Goal: Communication & Community: Participate in discussion

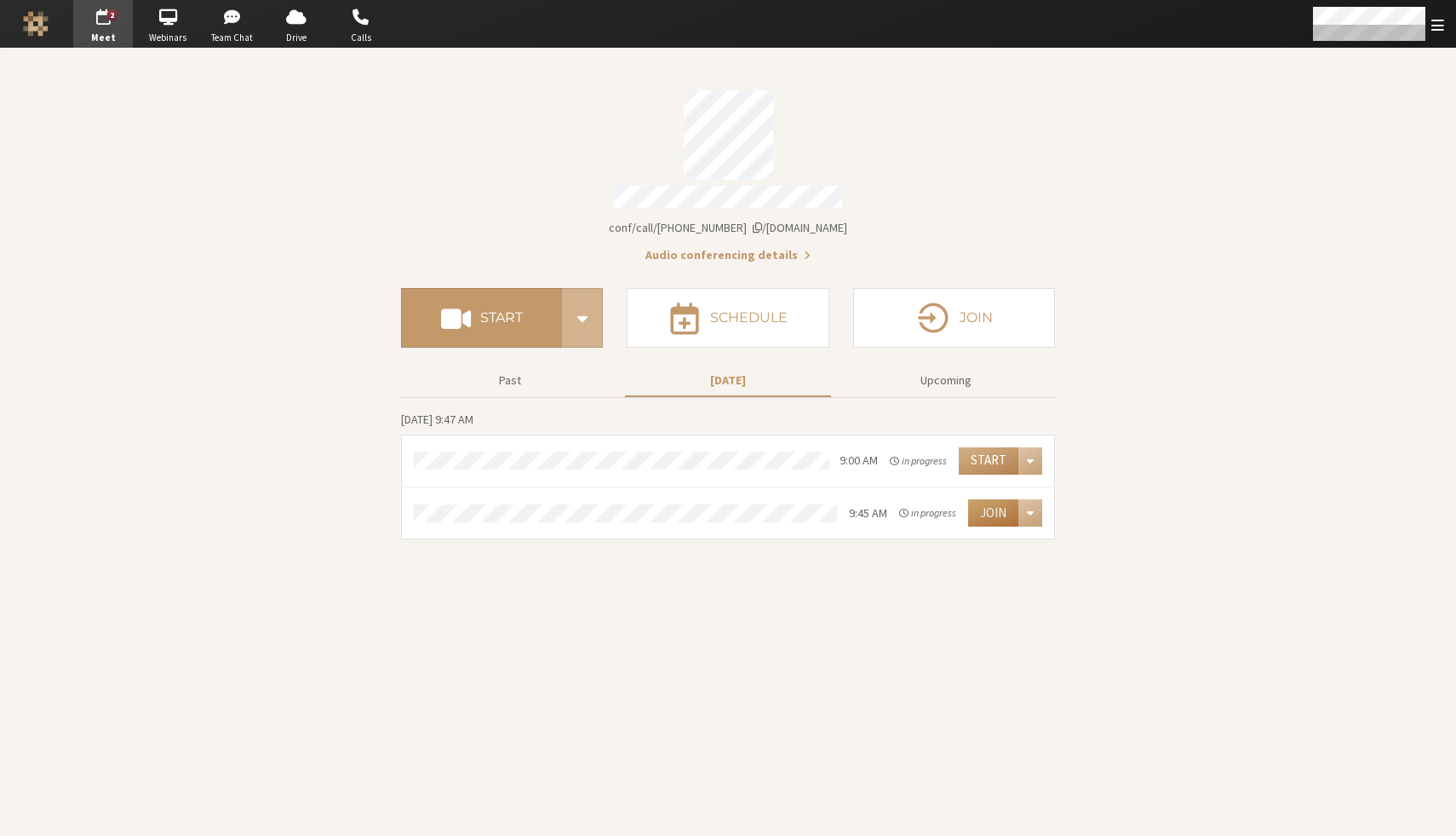
click at [997, 513] on button "Join" at bounding box center [993, 513] width 51 height 27
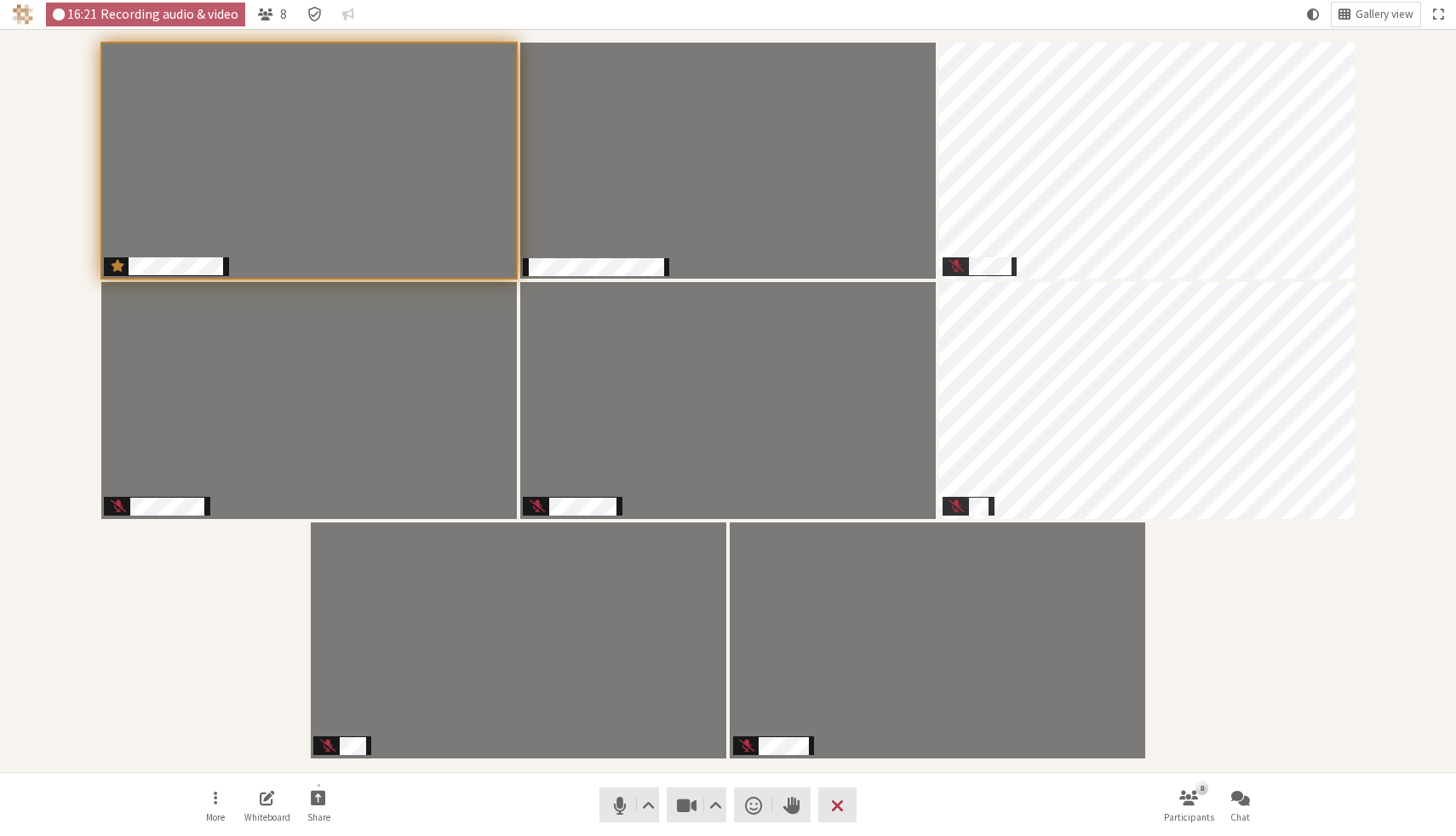
click at [1404, 67] on div "Participants" at bounding box center [728, 400] width 1432 height 719
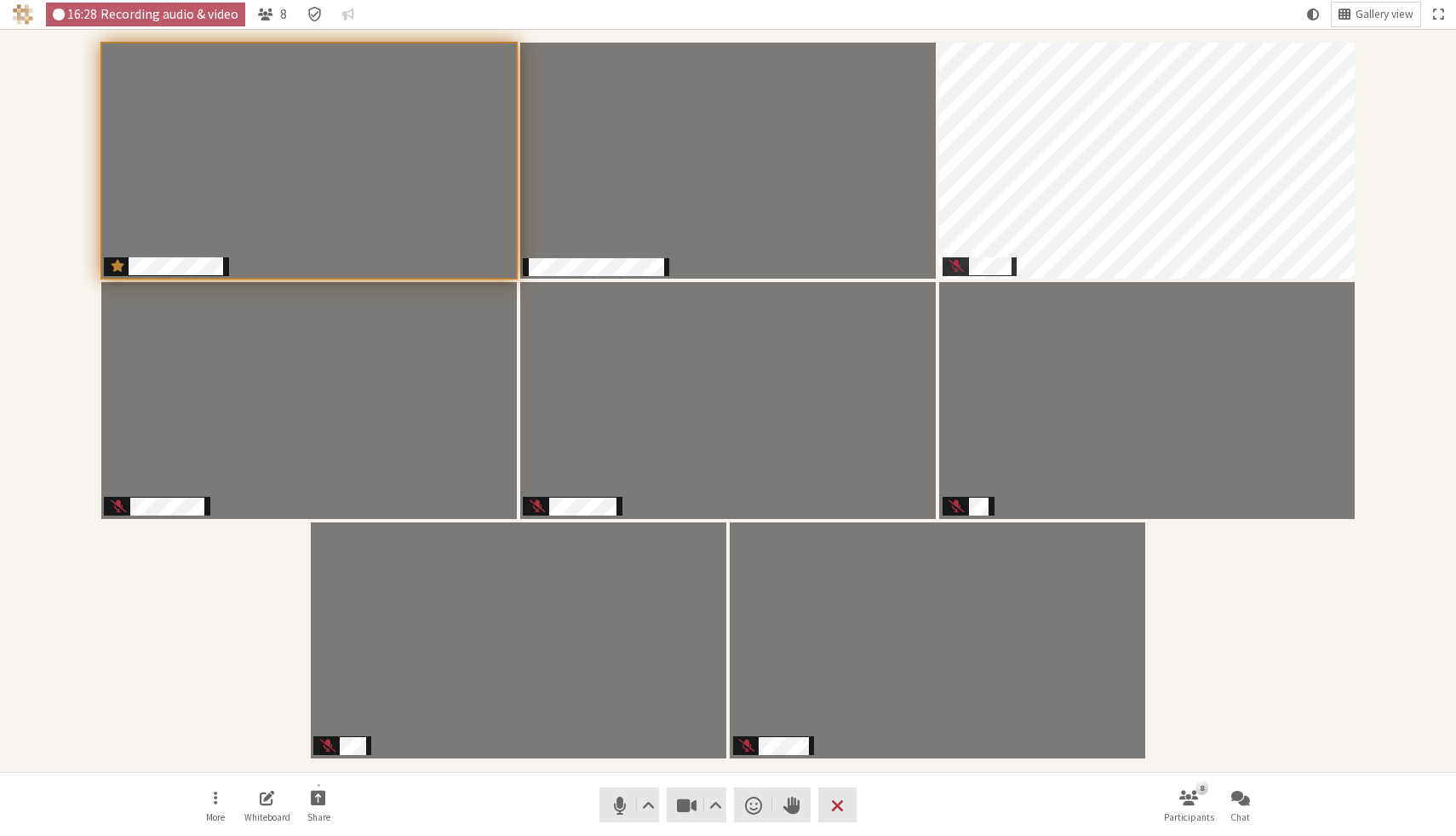
click at [1420, 246] on div "Participants" at bounding box center [728, 400] width 1432 height 719
click at [1392, 669] on div "Participants" at bounding box center [728, 400] width 1432 height 719
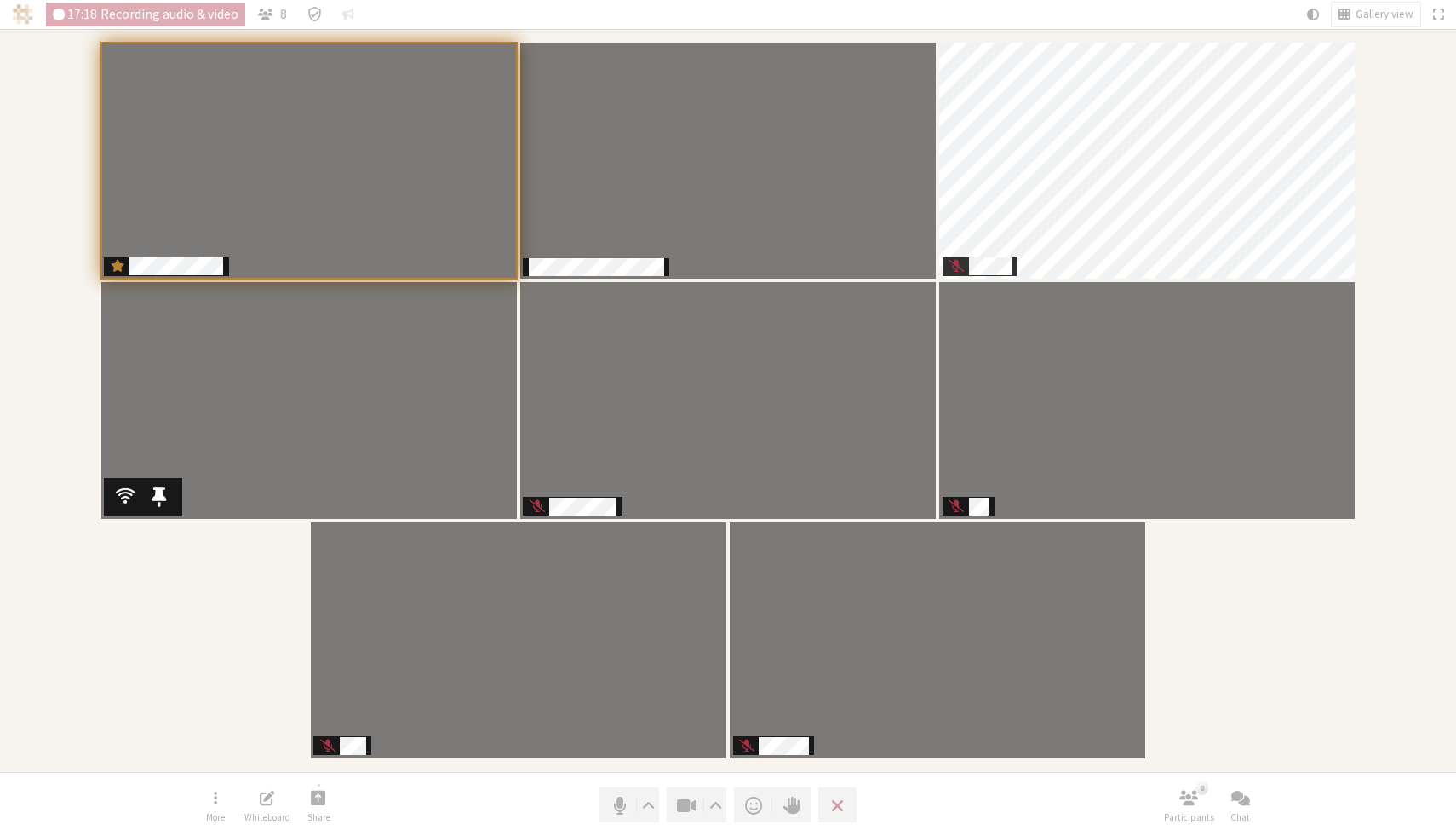
click at [1305, 649] on div "Participants" at bounding box center [728, 400] width 1432 height 719
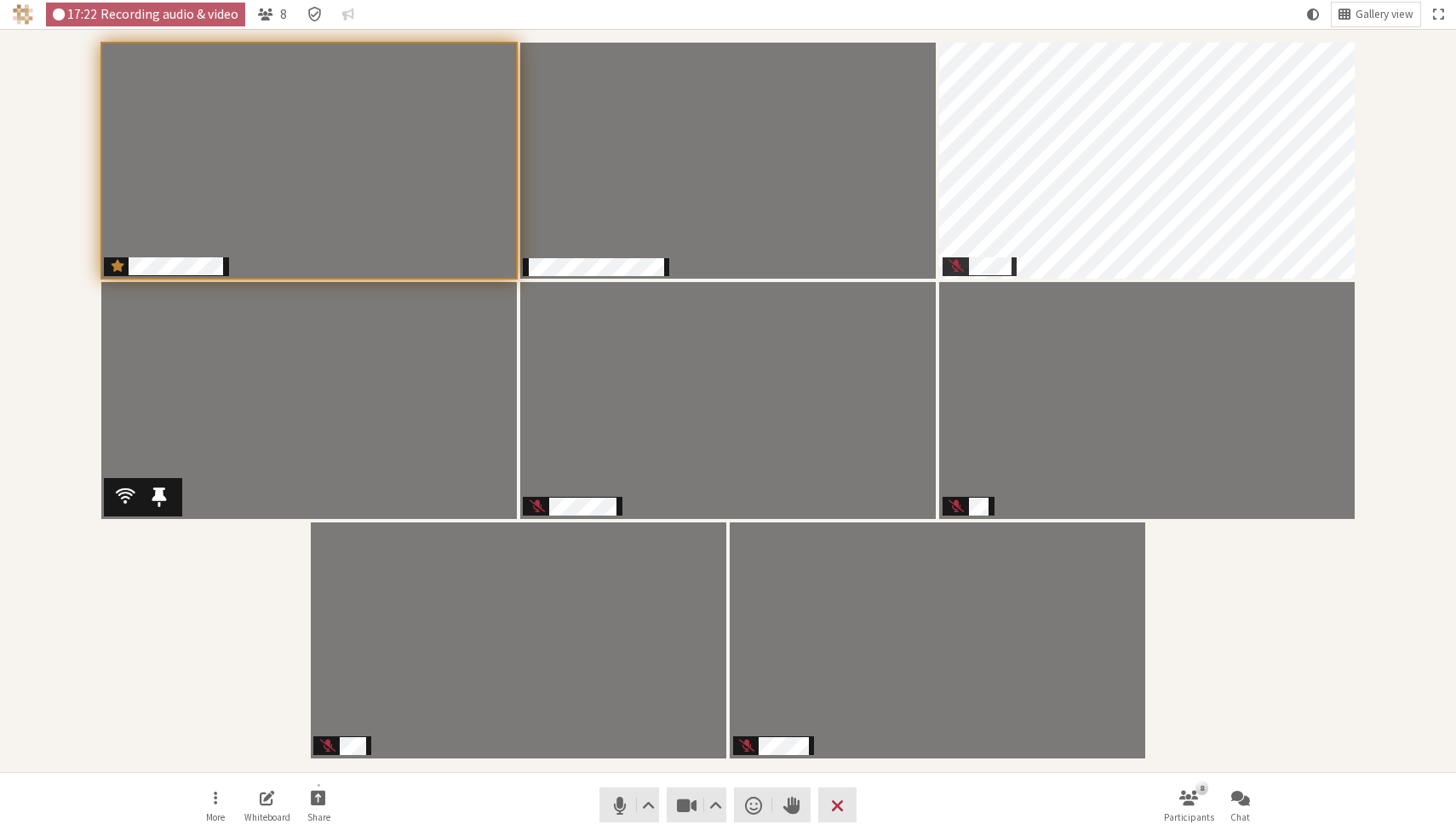
click at [1305, 649] on div "Participants" at bounding box center [728, 400] width 1432 height 719
click at [1245, 550] on div "Participants" at bounding box center [728, 400] width 1432 height 719
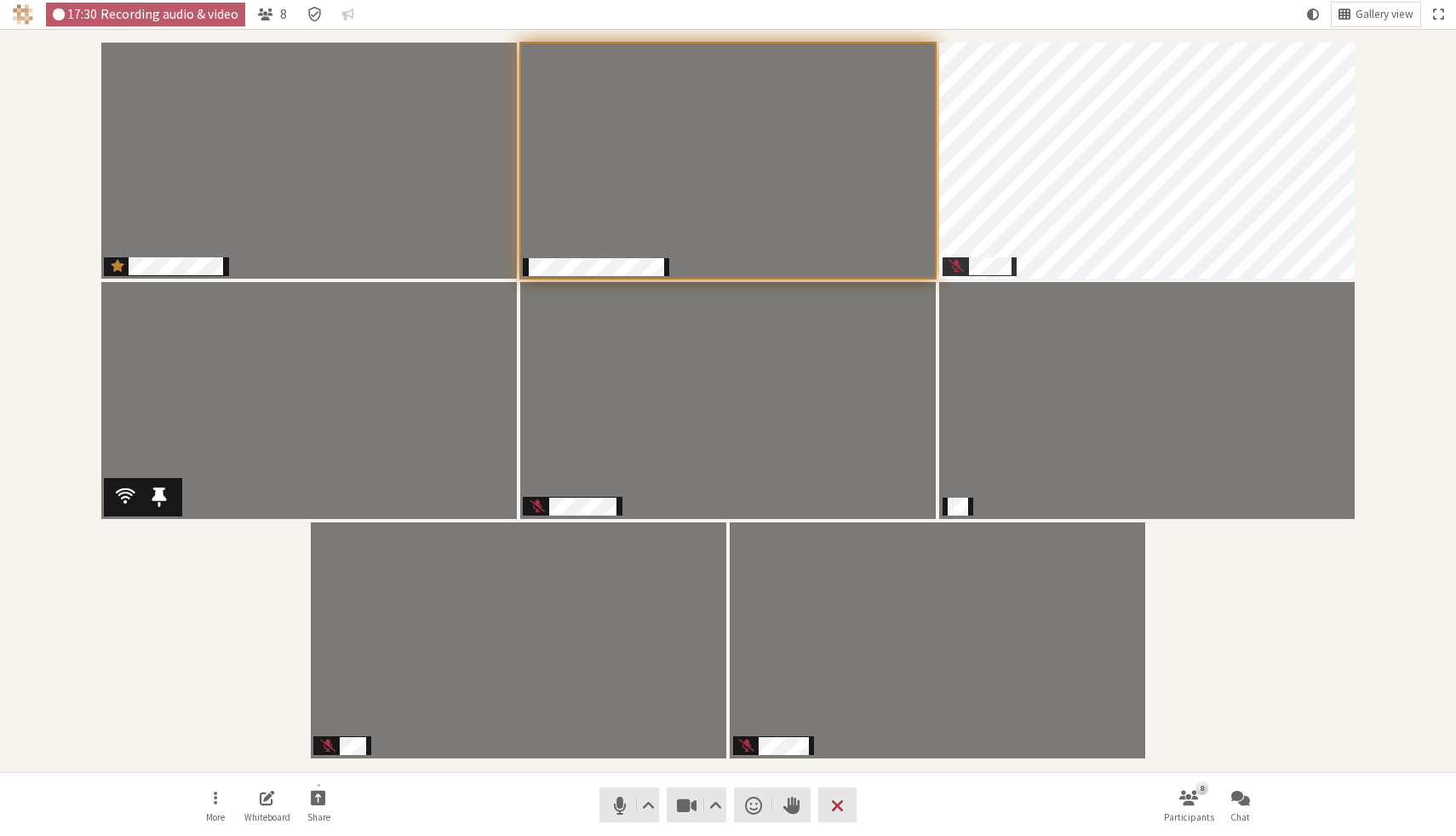
click at [533, 789] on nav "More Whiteboard Share Audio Video Send a reaction Raise hand Leave 8 Participan…" at bounding box center [728, 805] width 1073 height 64
click at [485, 804] on nav "More Whiteboard Share Audio Video Send a reaction Raise hand Leave 8 Participan…" at bounding box center [728, 805] width 1073 height 64
click at [313, 812] on span "Share" at bounding box center [319, 818] width 23 height 10
click at [337, 761] on span "Share my screen" at bounding box center [332, 759] width 124 height 13
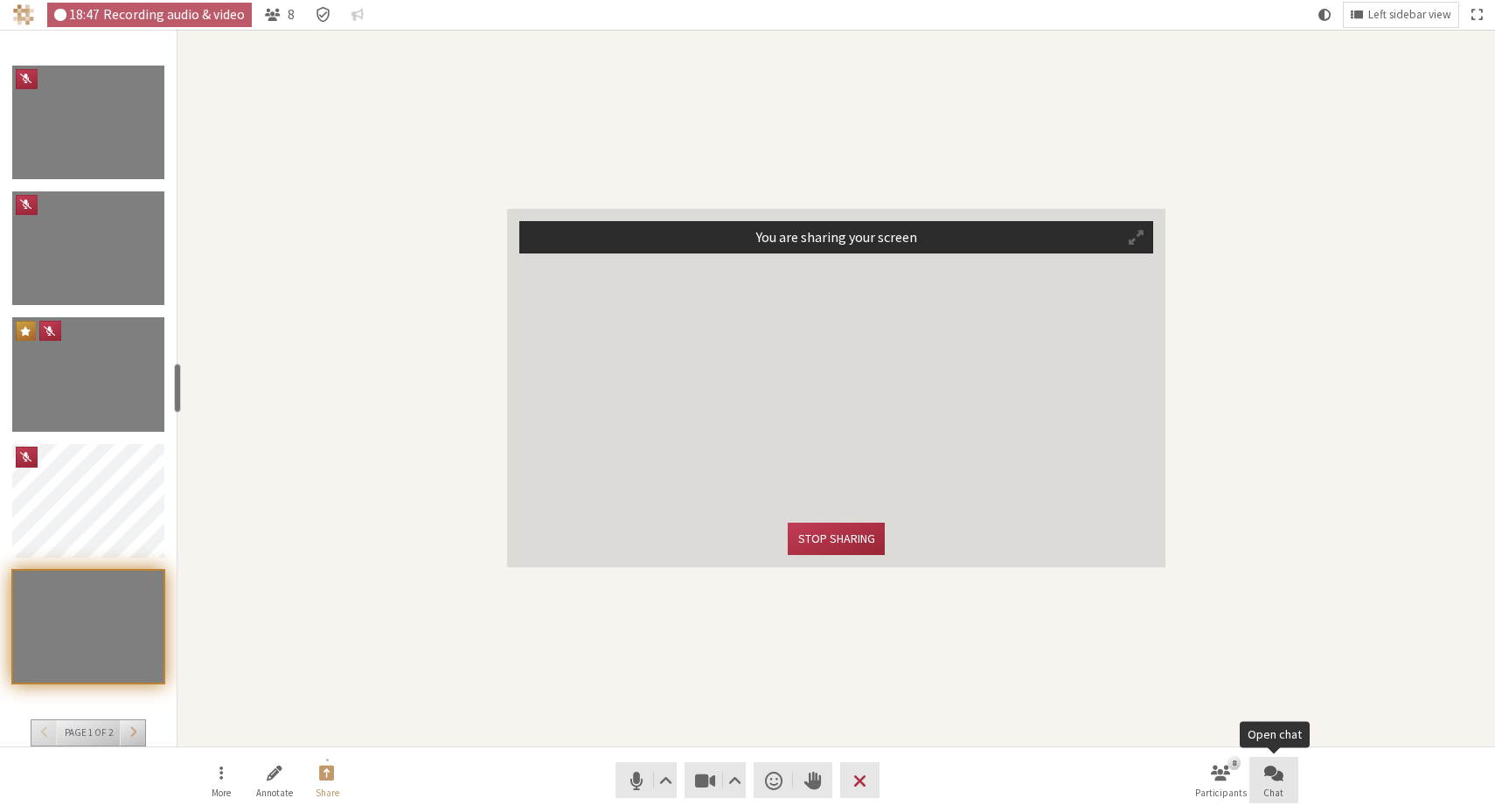
click at [1282, 765] on span "Open chat" at bounding box center [1274, 772] width 20 height 20
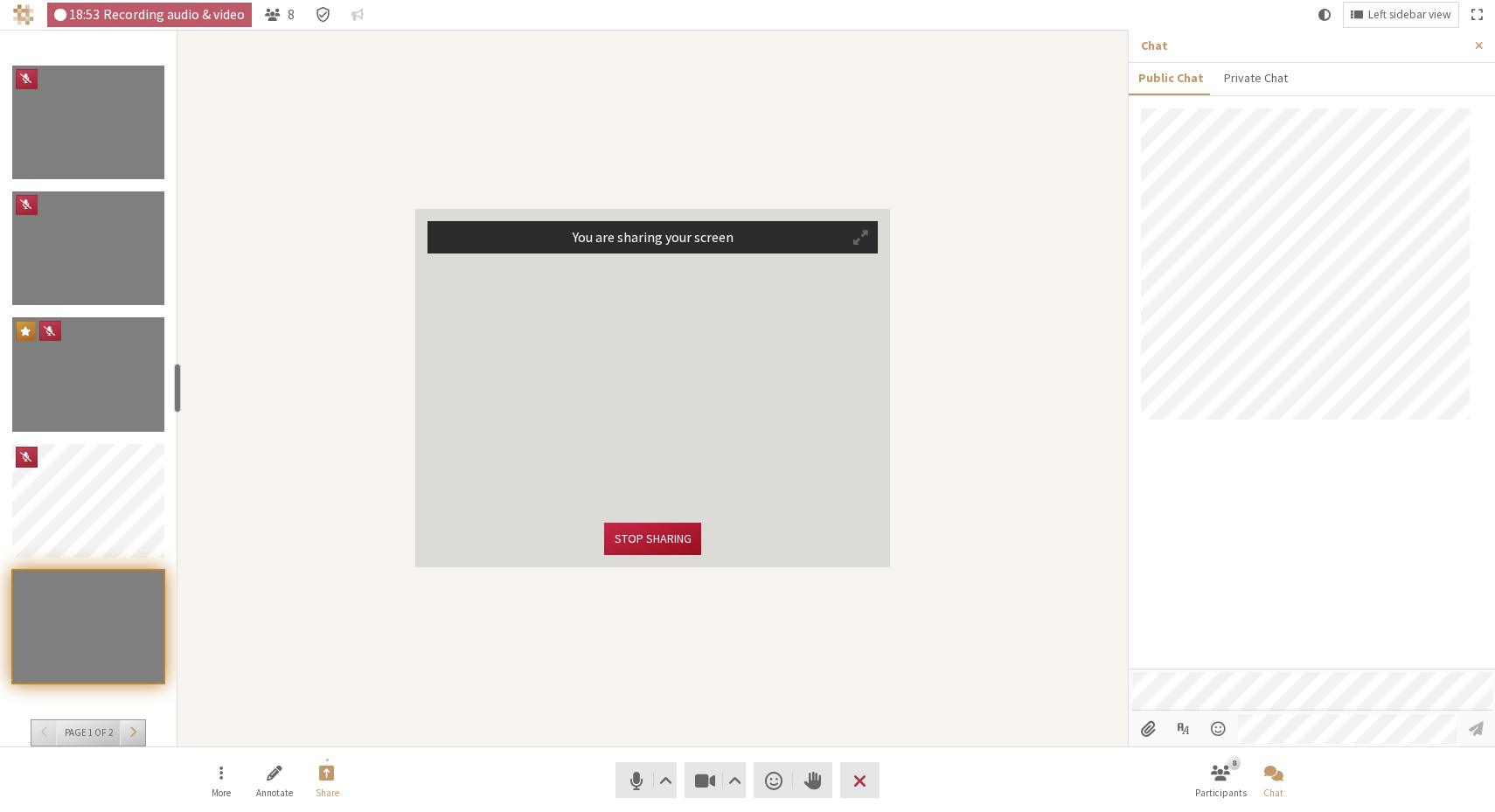
click at [651, 527] on button "Stop sharing" at bounding box center [652, 539] width 97 height 32
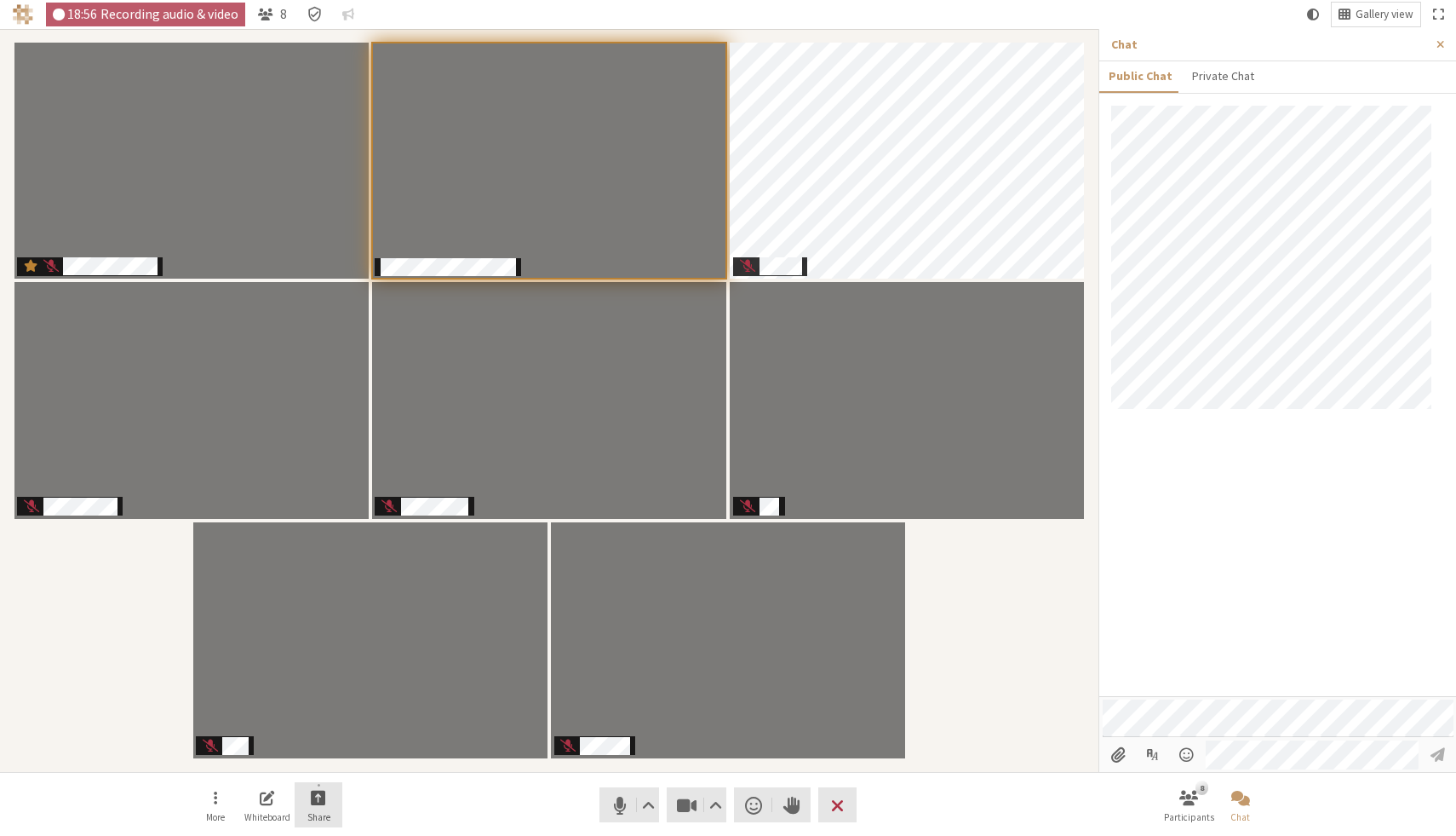
click at [321, 802] on span "Start sharing" at bounding box center [319, 797] width 16 height 19
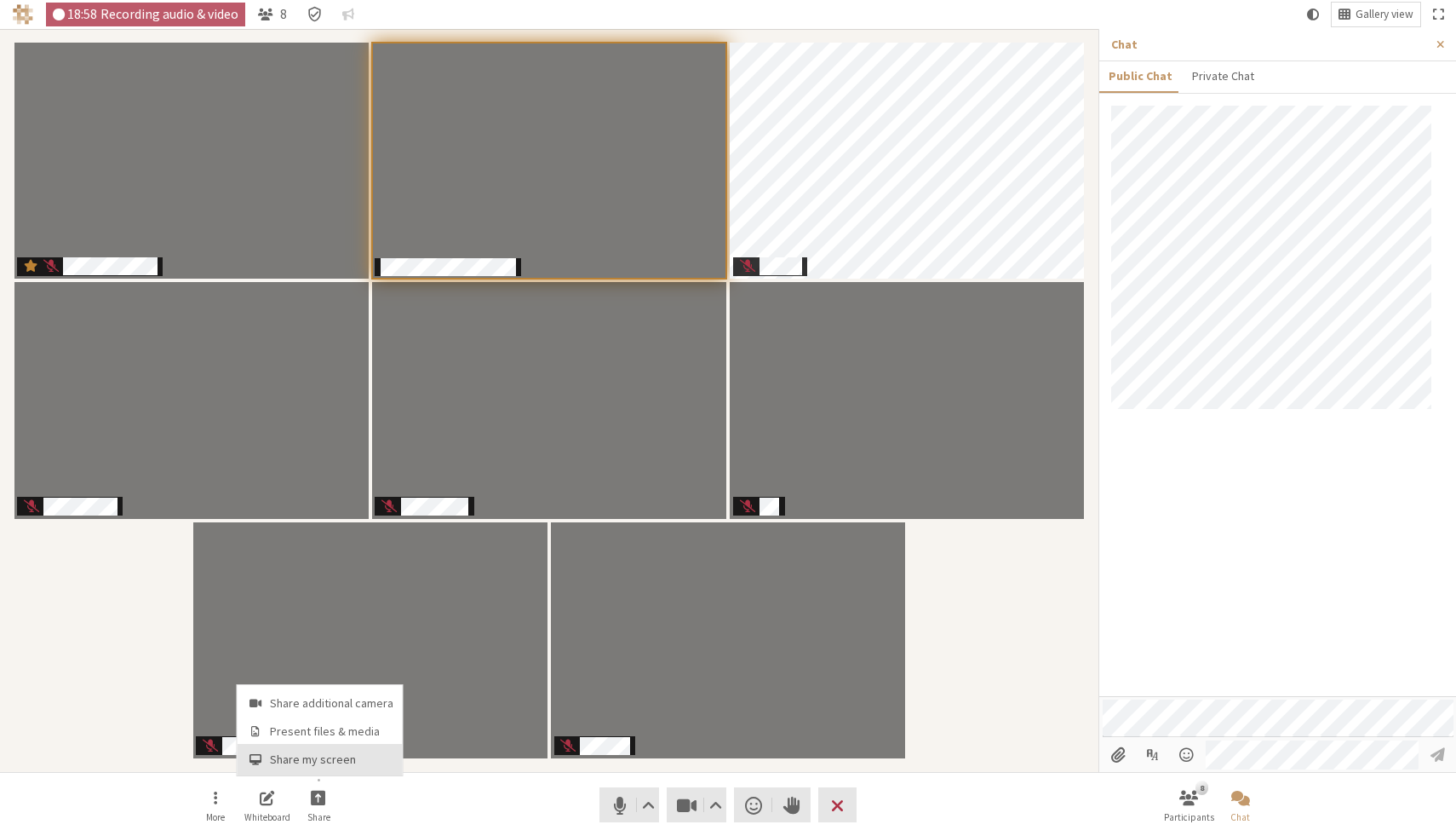
click at [350, 763] on span "Share my screen" at bounding box center [332, 759] width 124 height 13
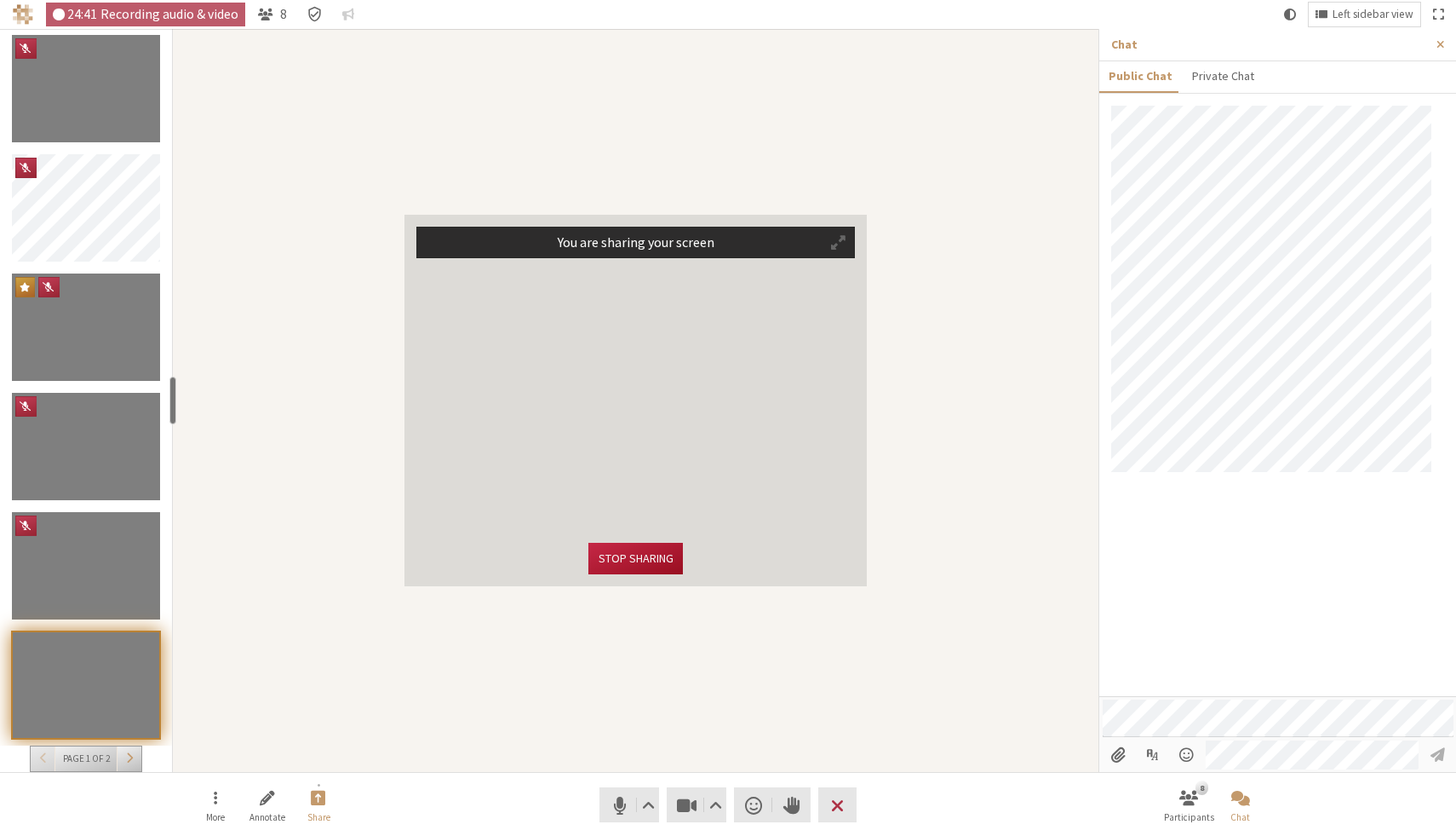
click at [660, 561] on button "Stop sharing" at bounding box center [635, 559] width 94 height 31
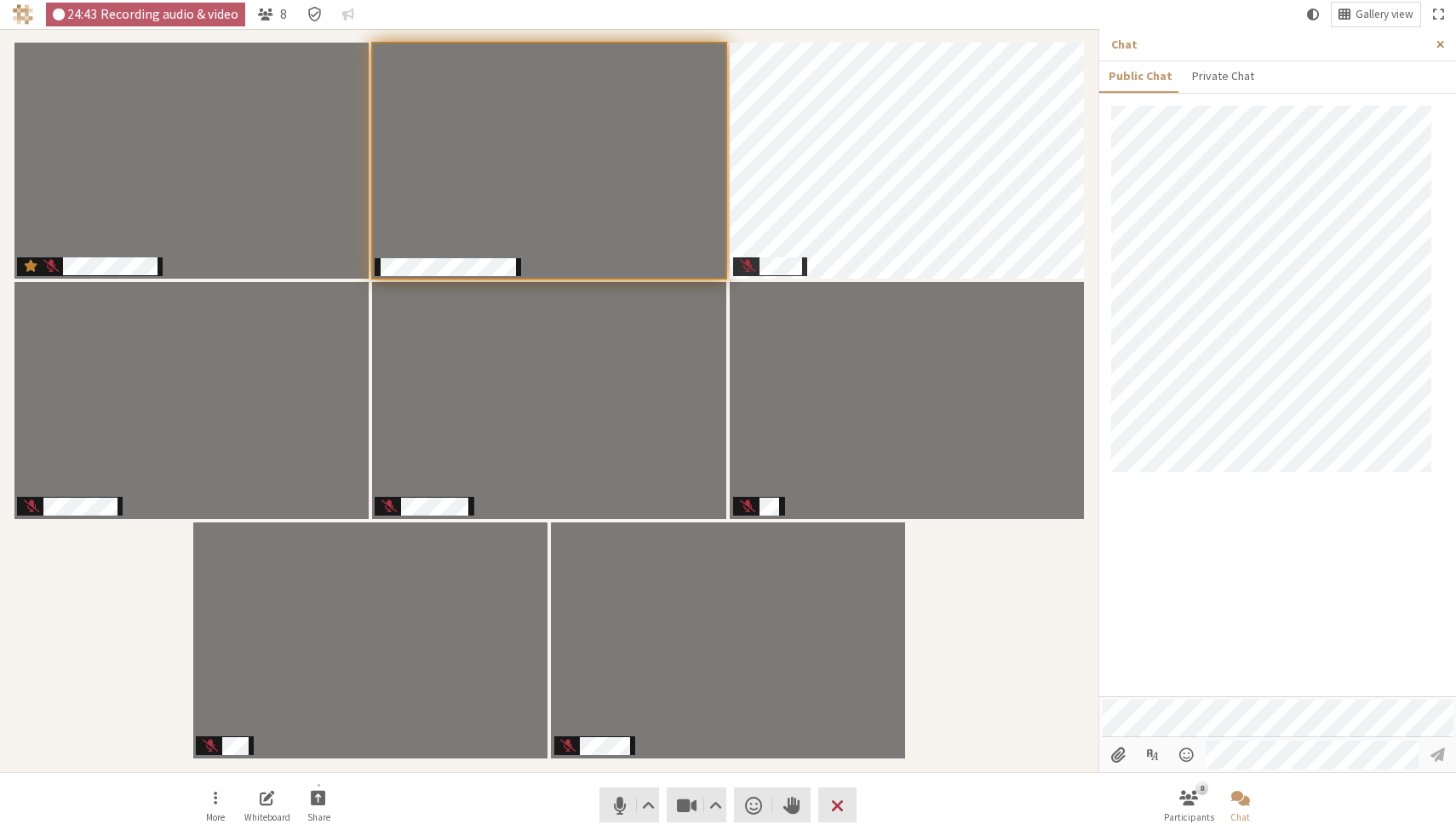
click at [1444, 44] on span "Close sidebar" at bounding box center [1440, 44] width 8 height 13
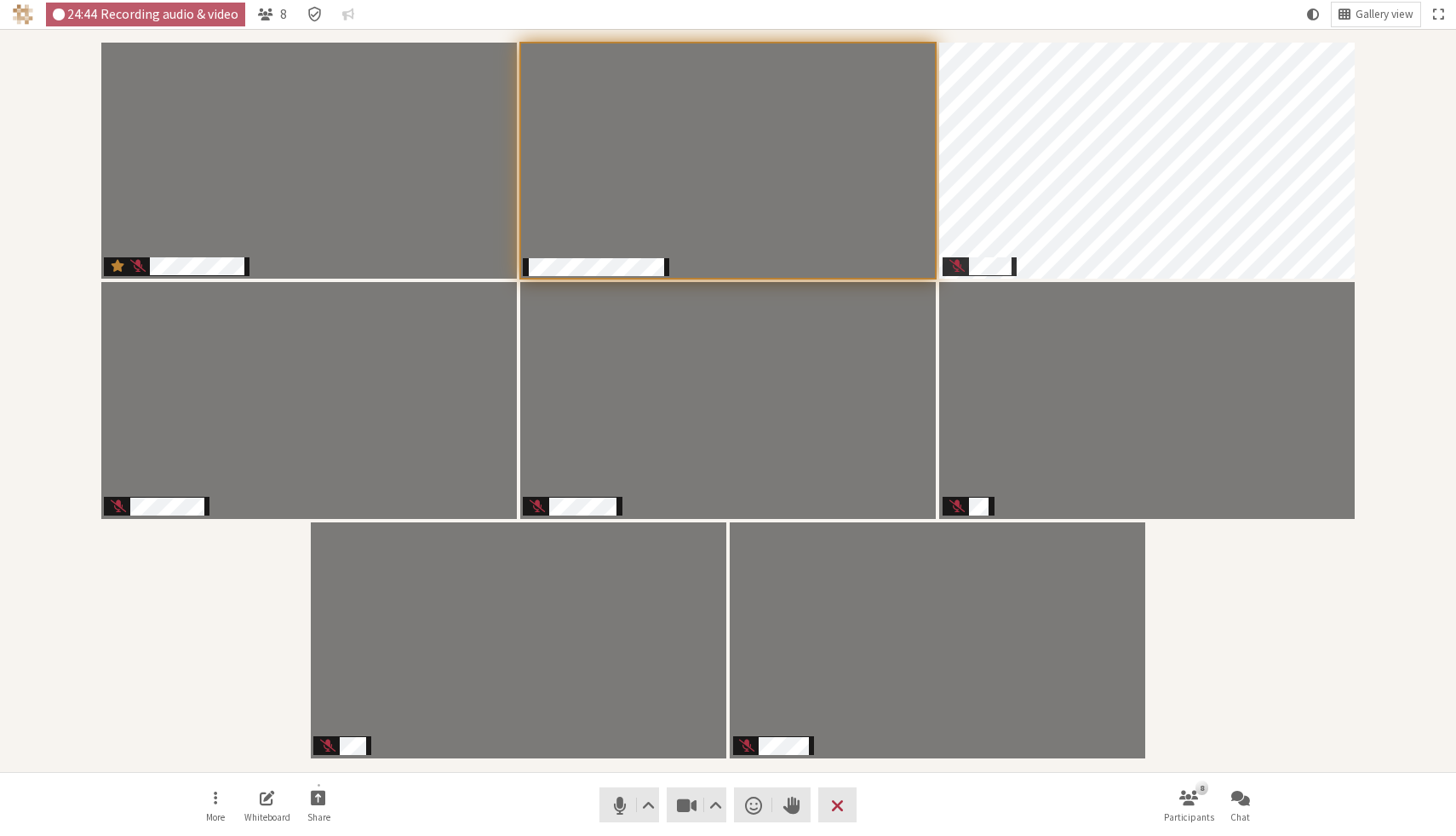
click at [1448, 109] on section "Participants" at bounding box center [728, 400] width 1456 height 743
click at [1404, 696] on div "Participants" at bounding box center [728, 400] width 1432 height 719
click at [1153, 626] on div "Participants" at bounding box center [728, 400] width 1432 height 719
click at [518, 782] on nav "More Whiteboard Share Audio Video Send a reaction Raise hand Leave 8 Participan…" at bounding box center [728, 805] width 1073 height 64
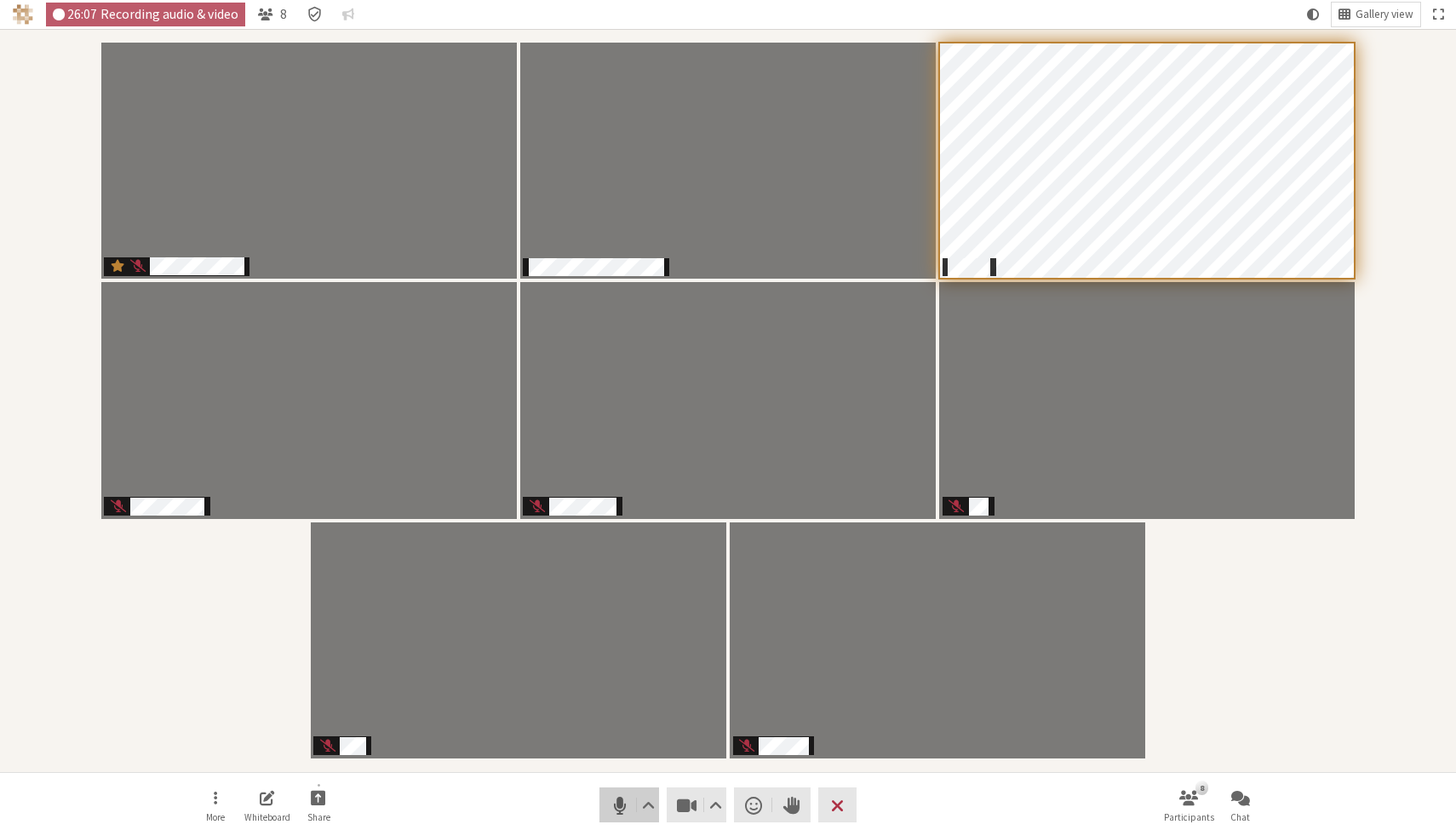
click at [614, 796] on span "Mute (⌘+Shift+A)" at bounding box center [620, 805] width 24 height 24
click at [1209, 615] on div "Participants" at bounding box center [728, 400] width 1432 height 719
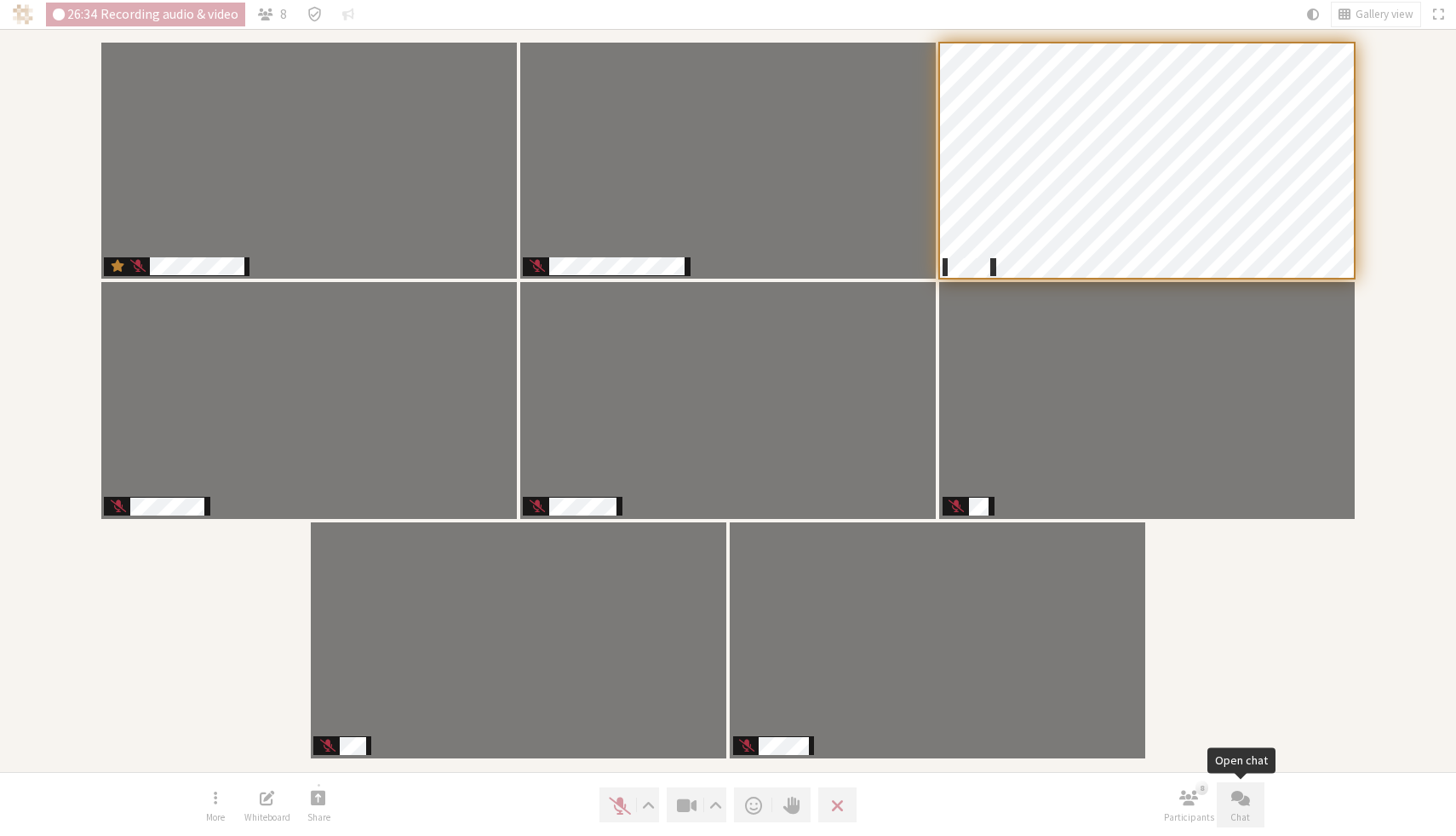
click at [1240, 803] on span "Open chat" at bounding box center [1241, 797] width 19 height 19
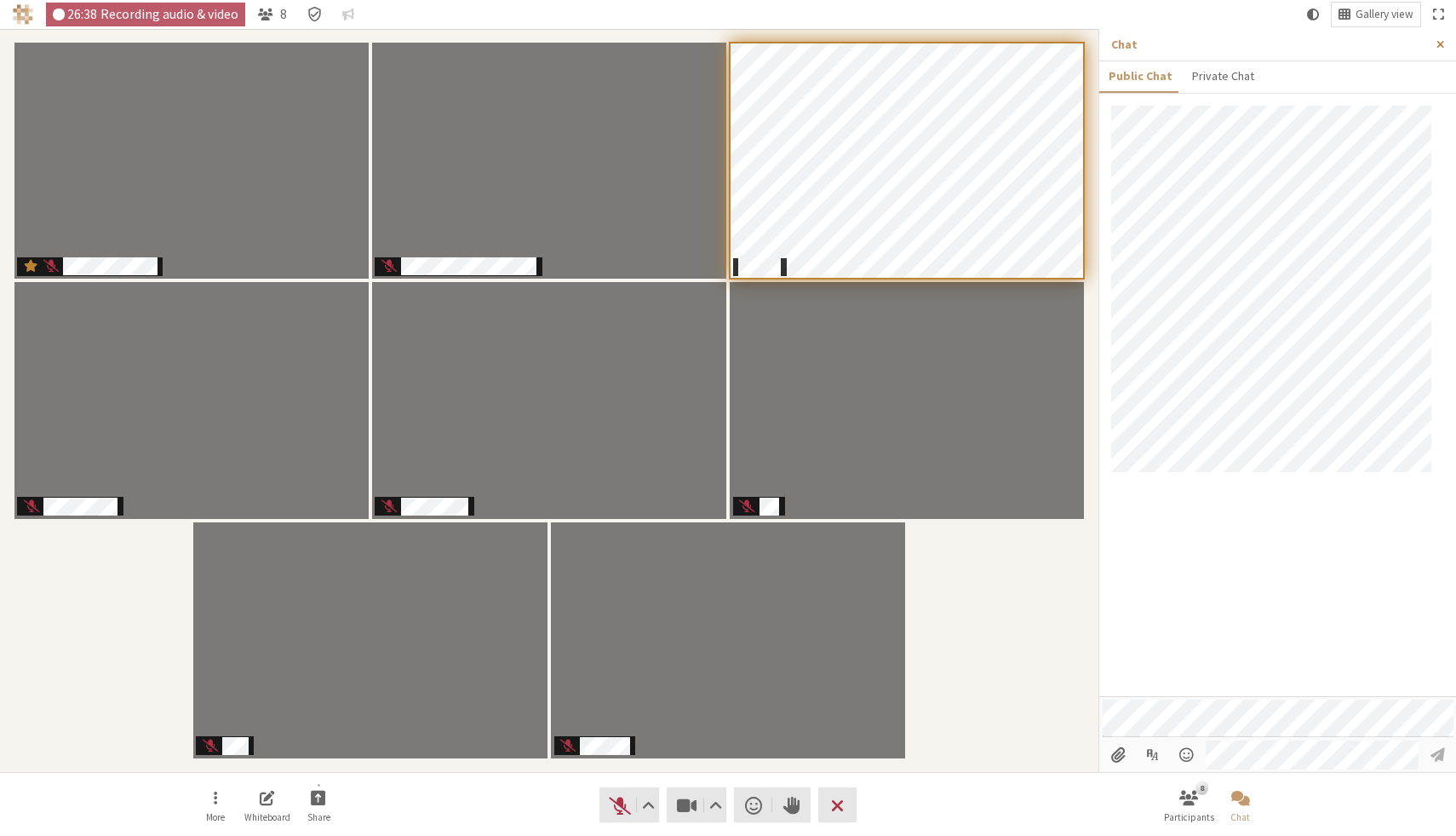
click at [1439, 47] on span "Close sidebar" at bounding box center [1440, 44] width 8 height 13
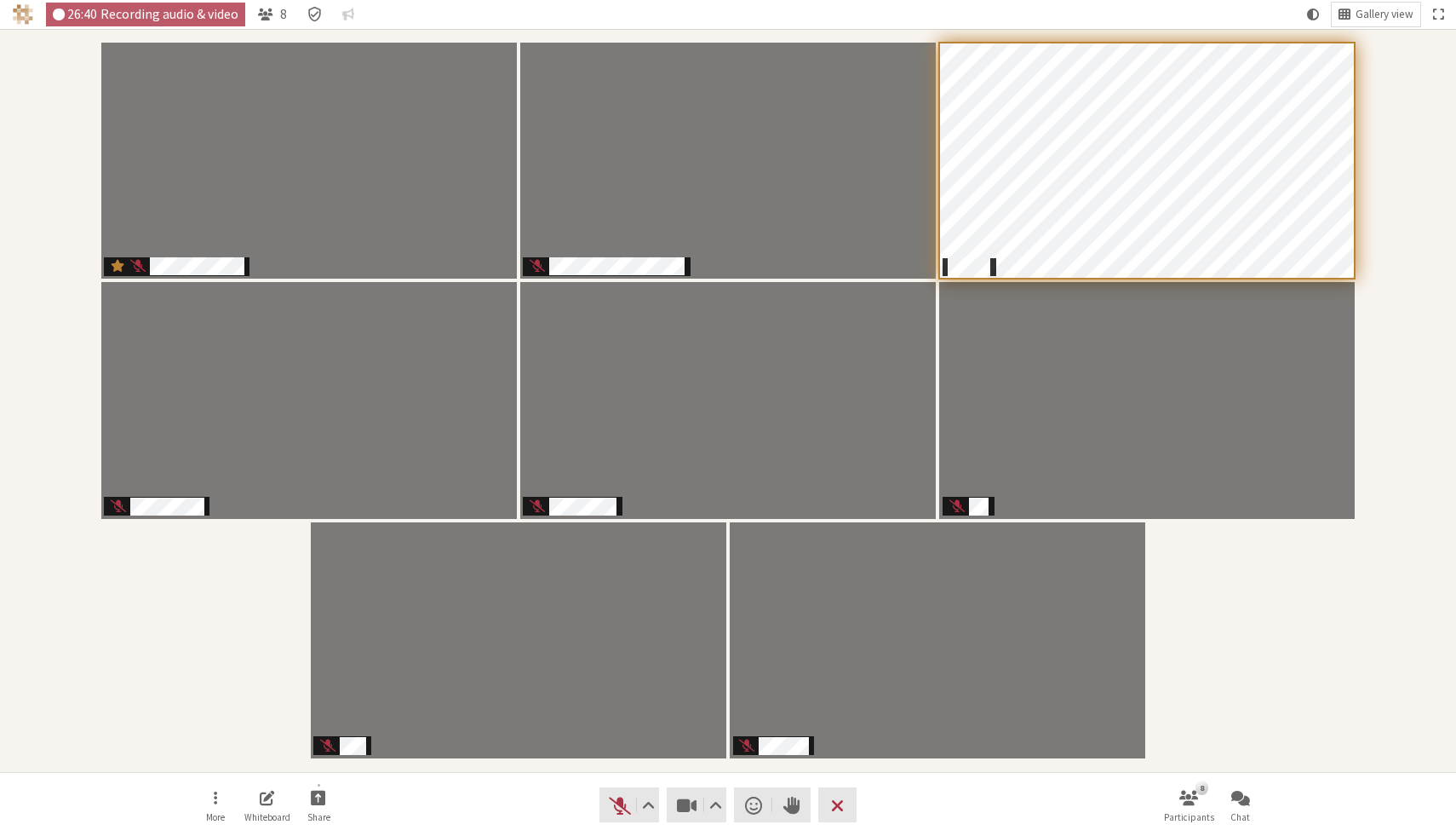
click at [1353, 744] on div "Participants" at bounding box center [728, 400] width 1432 height 719
click at [1229, 606] on div "Participants" at bounding box center [728, 400] width 1432 height 719
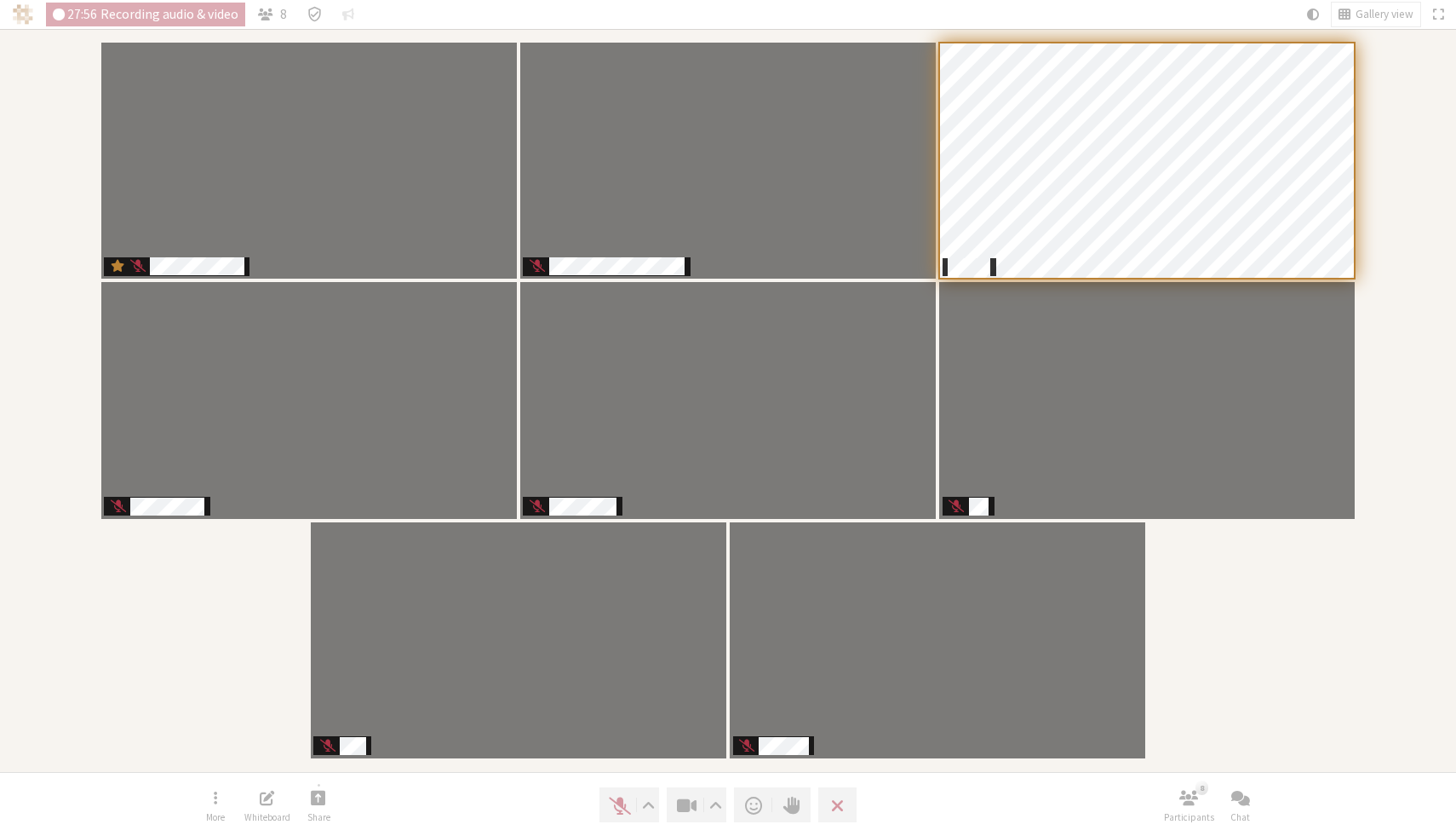
click at [1229, 605] on div "Participants" at bounding box center [728, 400] width 1432 height 719
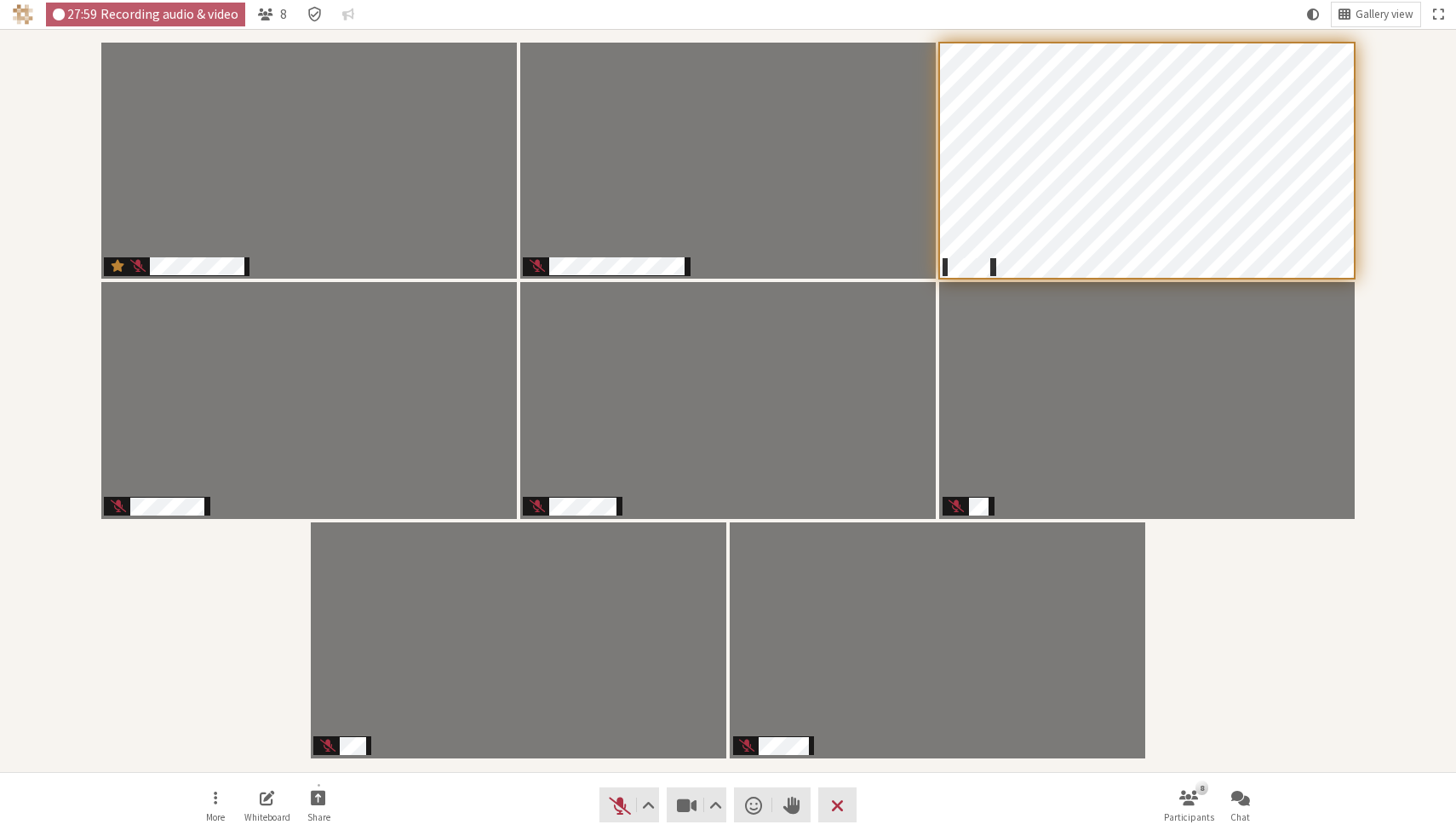
click at [1229, 605] on div "Participants" at bounding box center [728, 400] width 1432 height 719
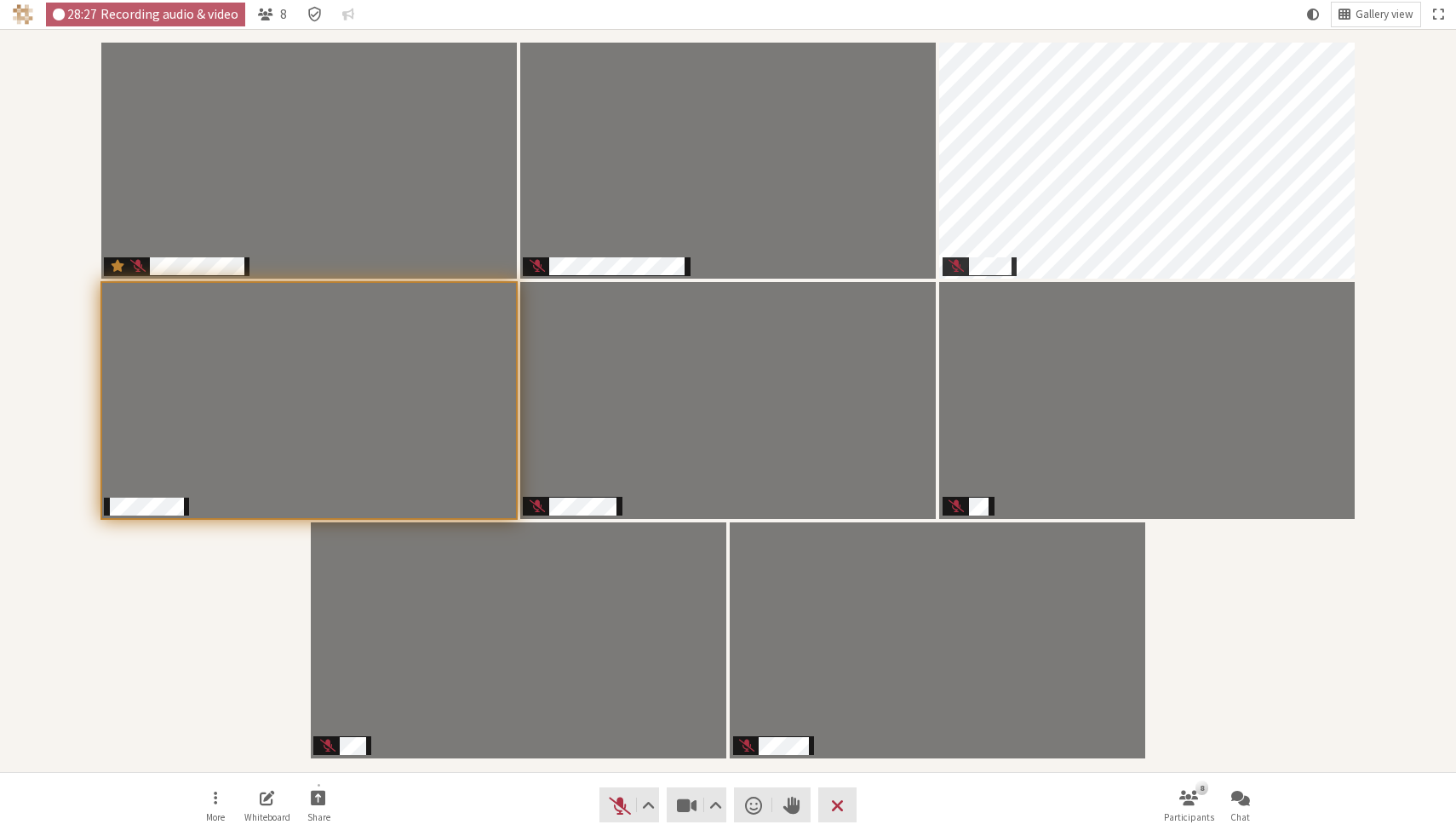
click at [1307, 646] on div "Participants" at bounding box center [728, 400] width 1432 height 719
click at [1304, 642] on div "Participants" at bounding box center [728, 400] width 1432 height 719
click at [1202, 791] on div "8" at bounding box center [1202, 787] width 13 height 14
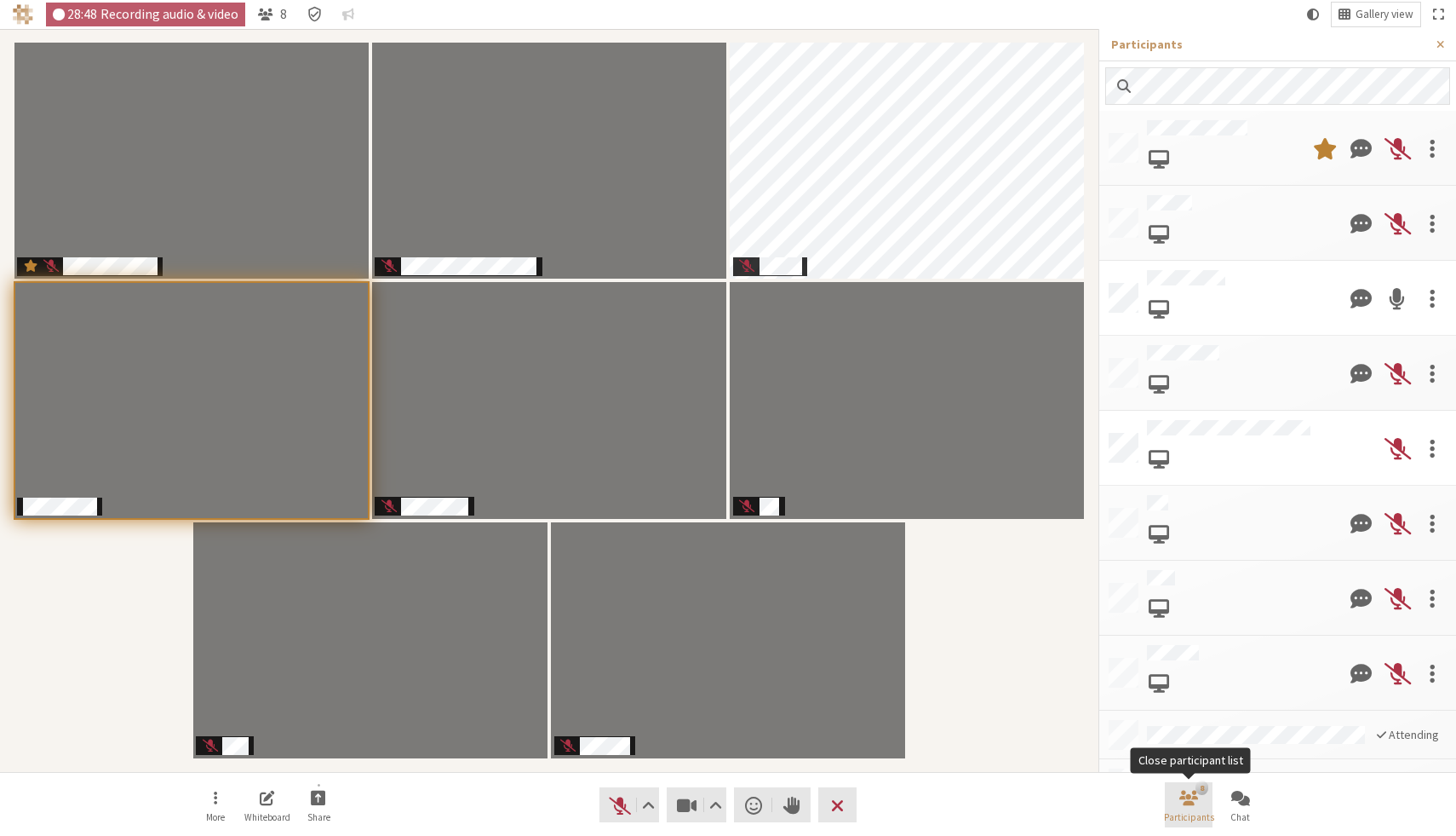
click at [1191, 792] on span "Close participant list" at bounding box center [1189, 797] width 19 height 19
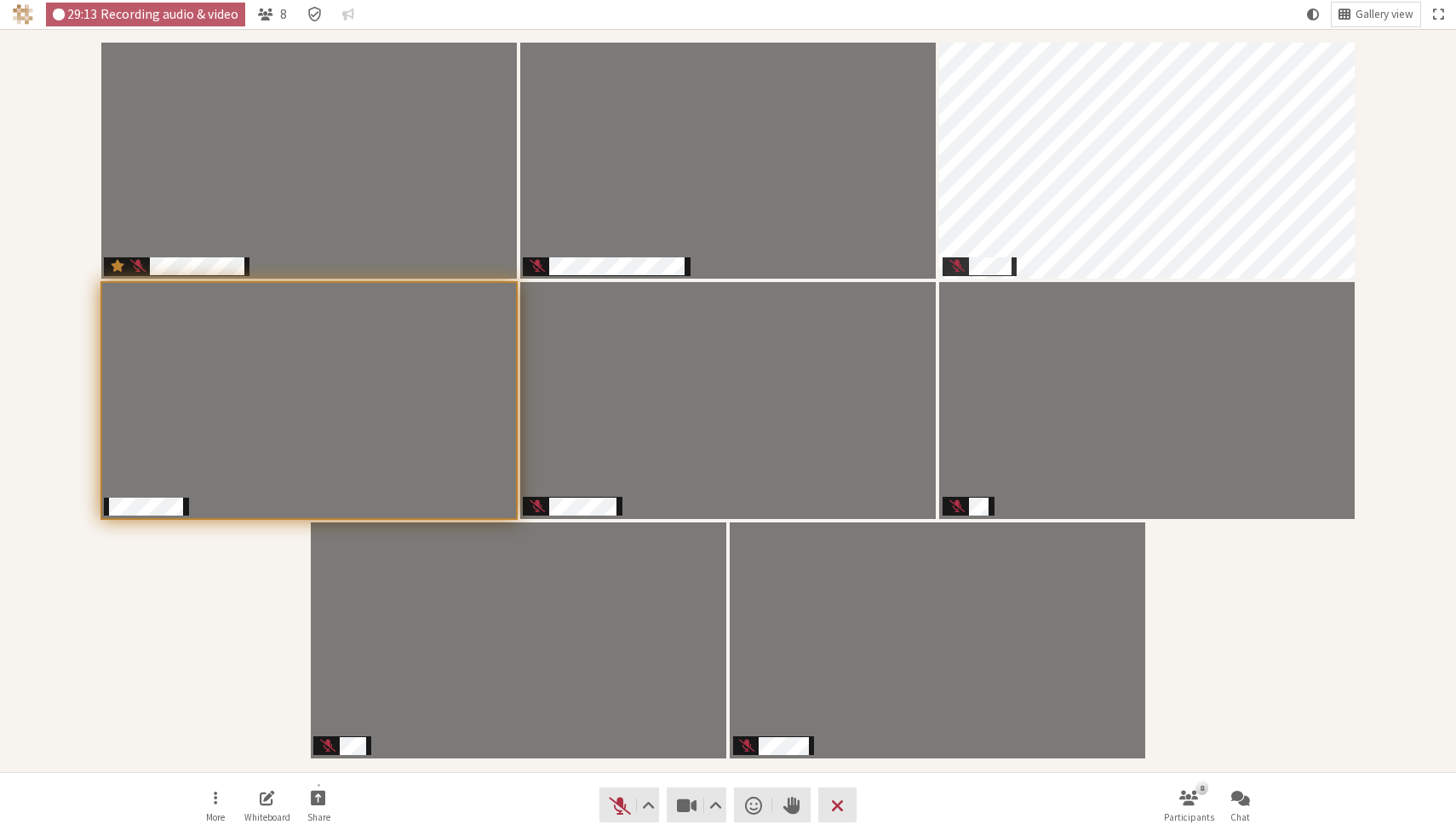
click at [1273, 526] on div "Participants" at bounding box center [728, 400] width 1432 height 719
click at [1259, 581] on div "Participants" at bounding box center [728, 400] width 1432 height 719
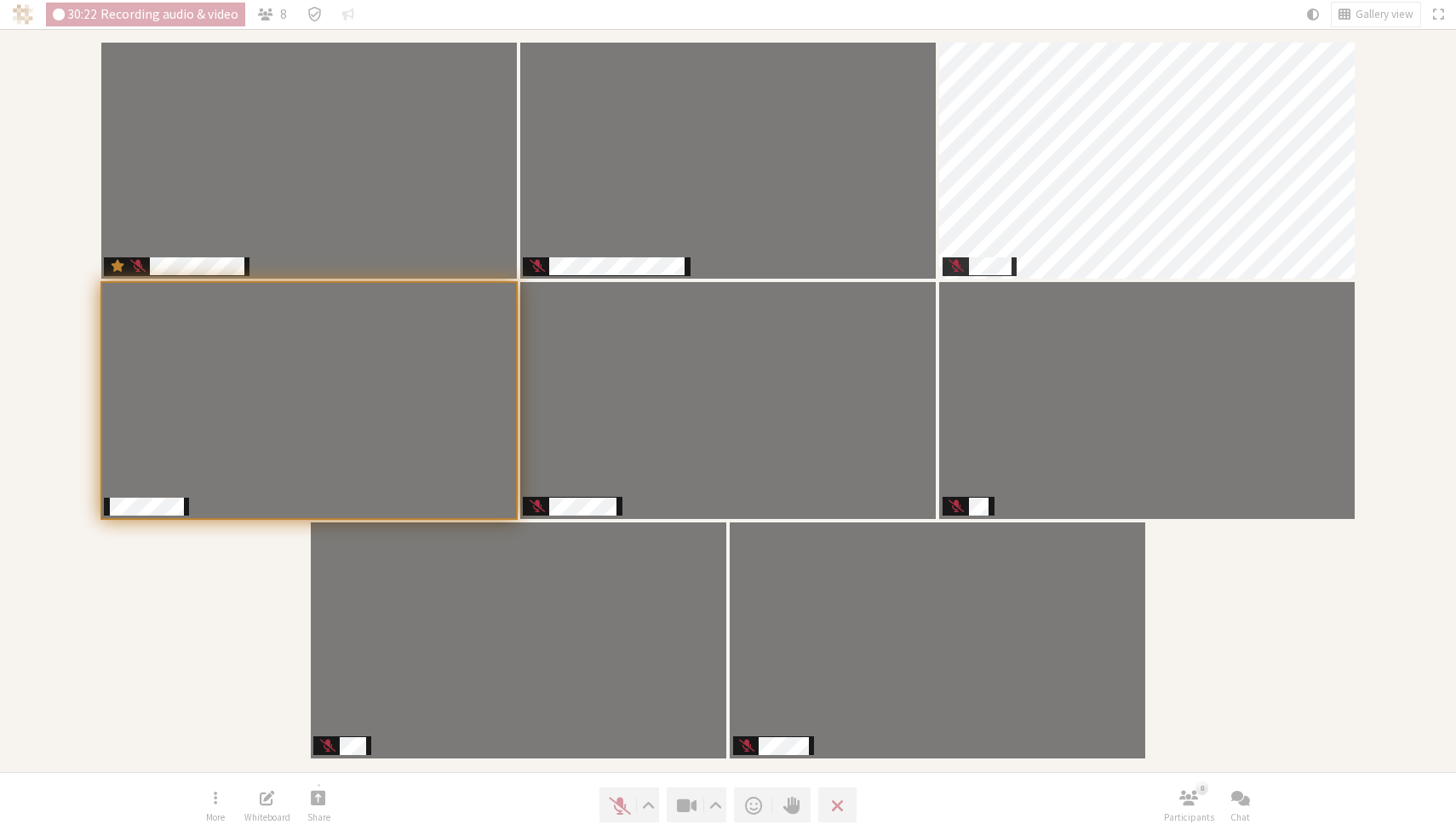
click at [1256, 584] on div "Participants" at bounding box center [728, 400] width 1432 height 719
click at [1224, 664] on div "Participants" at bounding box center [728, 400] width 1432 height 719
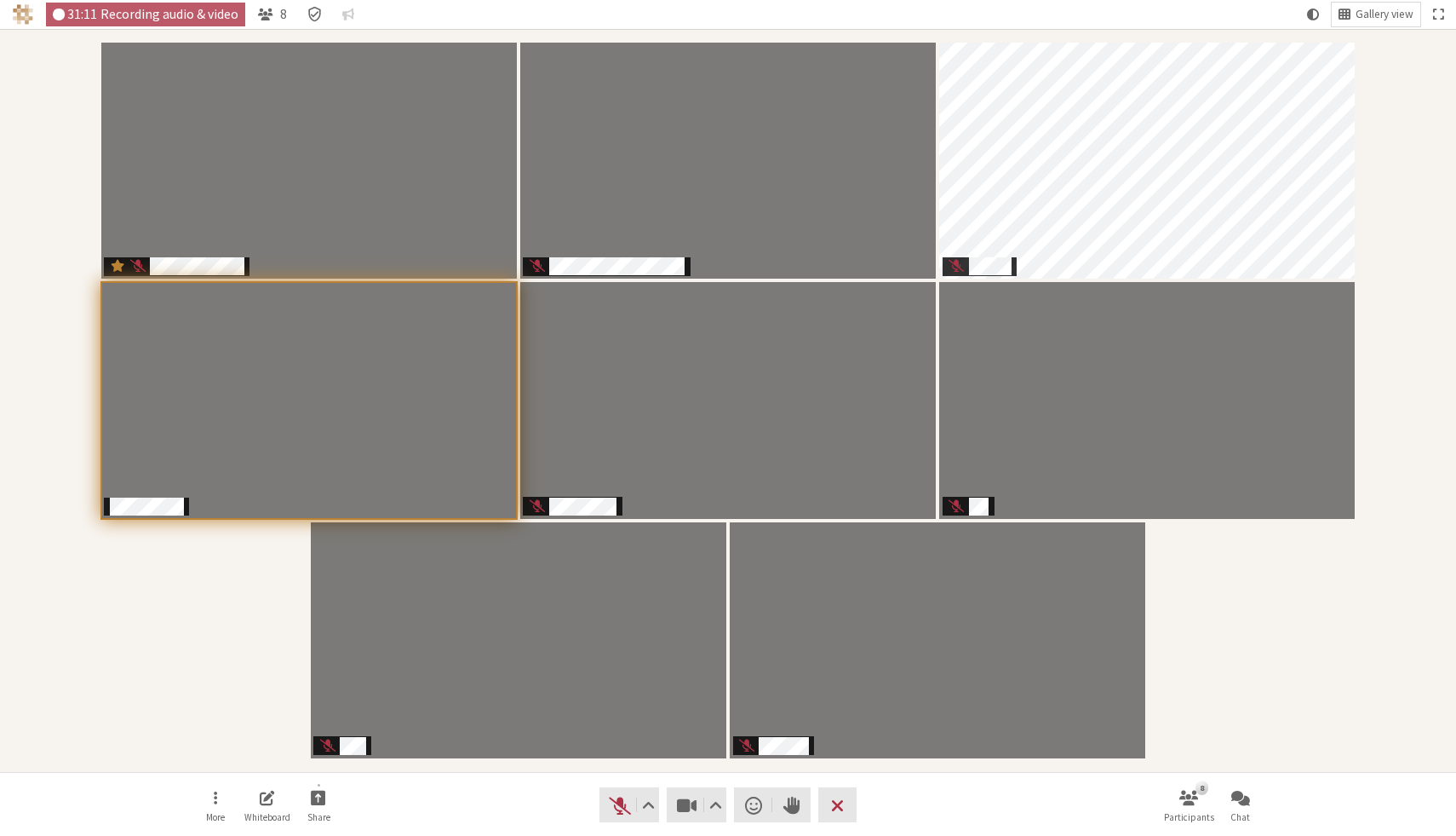
click at [956, 791] on nav "More Whiteboard Share Audio Video Send a reaction Raise hand Leave 8 Participan…" at bounding box center [728, 805] width 1073 height 64
click at [617, 812] on span "Unmute (⌘+Shift+A)" at bounding box center [620, 805] width 24 height 24
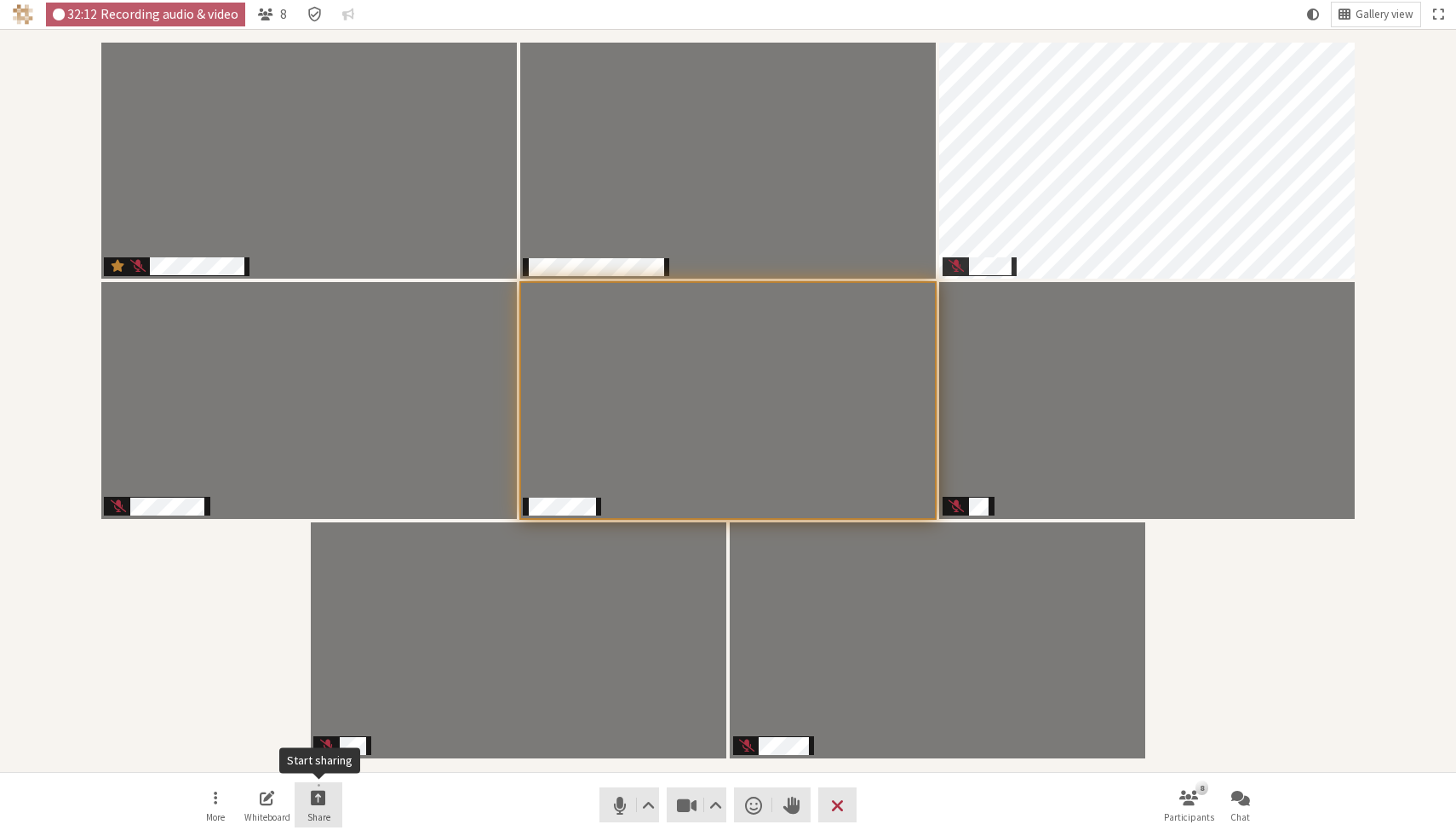
click at [308, 818] on span "Share" at bounding box center [319, 818] width 23 height 10
click at [324, 754] on span "Share my screen" at bounding box center [332, 759] width 124 height 13
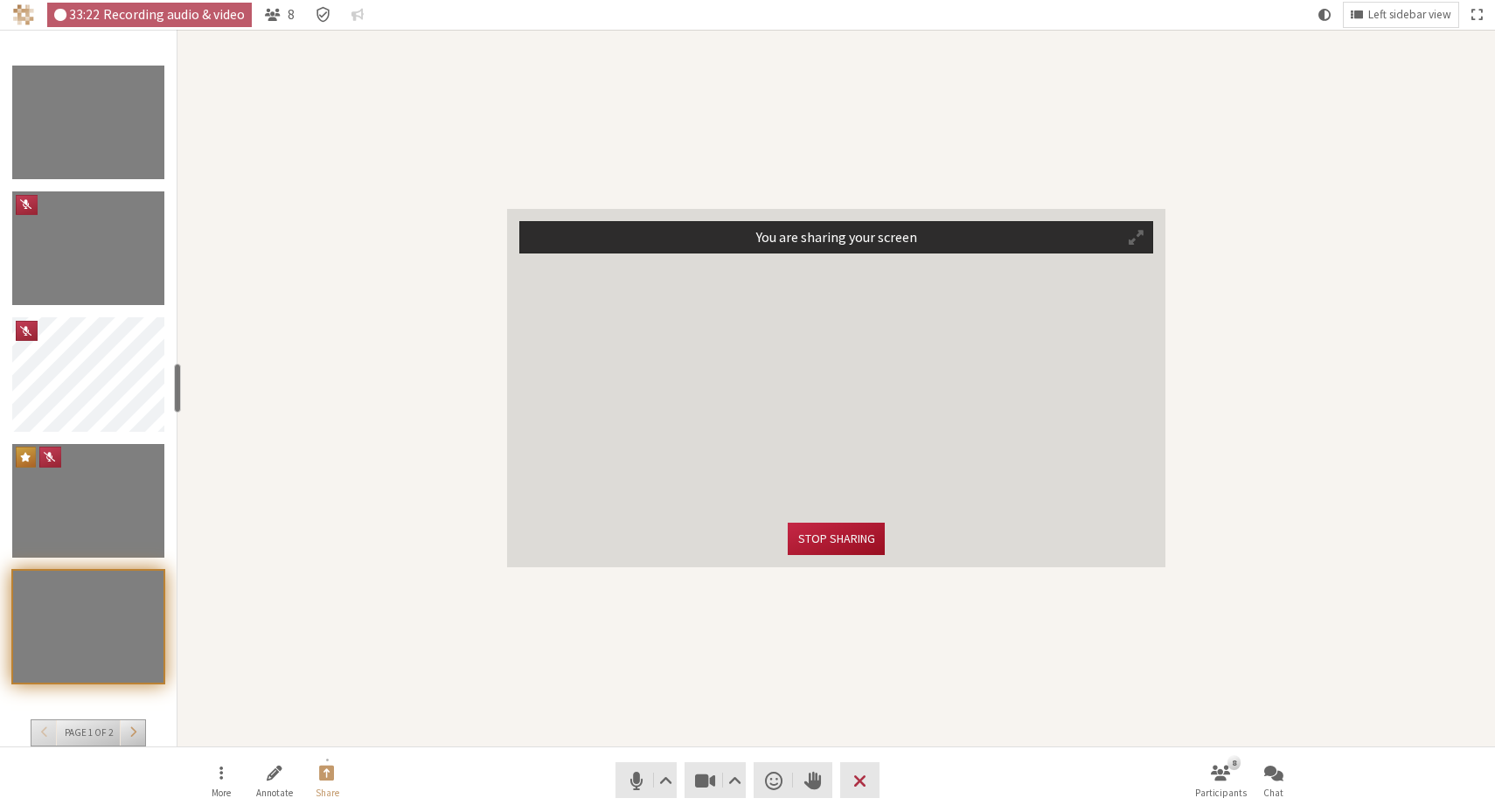
click at [837, 546] on button "Stop sharing" at bounding box center [837, 539] width 97 height 32
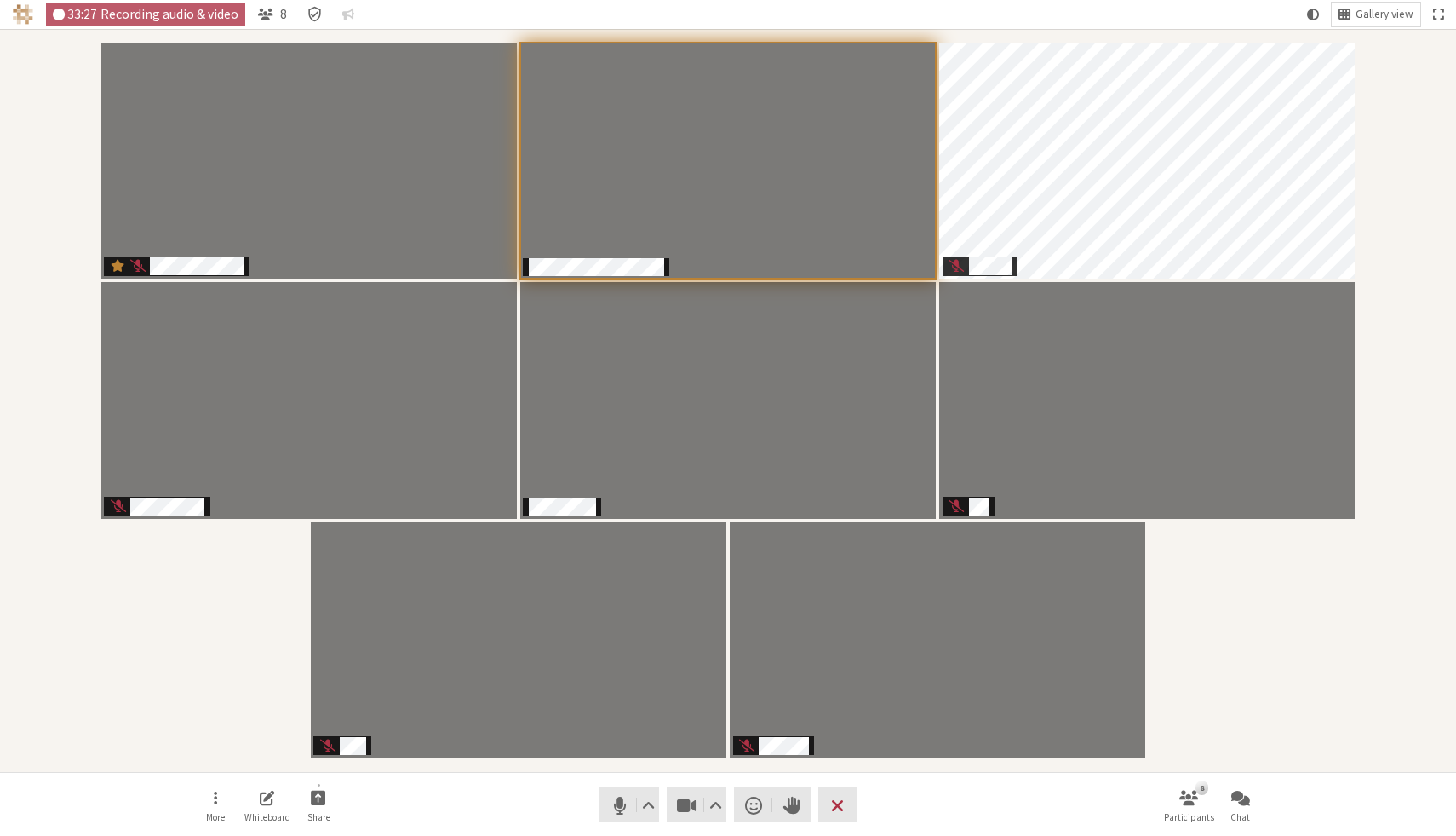
click at [568, 781] on nav "More Whiteboard Share Audio Video Send a reaction Raise hand Leave 8 Participan…" at bounding box center [728, 805] width 1073 height 64
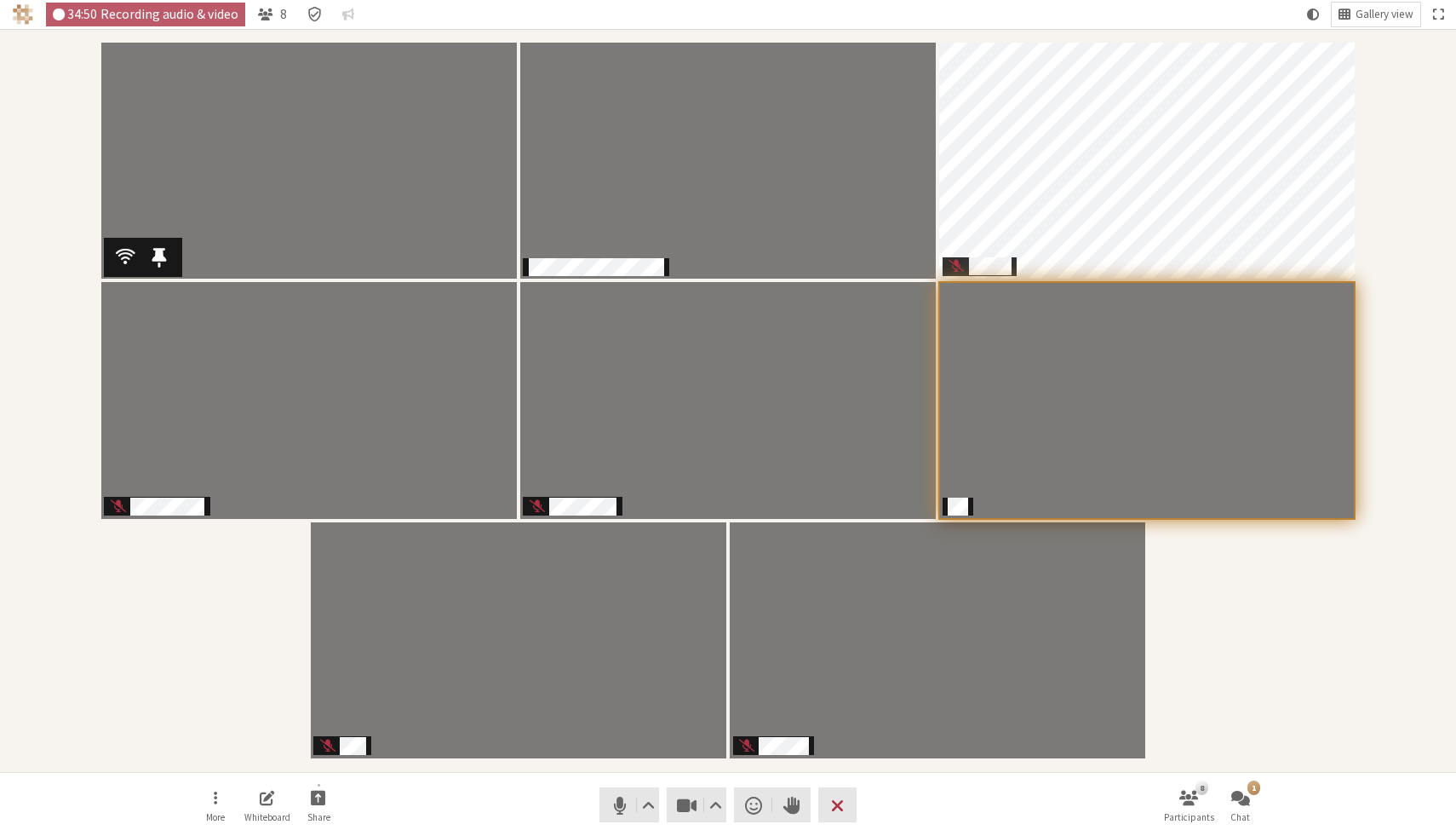
click at [550, 805] on nav "More Whiteboard Share Audio Video Send a reaction Raise hand Leave 8 Participan…" at bounding box center [728, 805] width 1073 height 64
click at [1227, 548] on div "Participants" at bounding box center [728, 400] width 1432 height 719
click at [616, 802] on span "Mute (⌘+Shift+A)" at bounding box center [620, 805] width 24 height 24
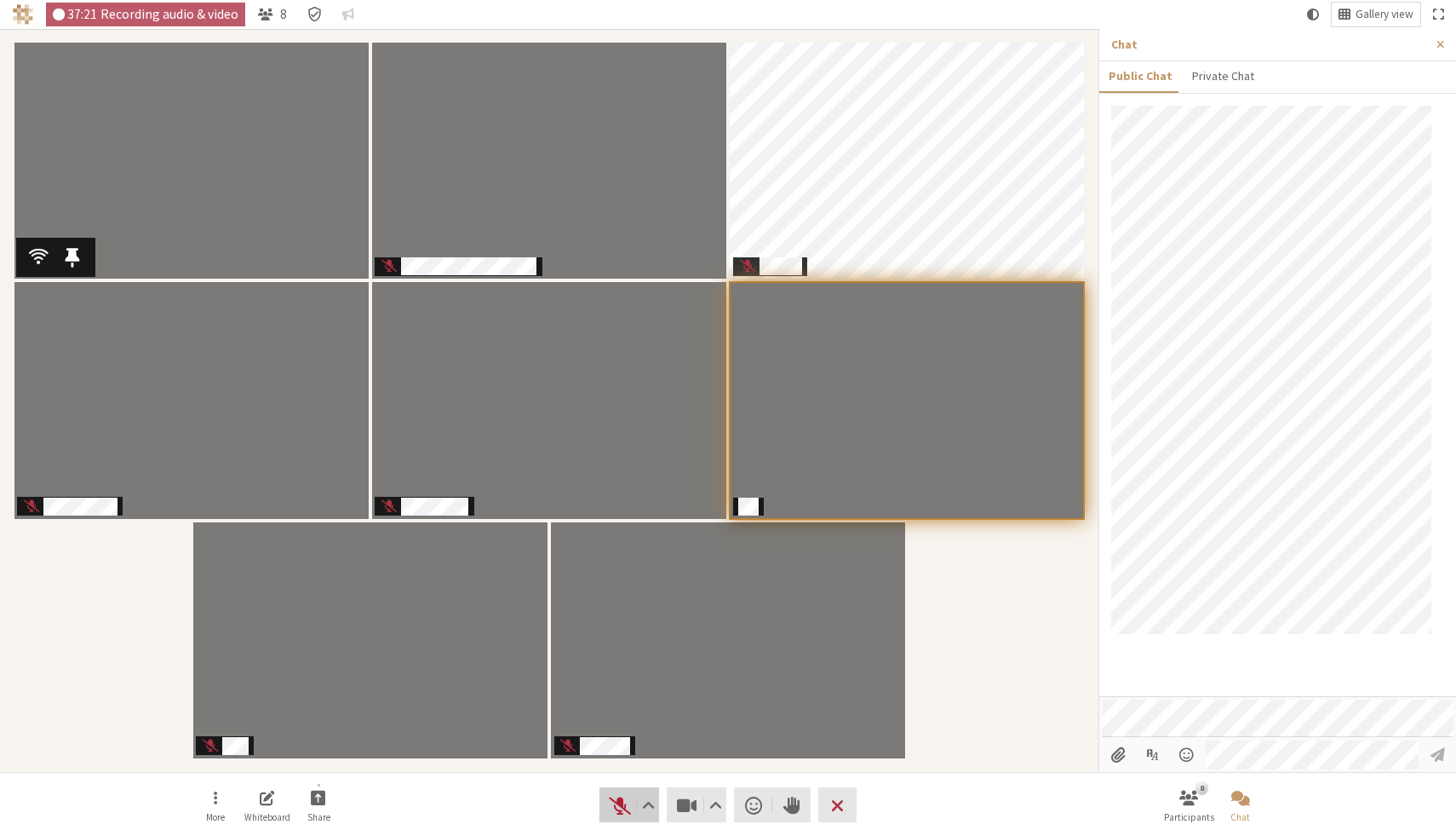
click at [630, 803] on span "Unmute (⌘+Shift+A)" at bounding box center [620, 805] width 24 height 24
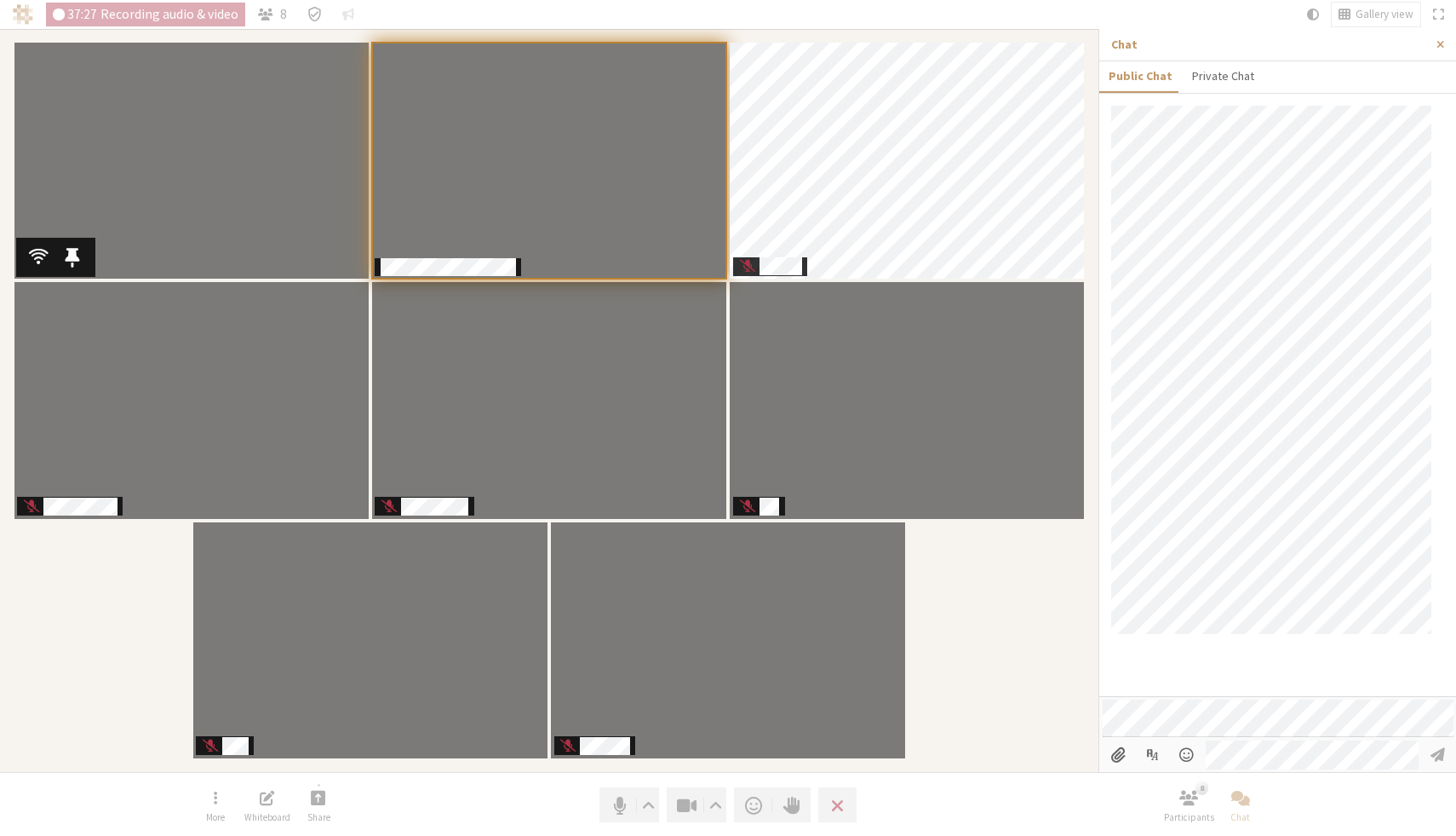
click at [1300, 651] on div at bounding box center [1278, 400] width 357 height 590
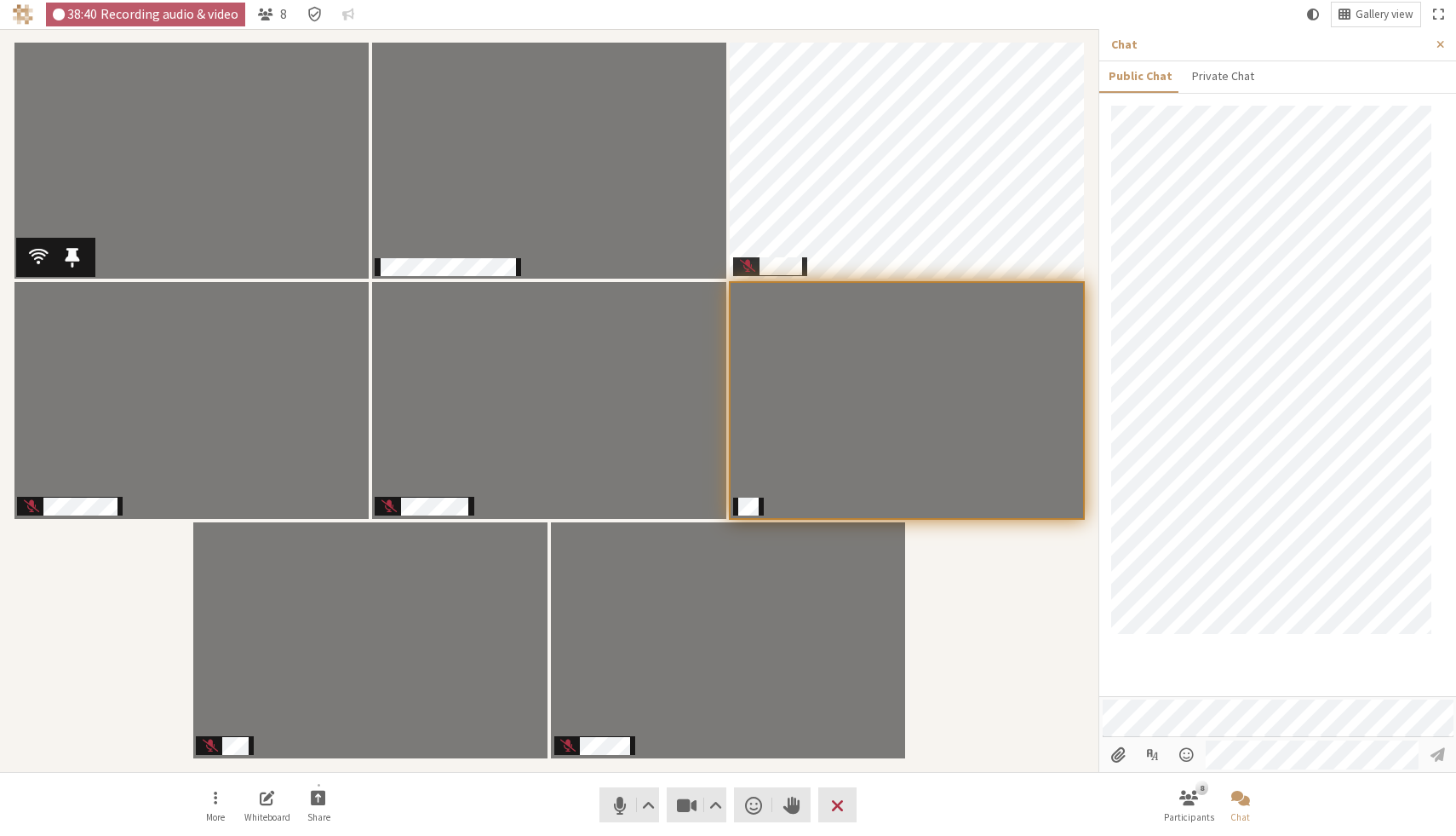
click at [1046, 661] on div "Participants" at bounding box center [550, 400] width 1075 height 719
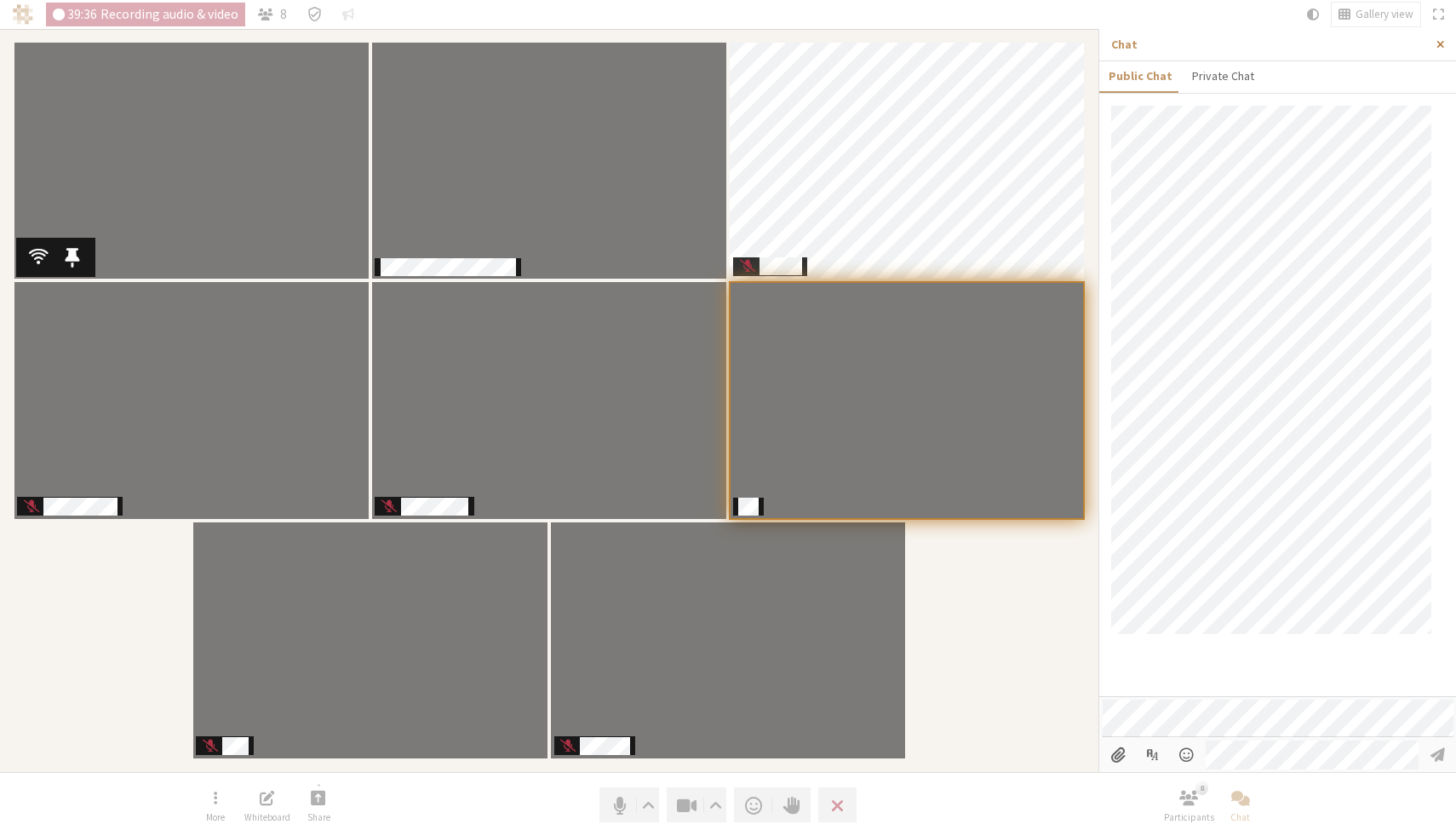
click at [1442, 38] on span "Close sidebar" at bounding box center [1440, 44] width 8 height 13
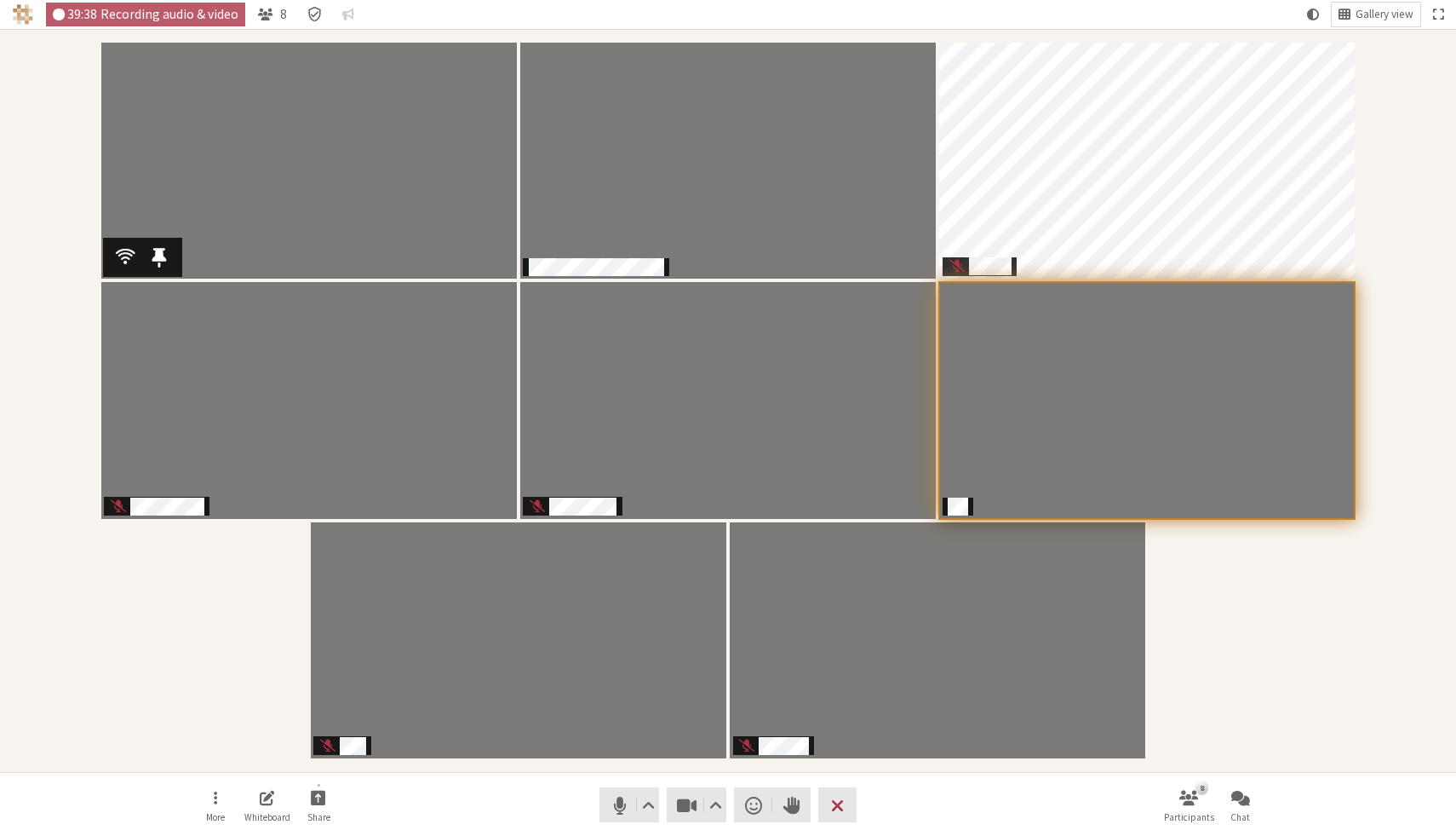
click at [1302, 659] on div "Participants" at bounding box center [728, 400] width 1432 height 719
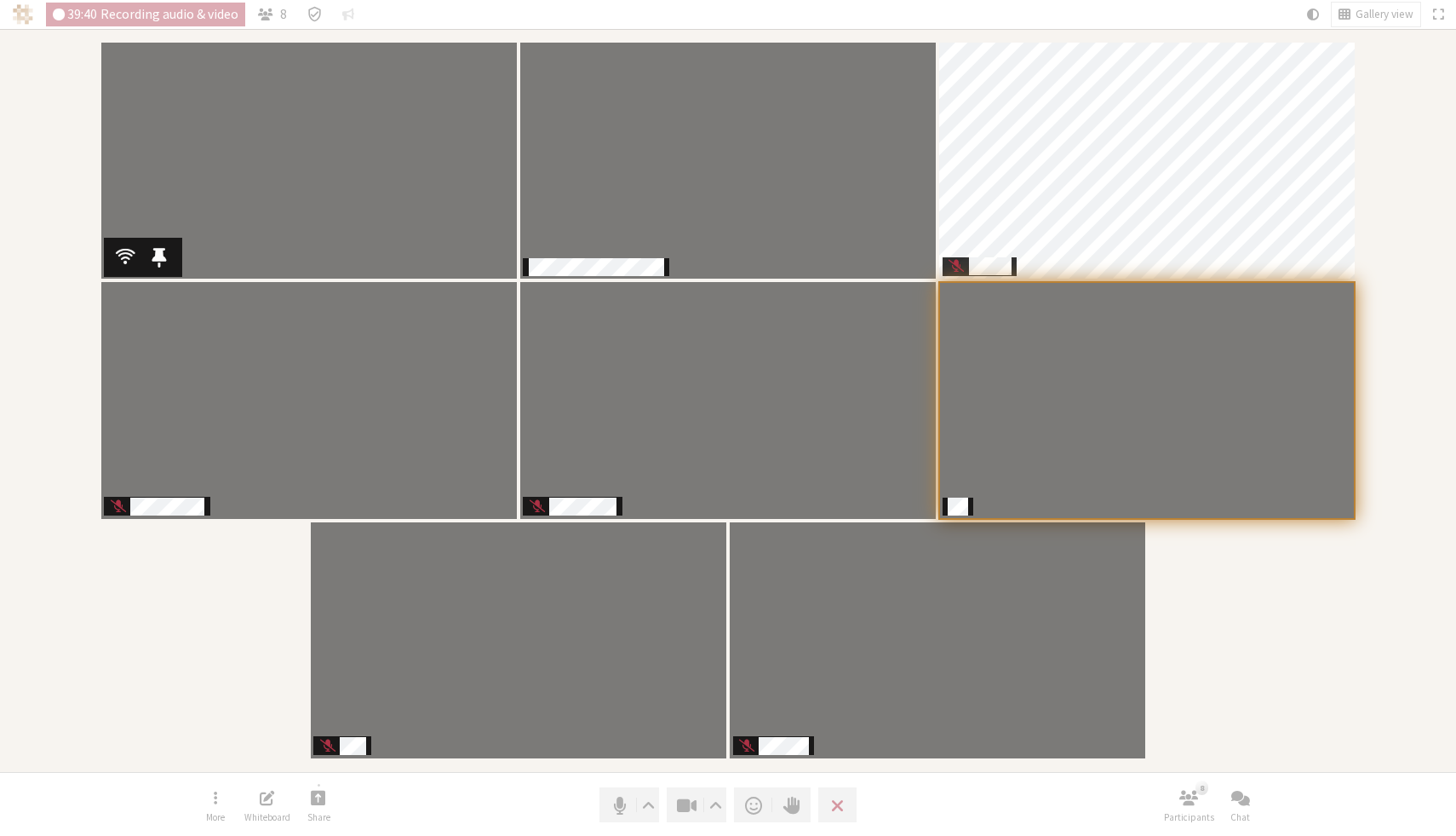
click at [1298, 660] on div "Participants" at bounding box center [728, 400] width 1432 height 719
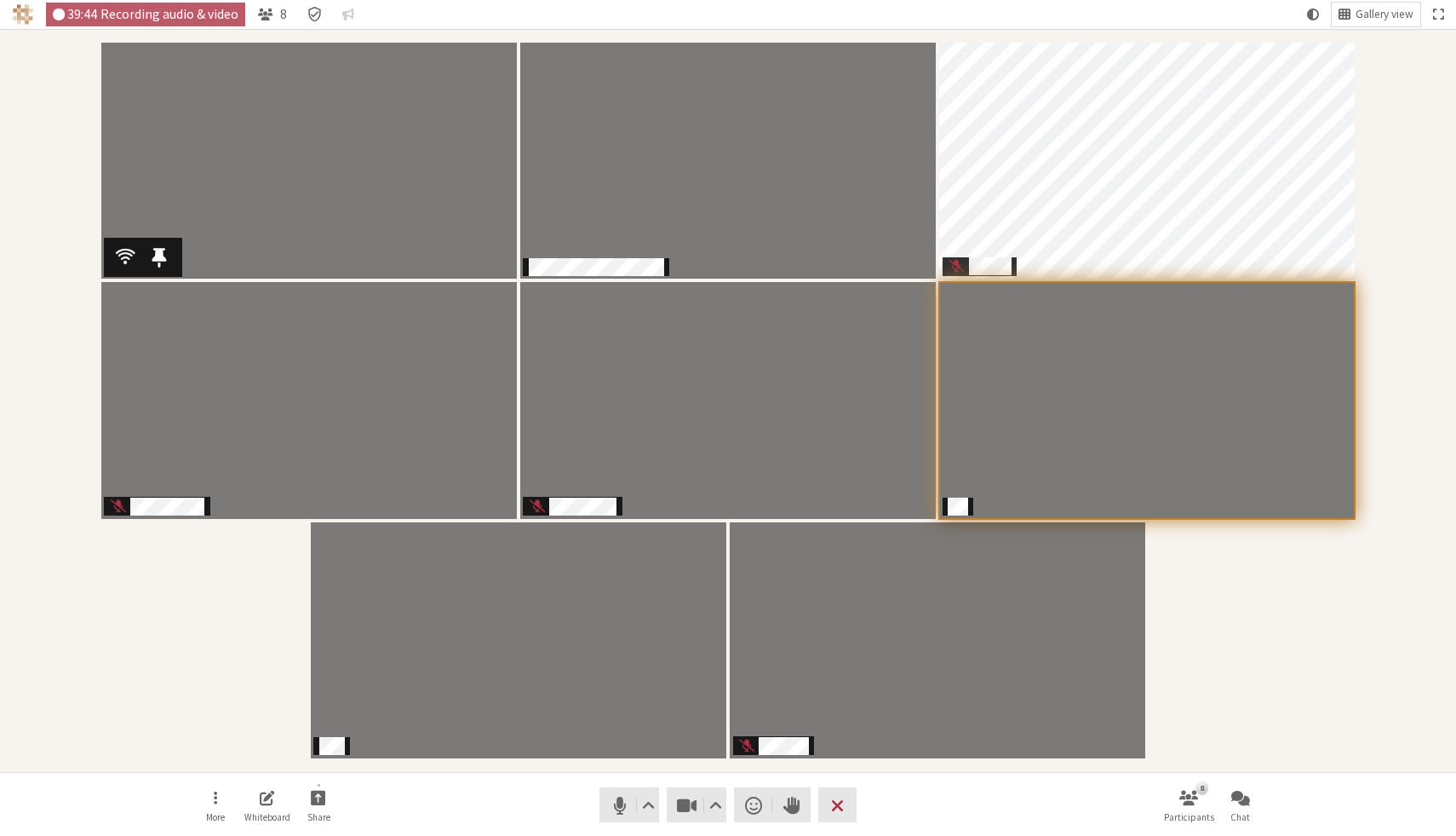
click at [1235, 687] on div "Participants" at bounding box center [728, 400] width 1432 height 719
click at [612, 803] on span "Mute (⌘+Shift+A)" at bounding box center [620, 805] width 24 height 24
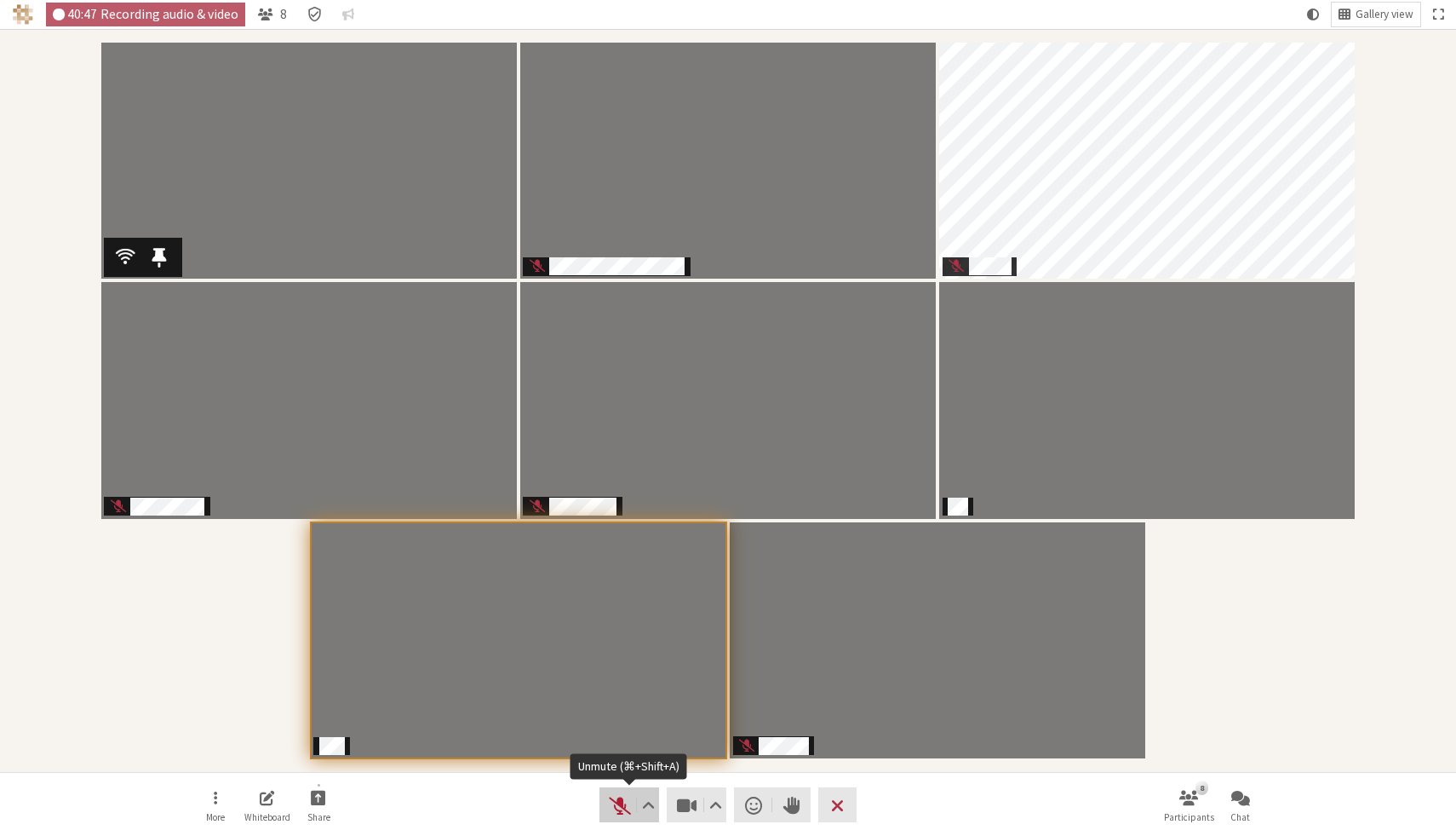
click at [616, 808] on span "Unmute (⌘+Shift+A)" at bounding box center [620, 805] width 24 height 24
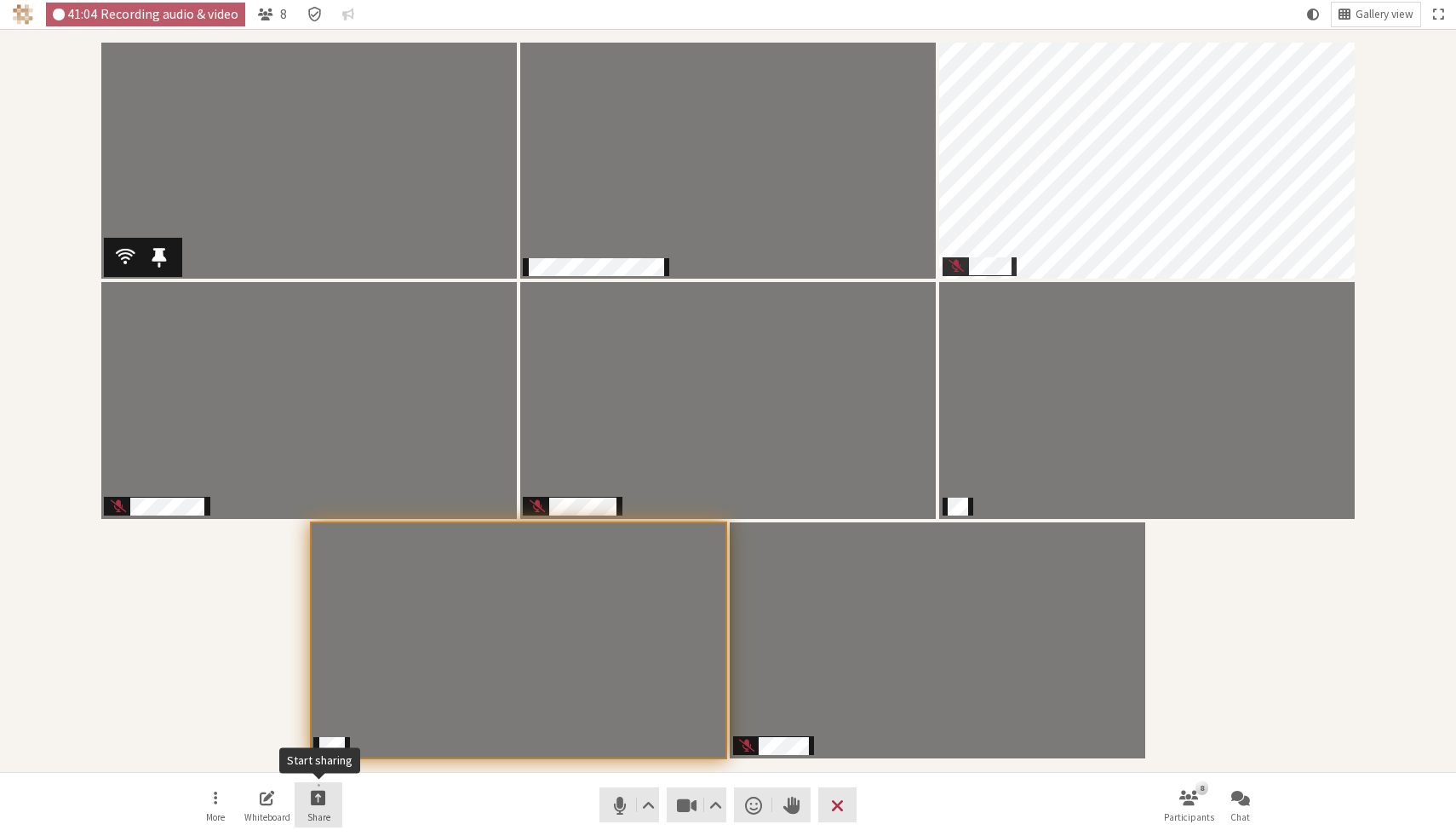
click at [322, 808] on button "Share" at bounding box center [318, 805] width 48 height 46
click at [407, 797] on nav "More Whiteboard Share Audio Video Send a reaction Raise hand Leave 8 Participan…" at bounding box center [728, 805] width 1073 height 64
click at [457, 821] on nav "More Whiteboard Share Audio Video Send a reaction Raise hand Leave 8 Participan…" at bounding box center [728, 805] width 1073 height 64
click at [1400, 238] on div "Participants" at bounding box center [728, 400] width 1432 height 719
click at [1252, 795] on button "Chat" at bounding box center [1241, 805] width 48 height 46
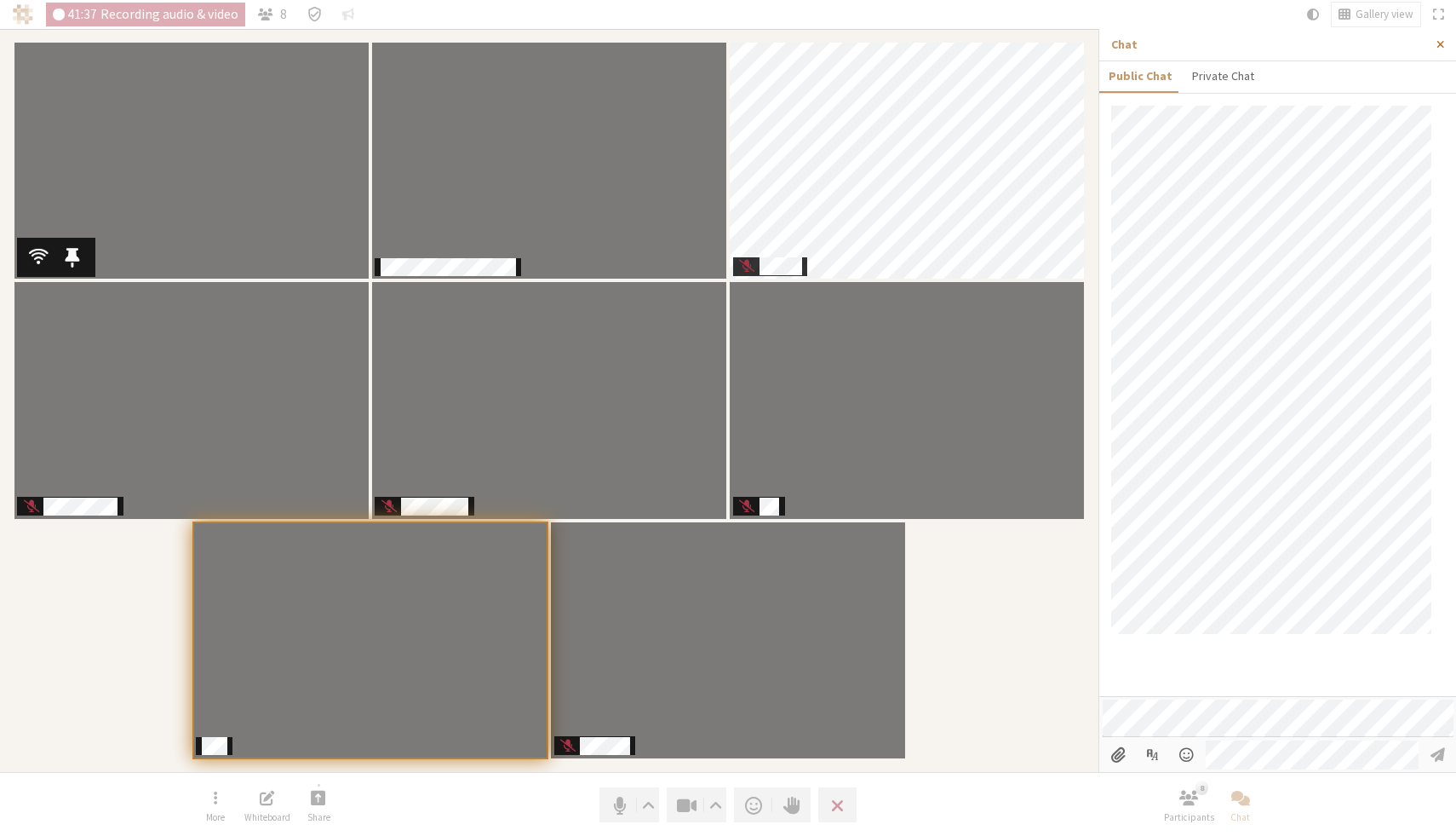
click at [1447, 39] on button "Close sidebar" at bounding box center [1440, 44] width 31 height 31
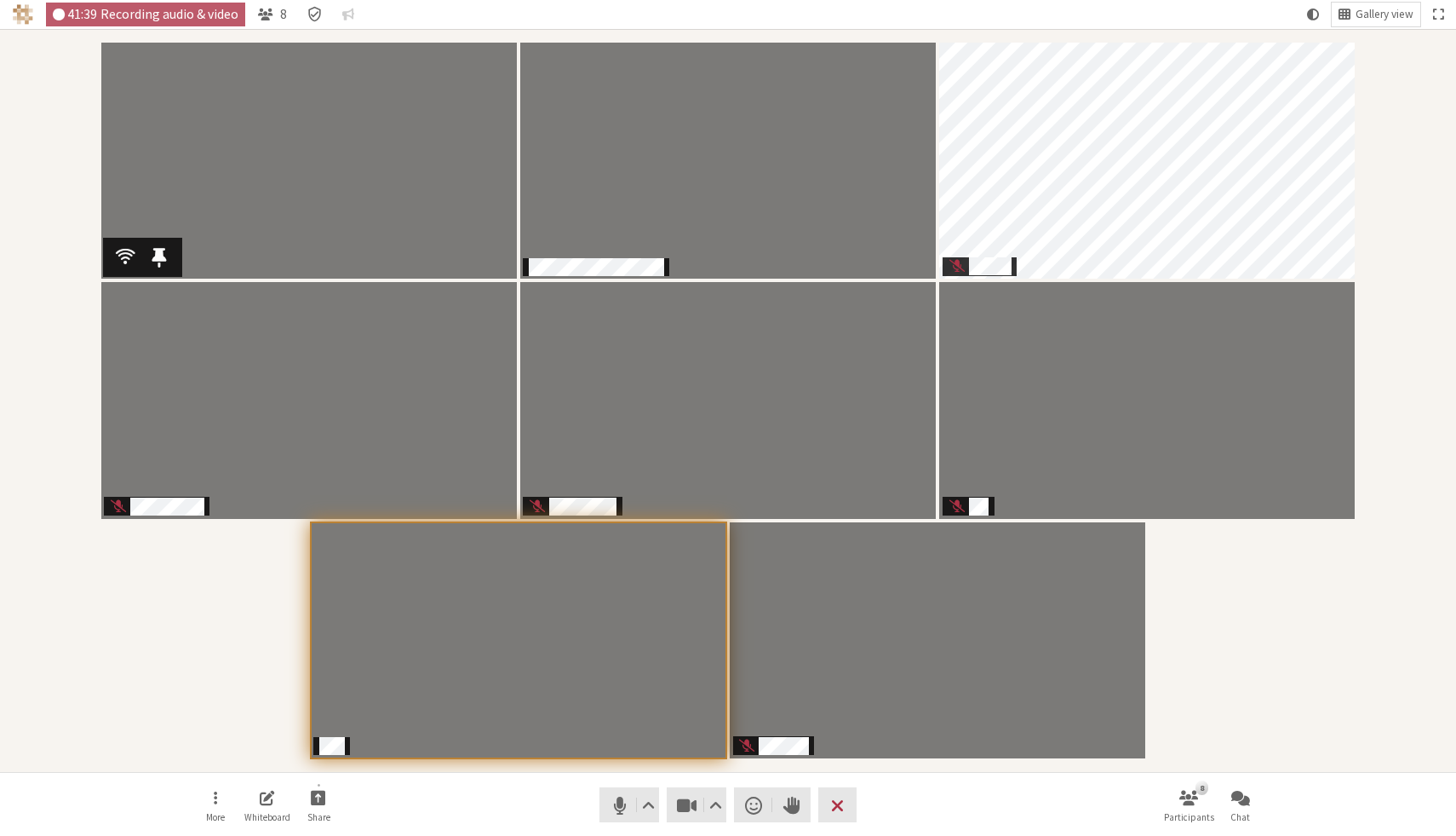
click at [1265, 693] on div "Participants" at bounding box center [728, 400] width 1432 height 719
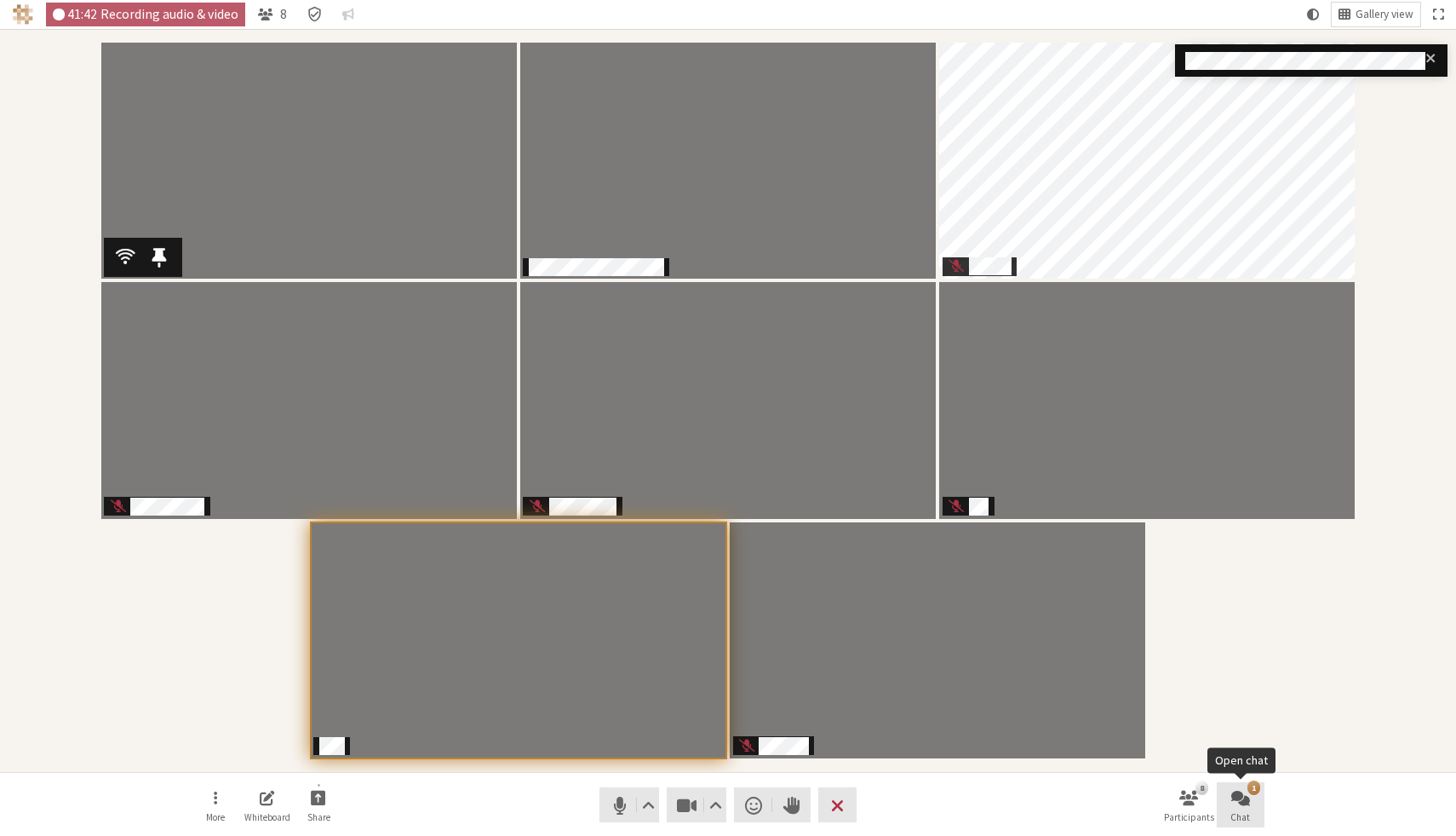
click at [1244, 808] on button "1 Chat" at bounding box center [1241, 805] width 48 height 46
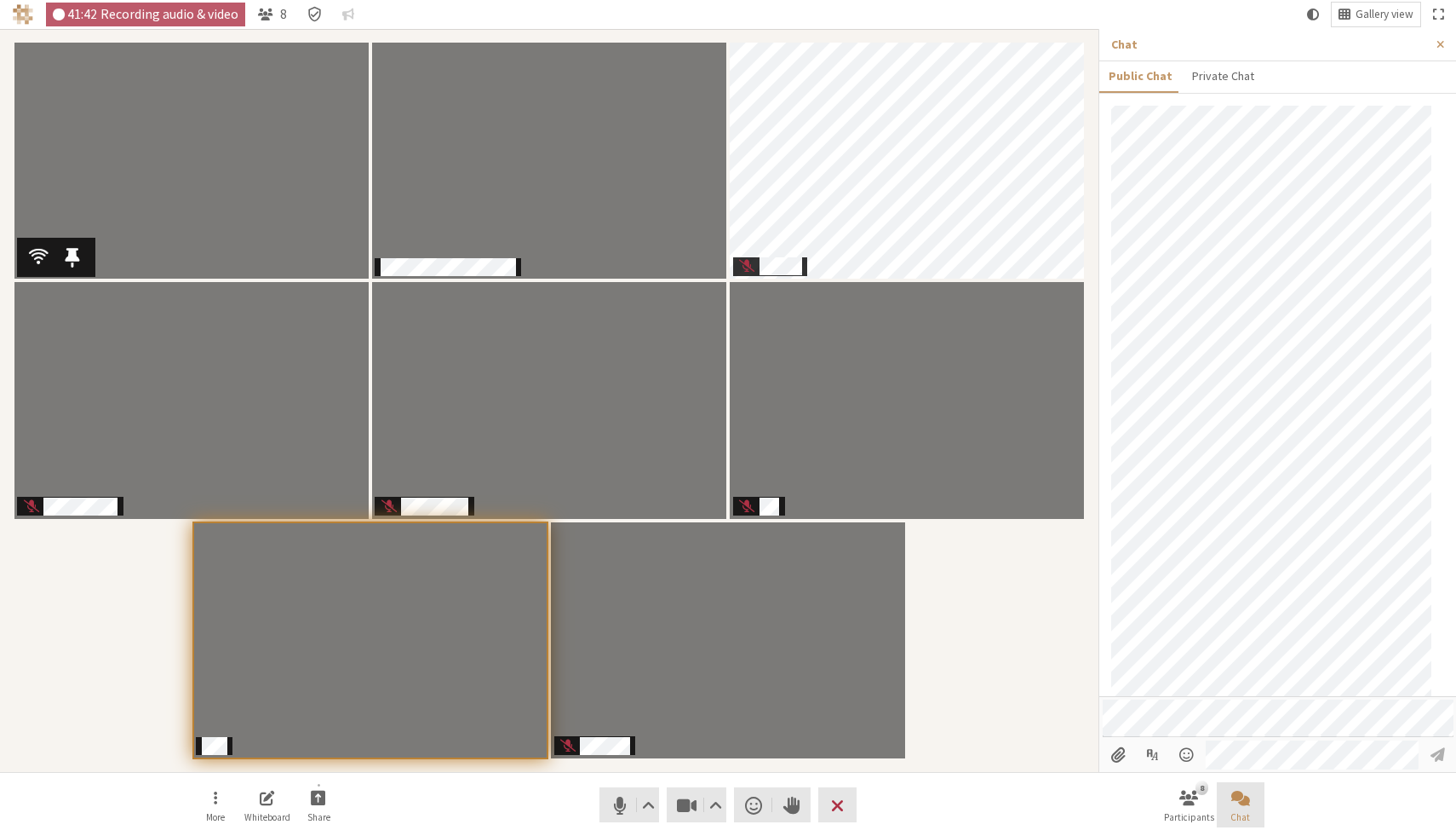
scroll to position [66, 0]
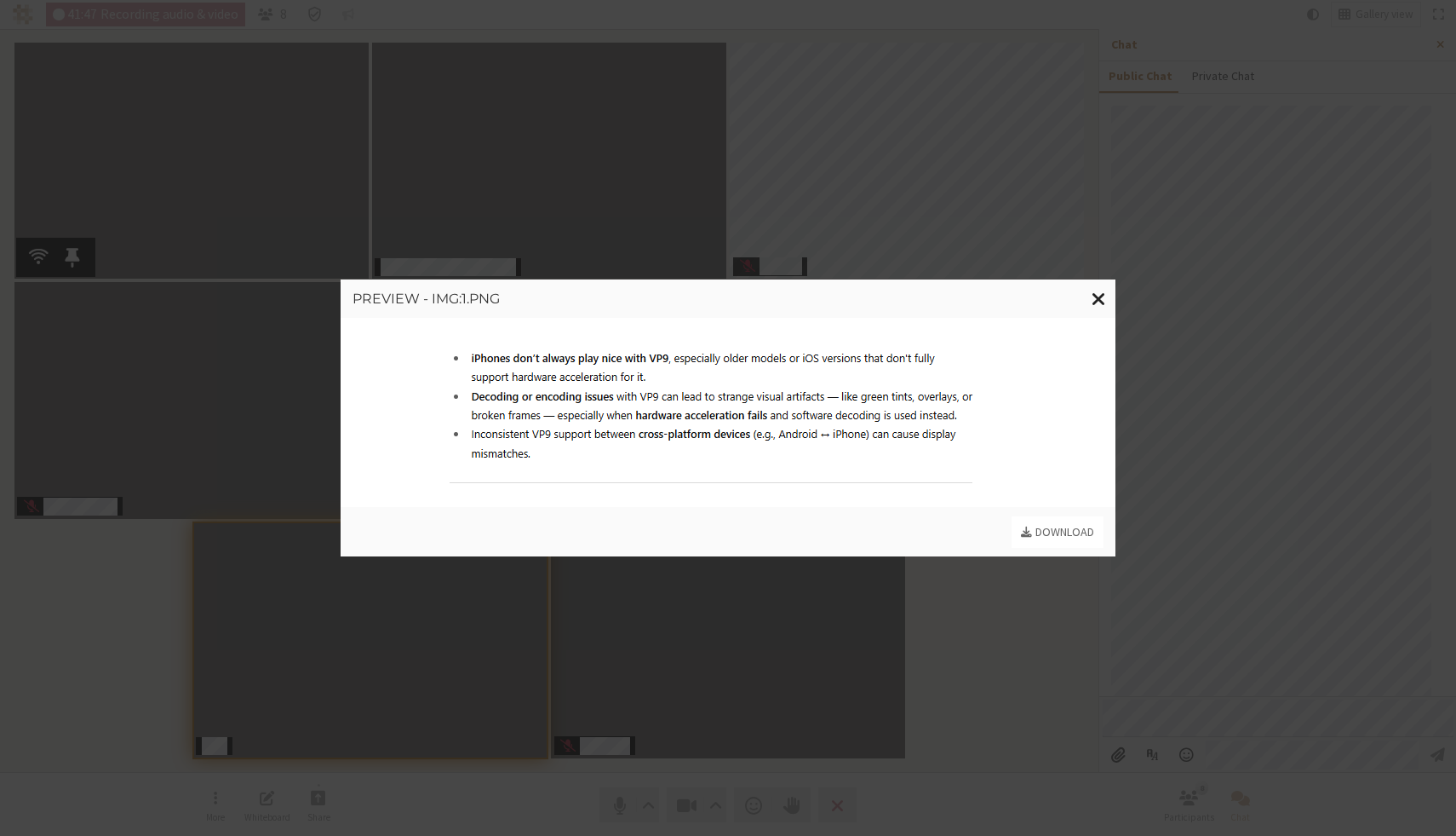
click at [1091, 294] on button "Close modal" at bounding box center [1099, 299] width 33 height 39
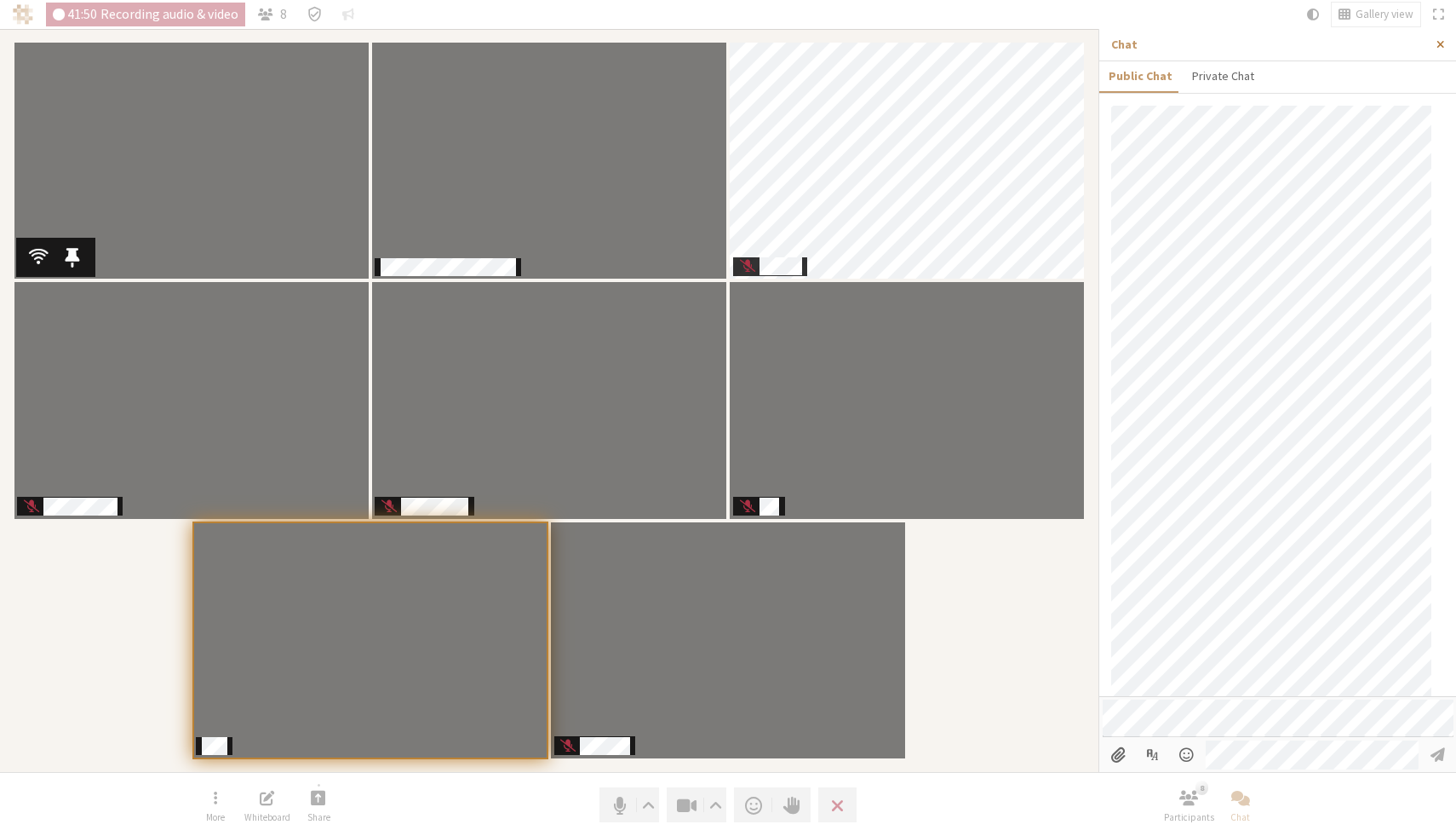
click at [1445, 42] on button "Close sidebar" at bounding box center [1440, 44] width 31 height 31
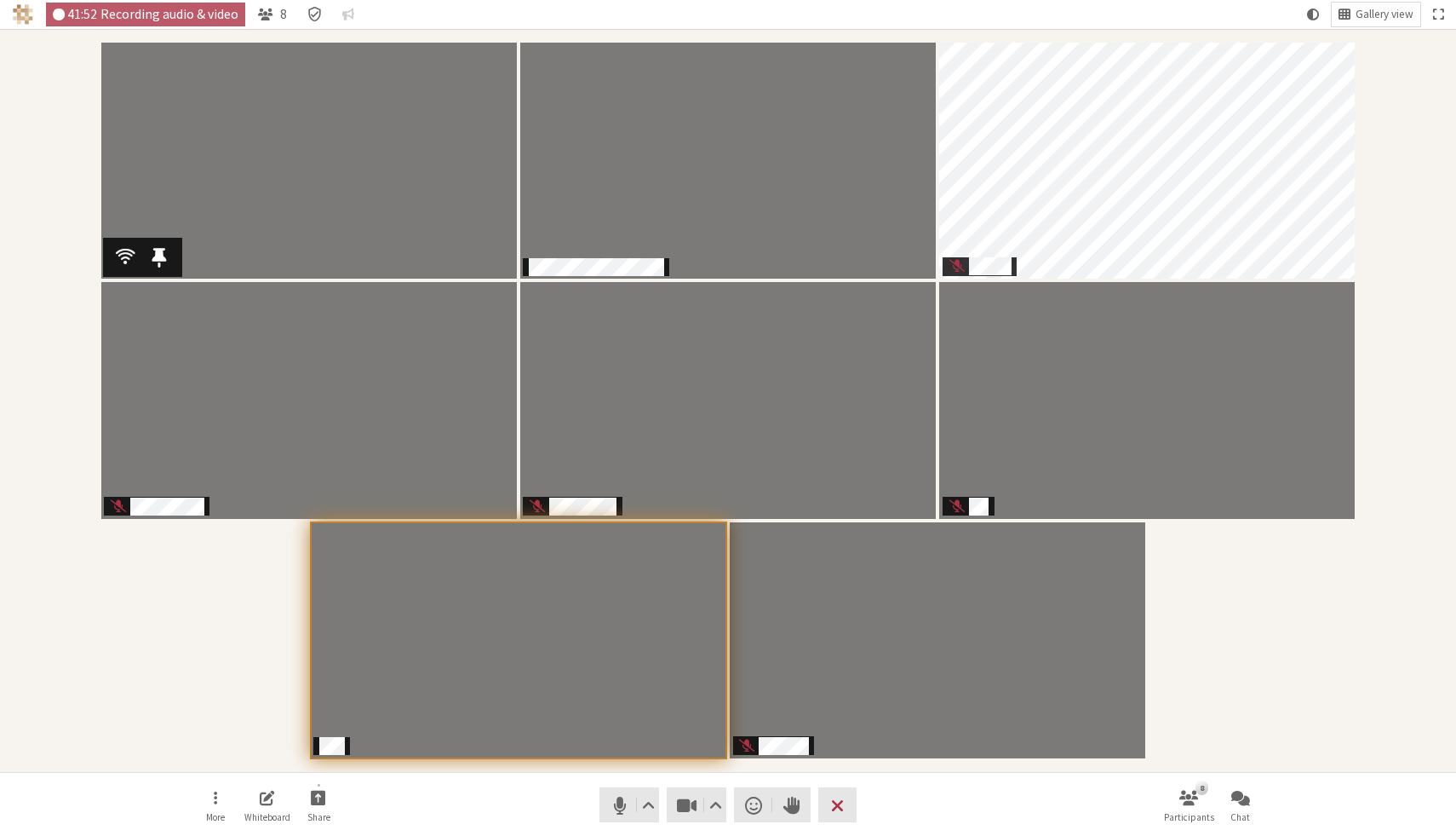
click at [1284, 559] on div "Participants" at bounding box center [728, 400] width 1432 height 719
click at [1392, 653] on div "Participants" at bounding box center [728, 400] width 1432 height 719
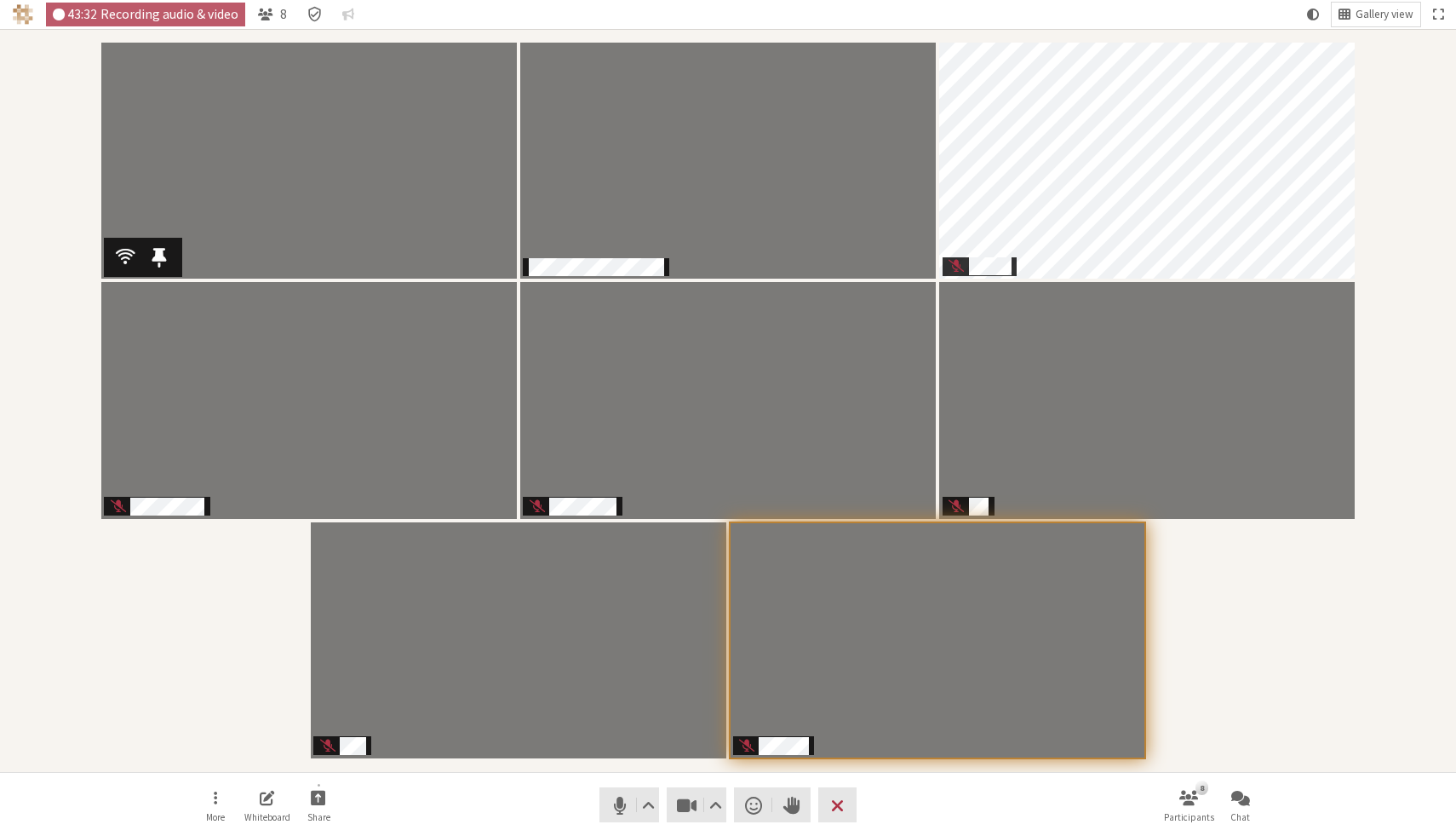
click at [1189, 602] on div "Participants" at bounding box center [728, 400] width 1432 height 719
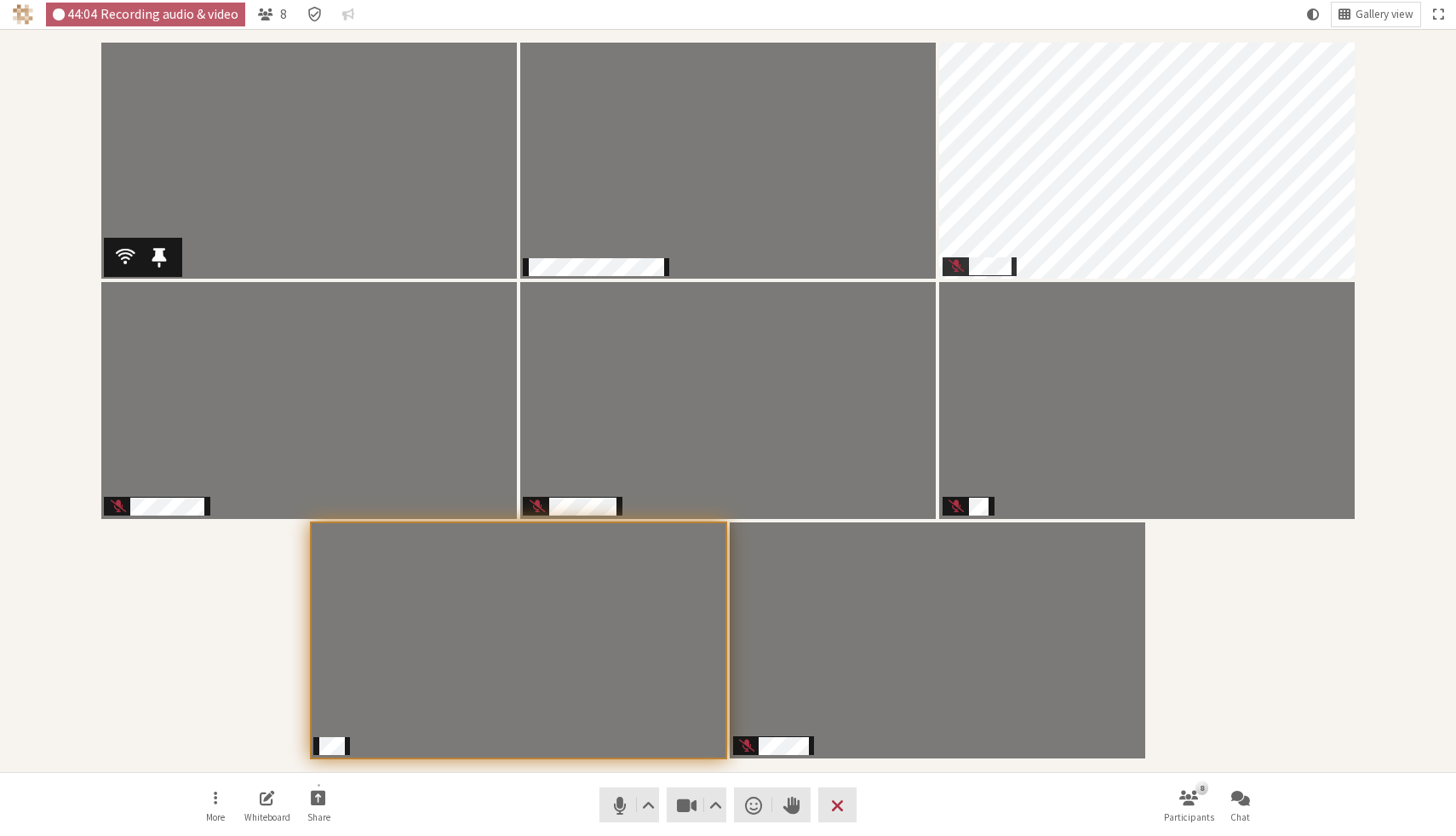
click at [1159, 611] on div "Participants" at bounding box center [728, 400] width 1432 height 719
click at [1248, 660] on div "Participants" at bounding box center [728, 400] width 1432 height 719
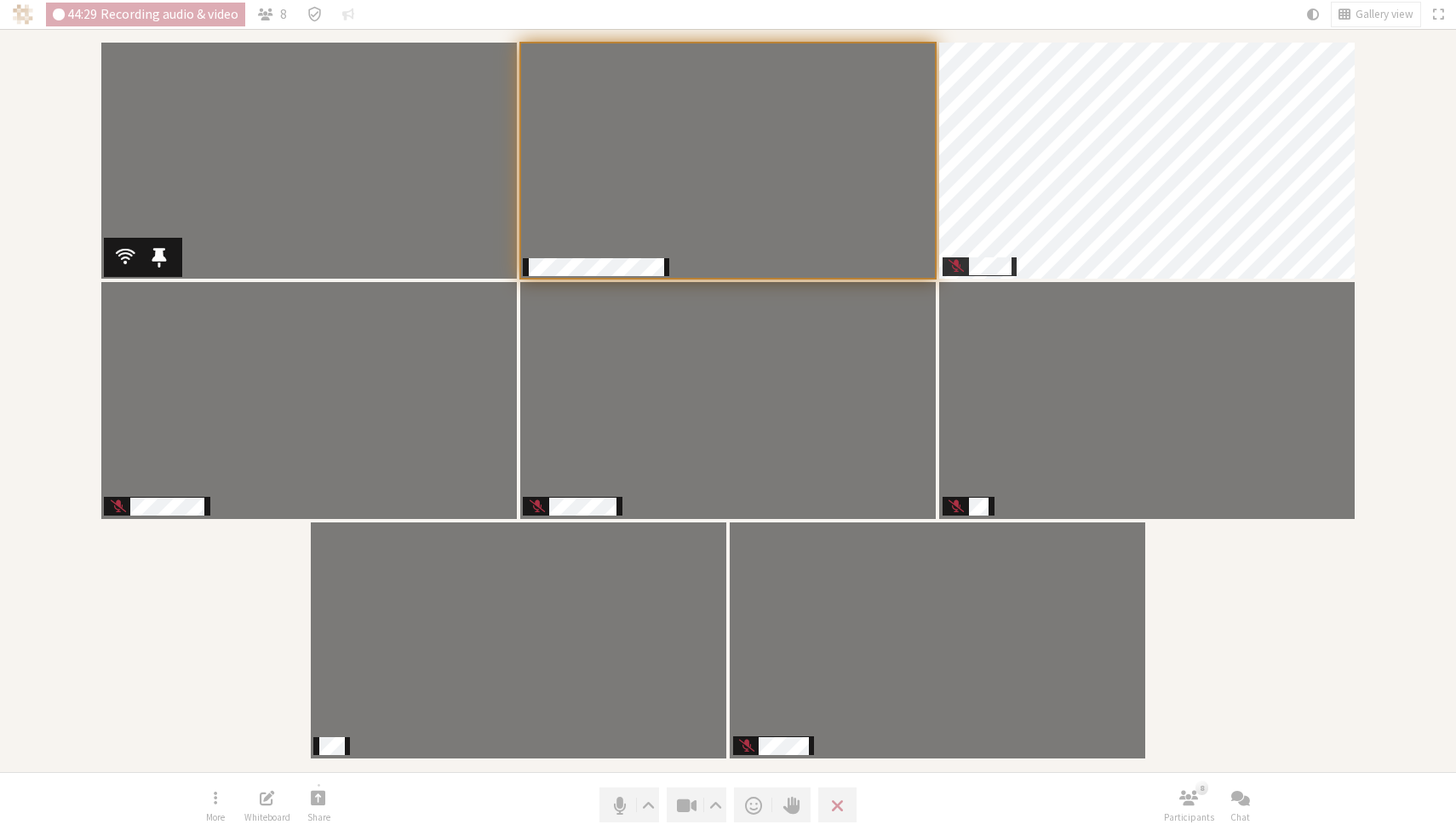
click at [1248, 660] on div "Participants" at bounding box center [728, 400] width 1432 height 719
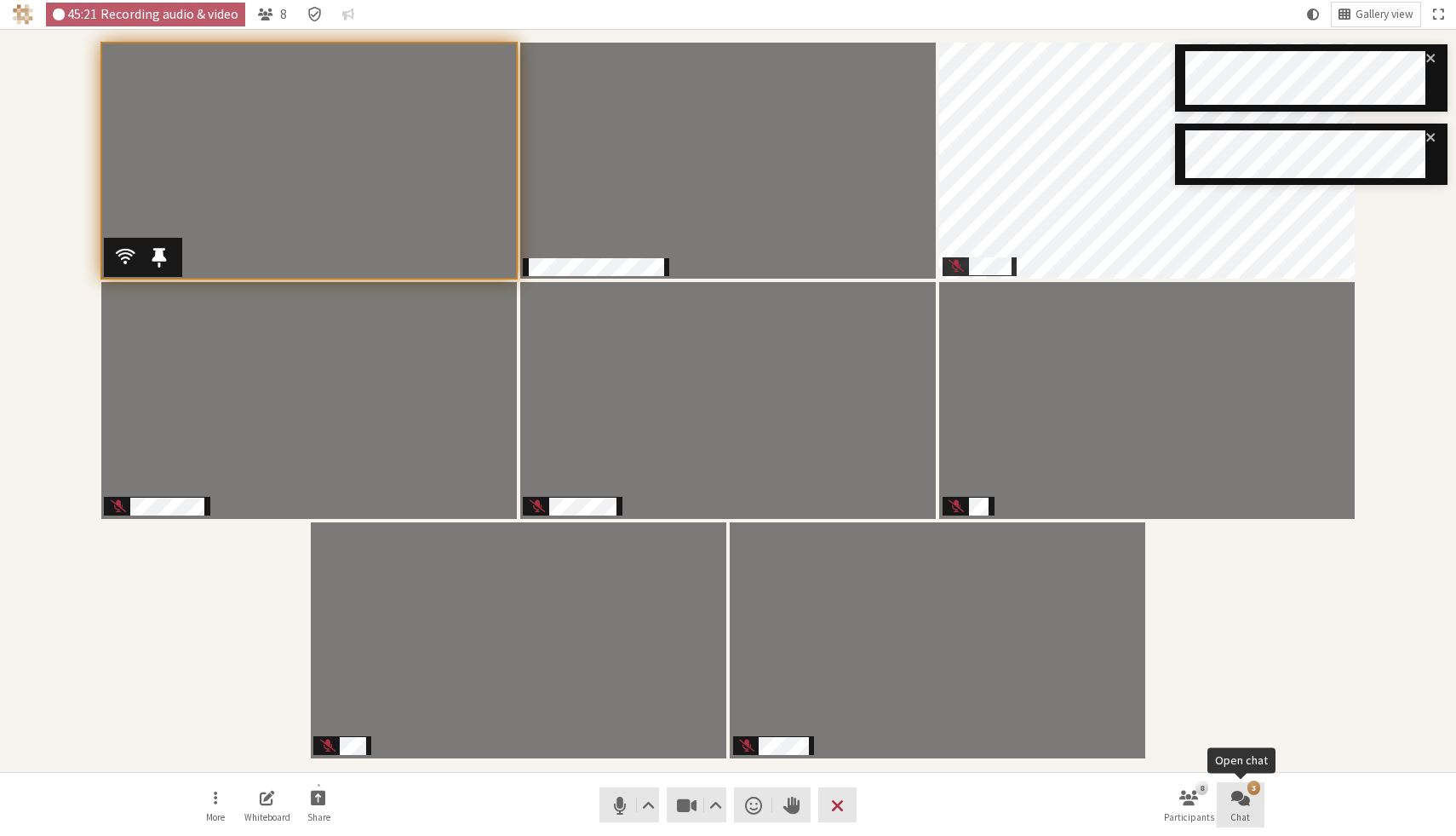
click at [1246, 807] on span "Open chat" at bounding box center [1241, 797] width 19 height 19
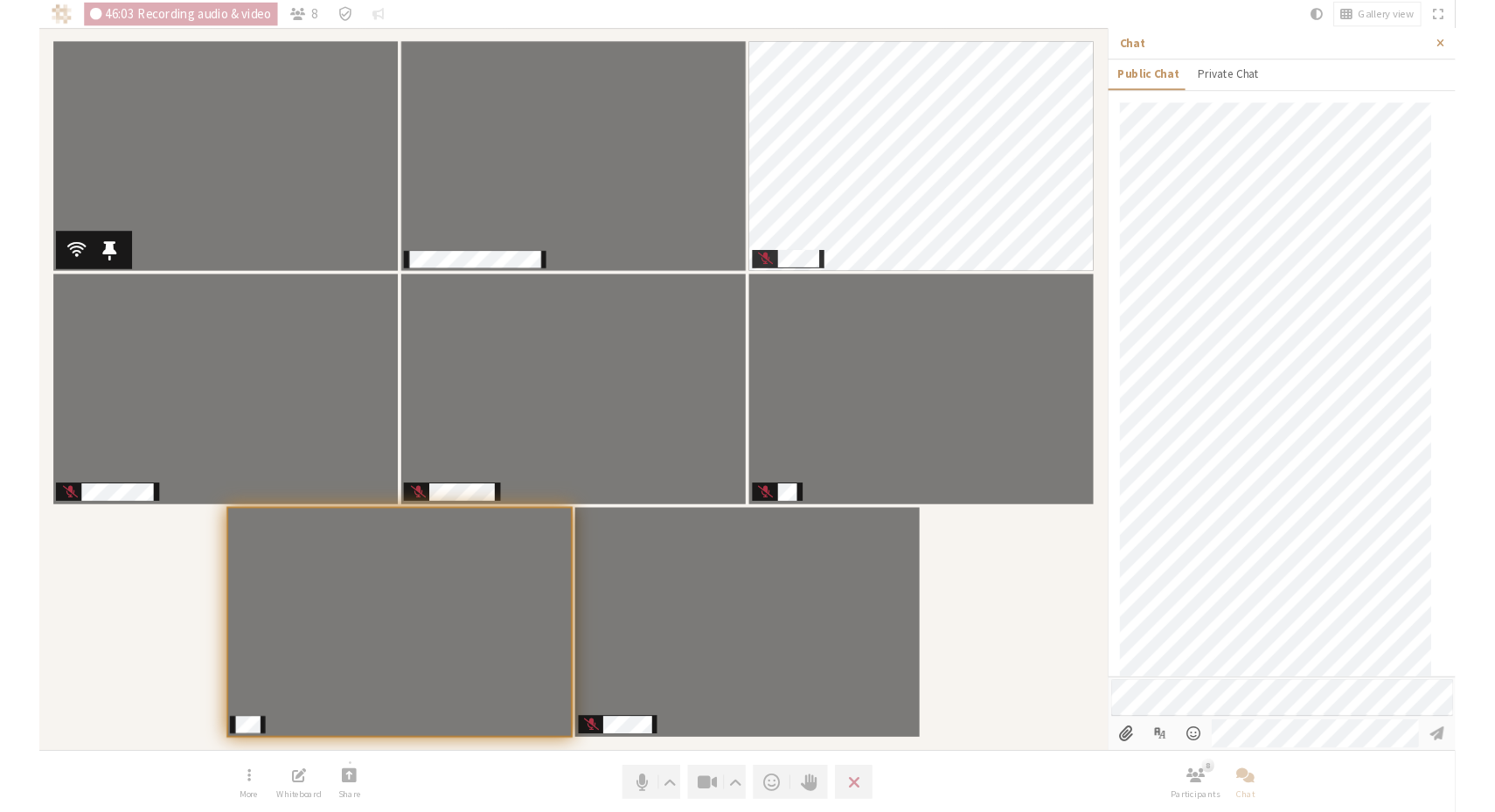
scroll to position [317, 0]
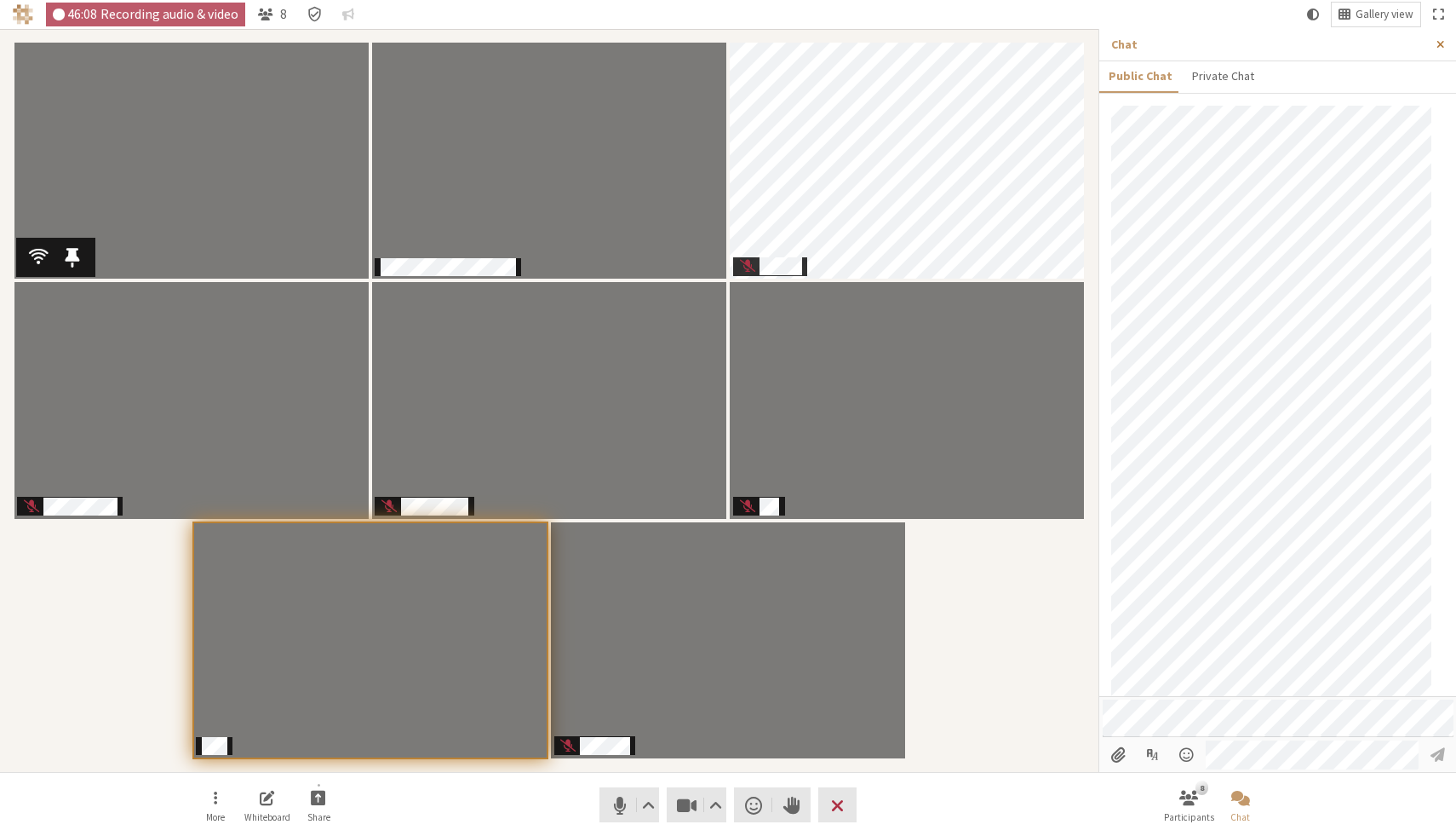
click at [1439, 41] on span "Close sidebar" at bounding box center [1440, 44] width 8 height 13
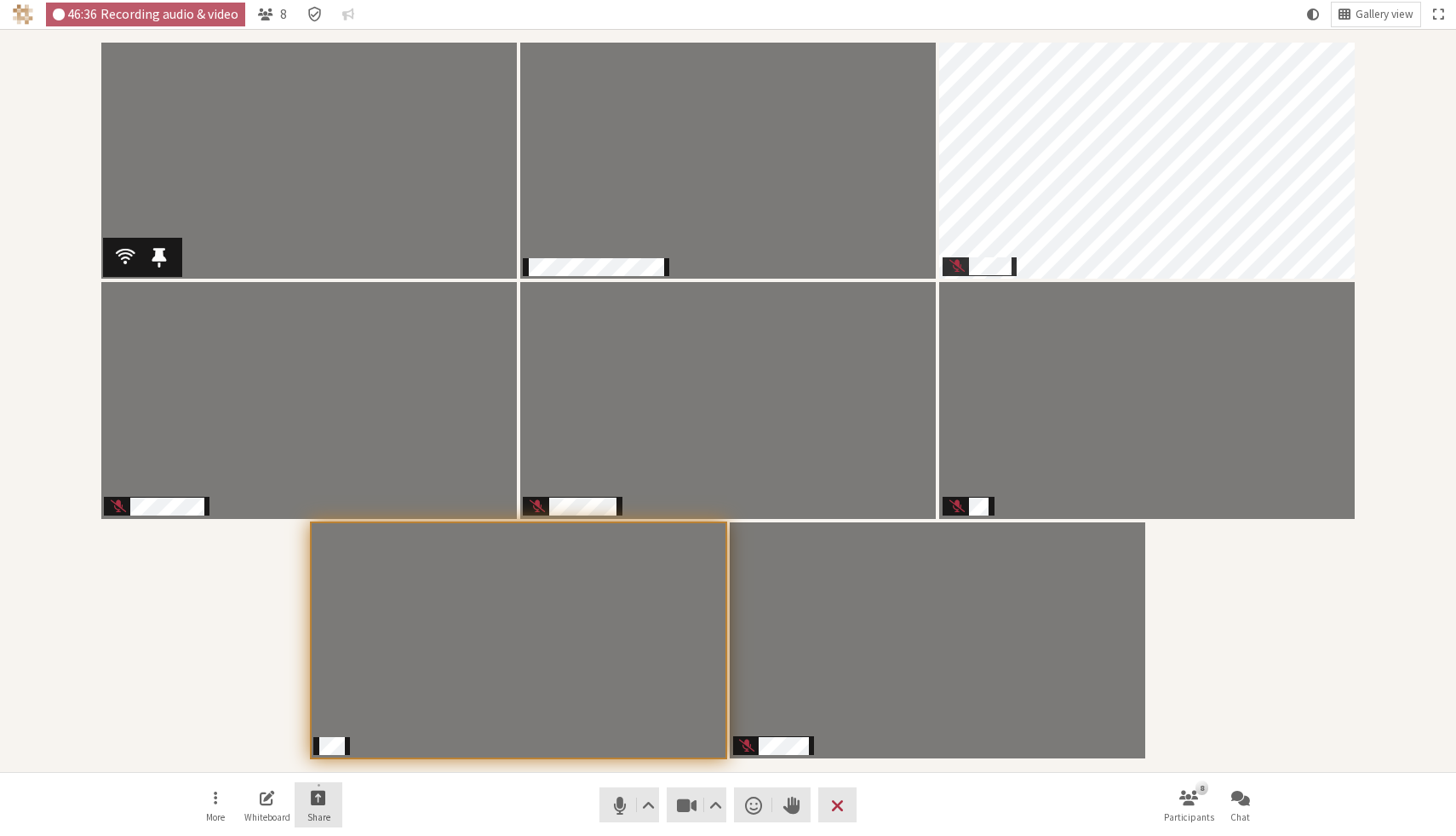
click at [307, 806] on button "Share" at bounding box center [318, 805] width 48 height 46
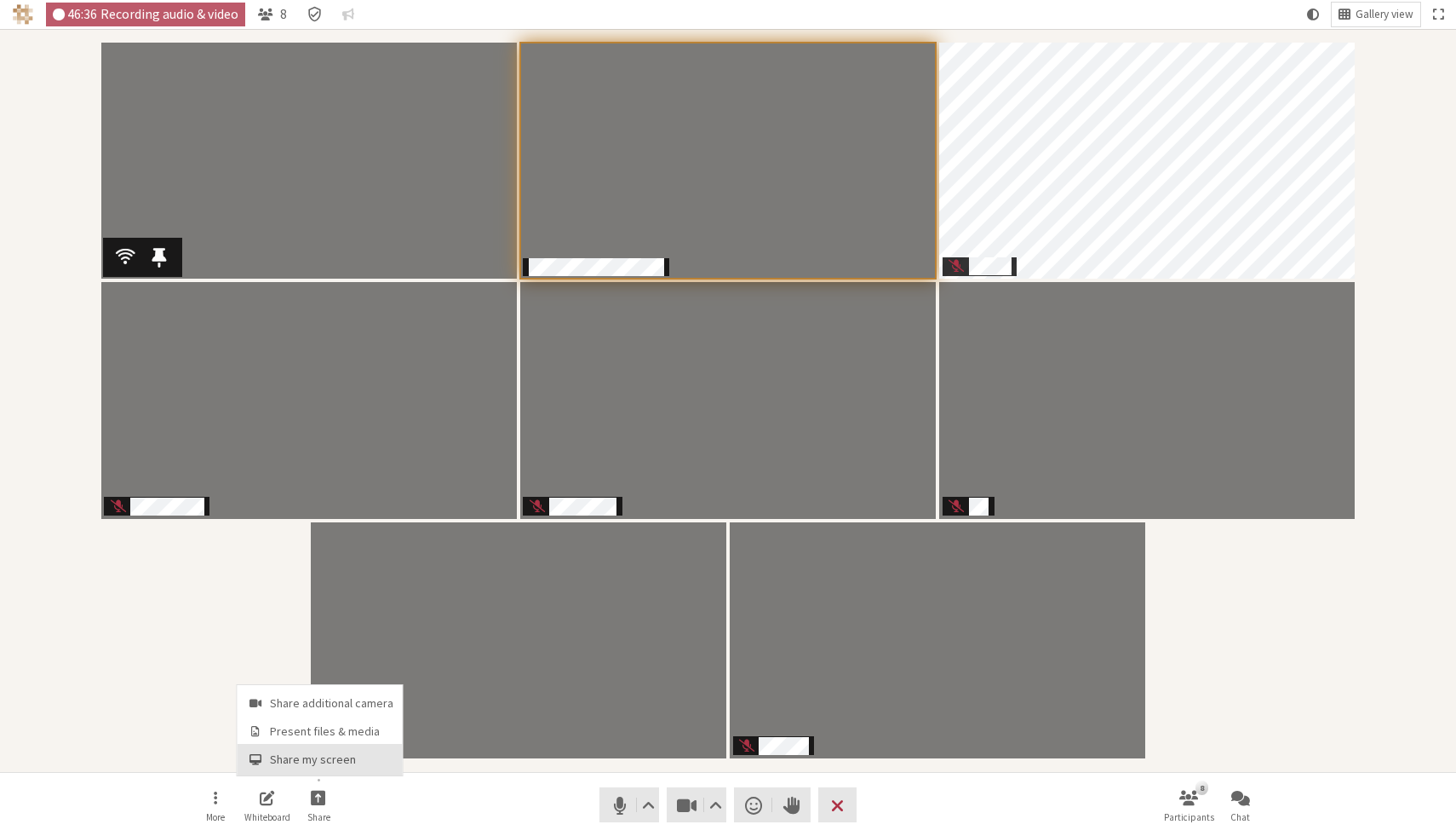
click at [323, 754] on span "Share my screen" at bounding box center [332, 759] width 124 height 13
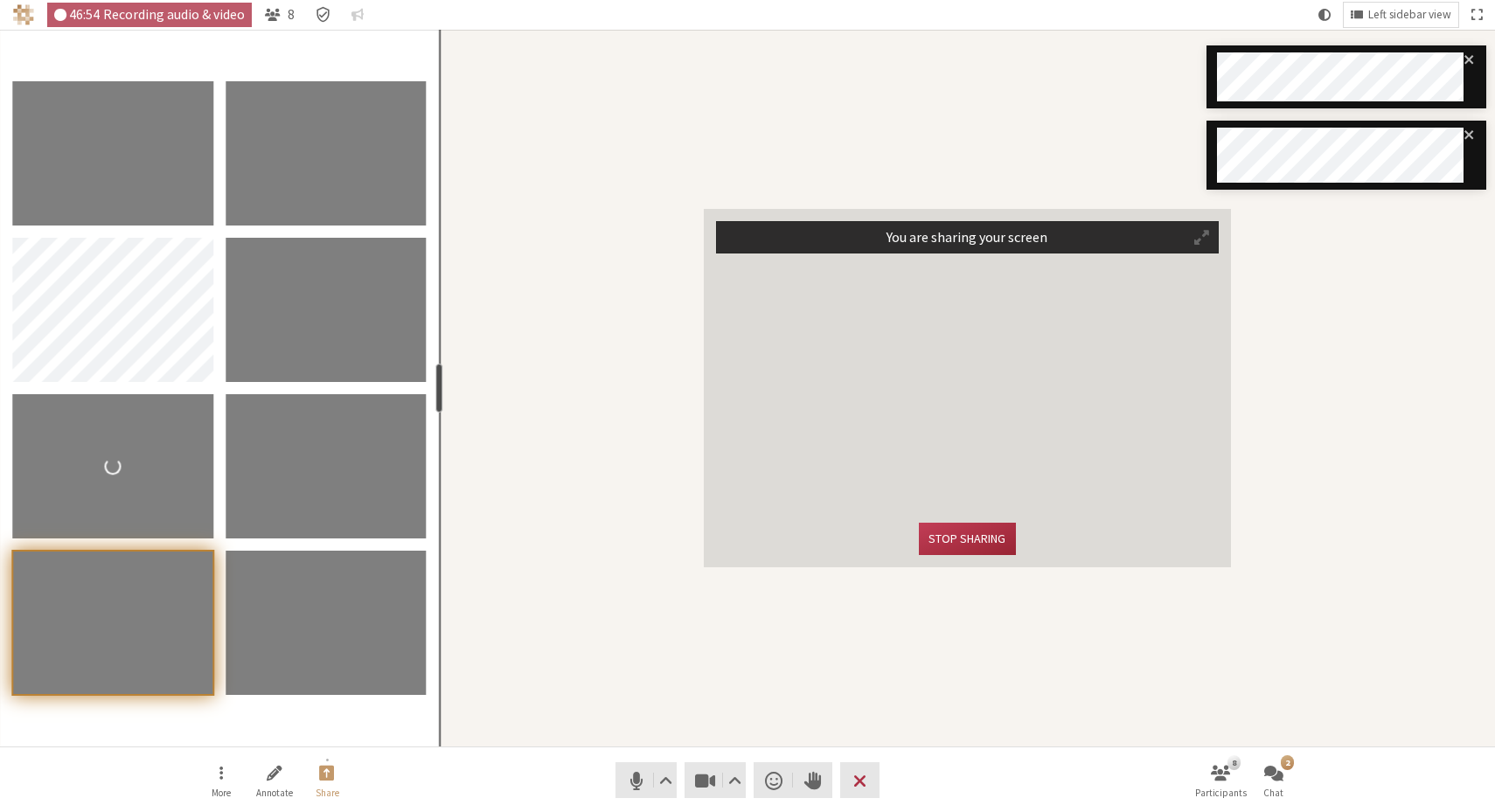
drag, startPoint x: 178, startPoint y: 389, endPoint x: 437, endPoint y: 388, distance: 259.0
click at [437, 388] on div "resize" at bounding box center [440, 388] width 7 height 49
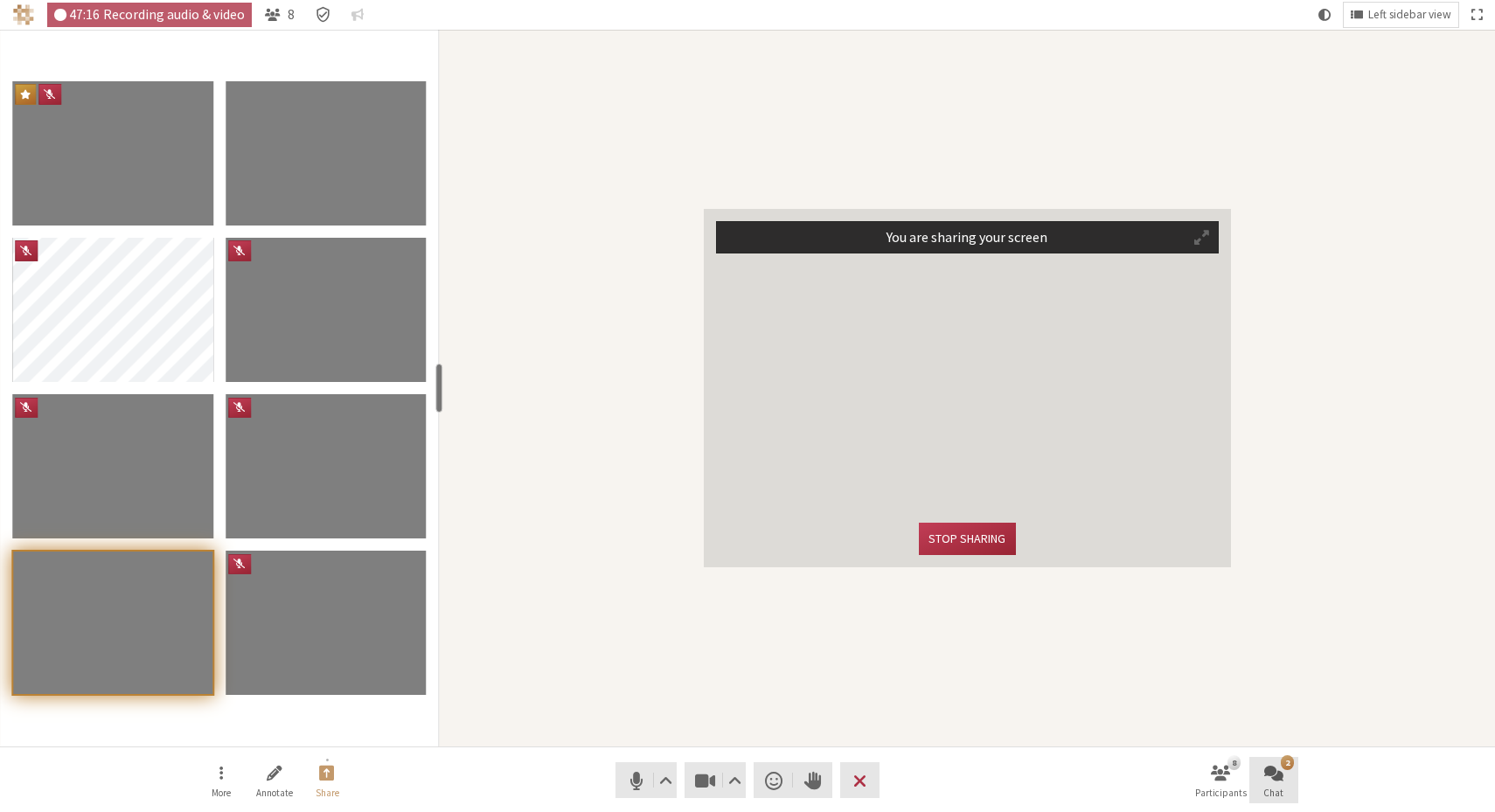
click at [1285, 771] on button "2 Chat" at bounding box center [1274, 780] width 49 height 47
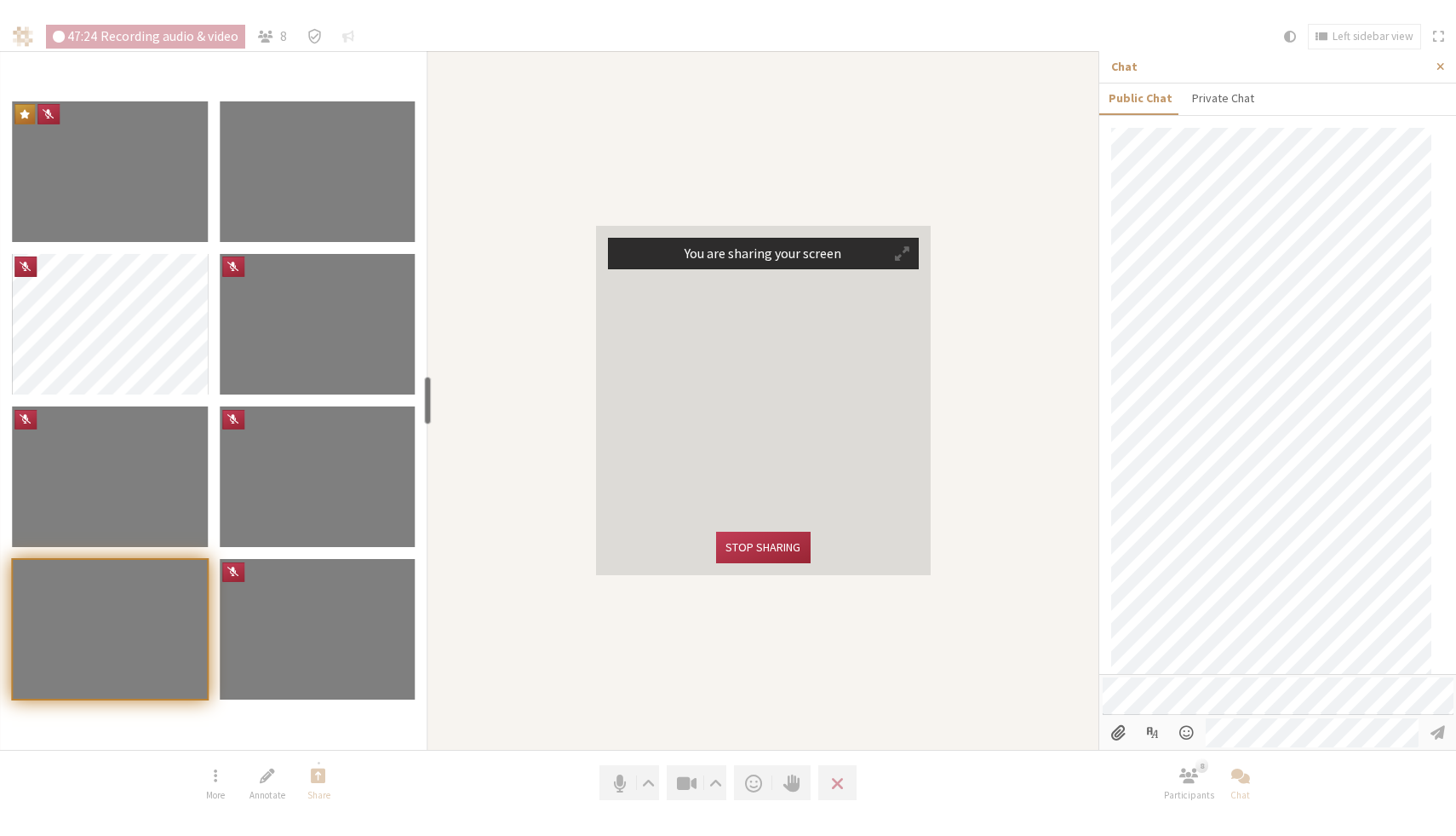
scroll to position [792, 0]
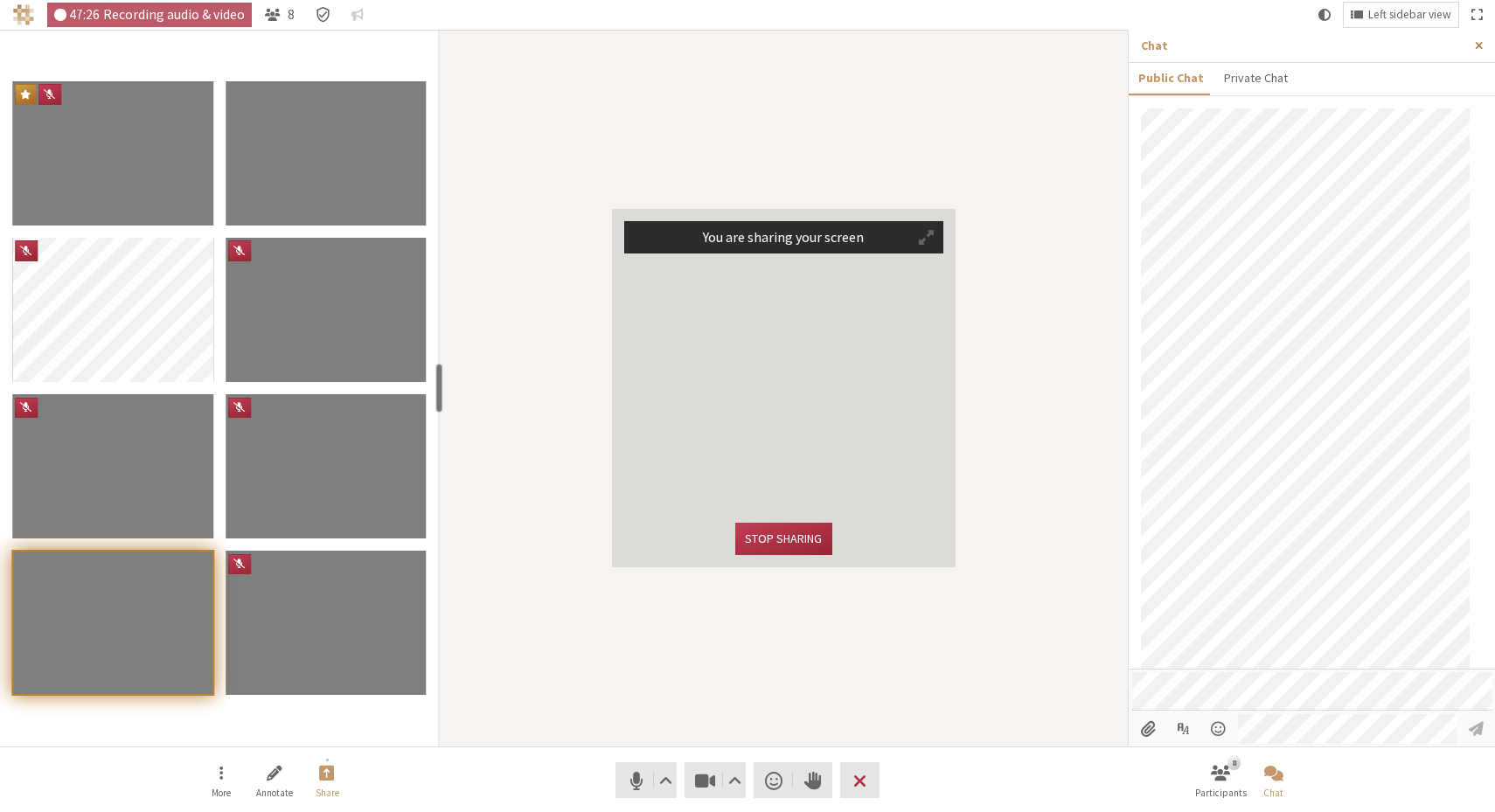
click at [1483, 48] on button "Close sidebar" at bounding box center [1479, 46] width 32 height 32
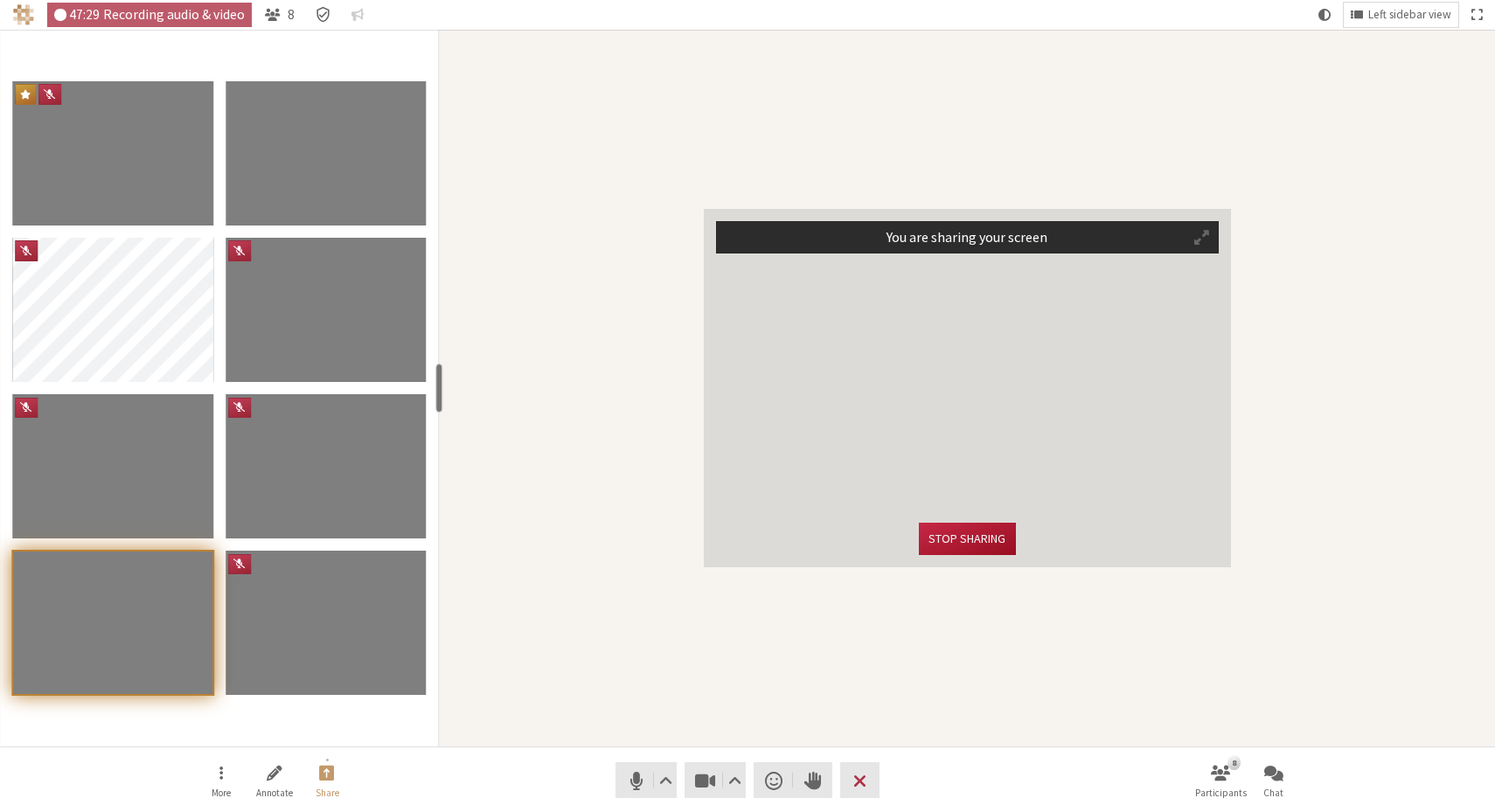
click at [990, 540] on button "Stop sharing" at bounding box center [967, 539] width 97 height 32
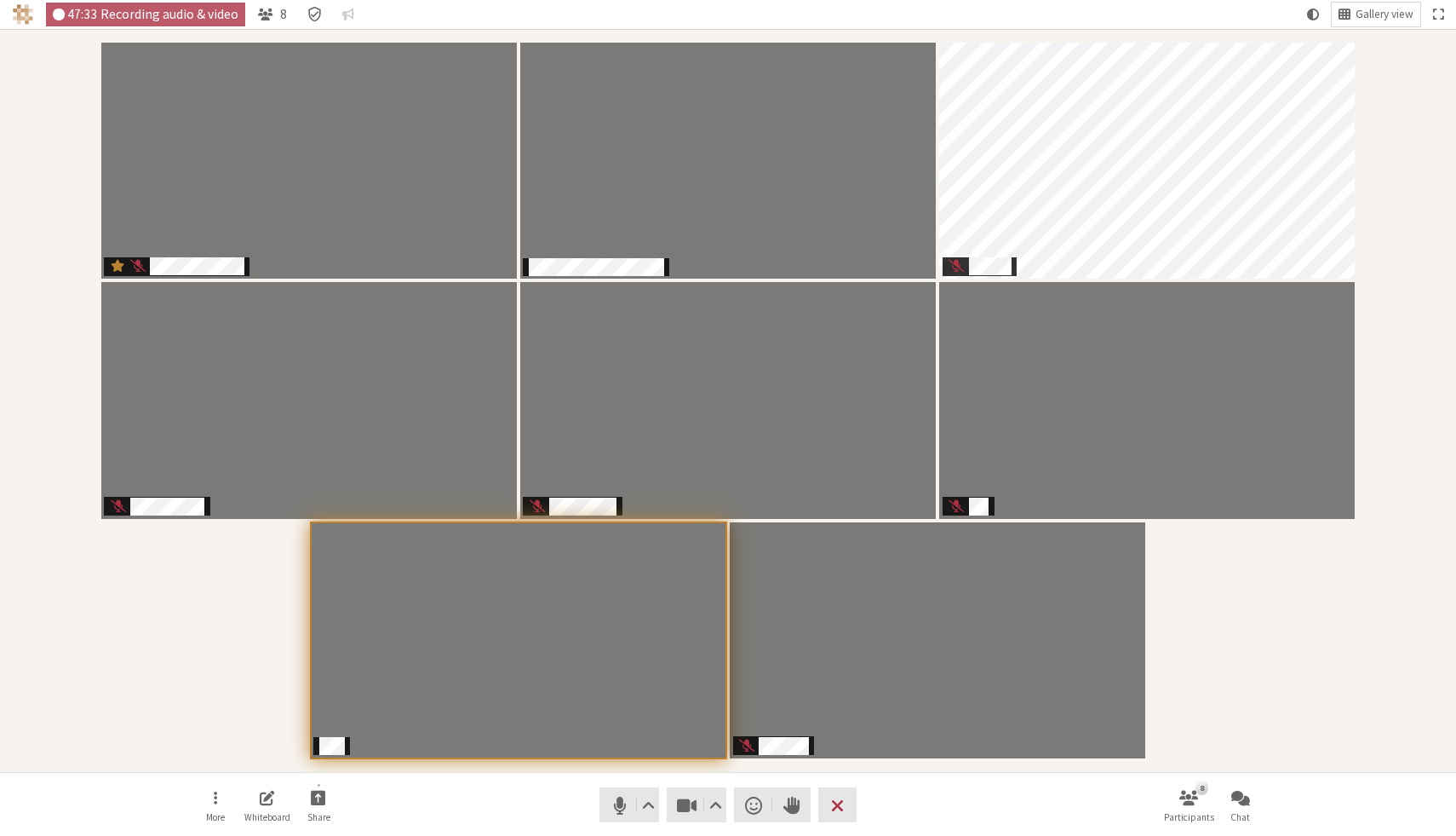
click at [1235, 645] on div "Participants" at bounding box center [728, 400] width 1432 height 719
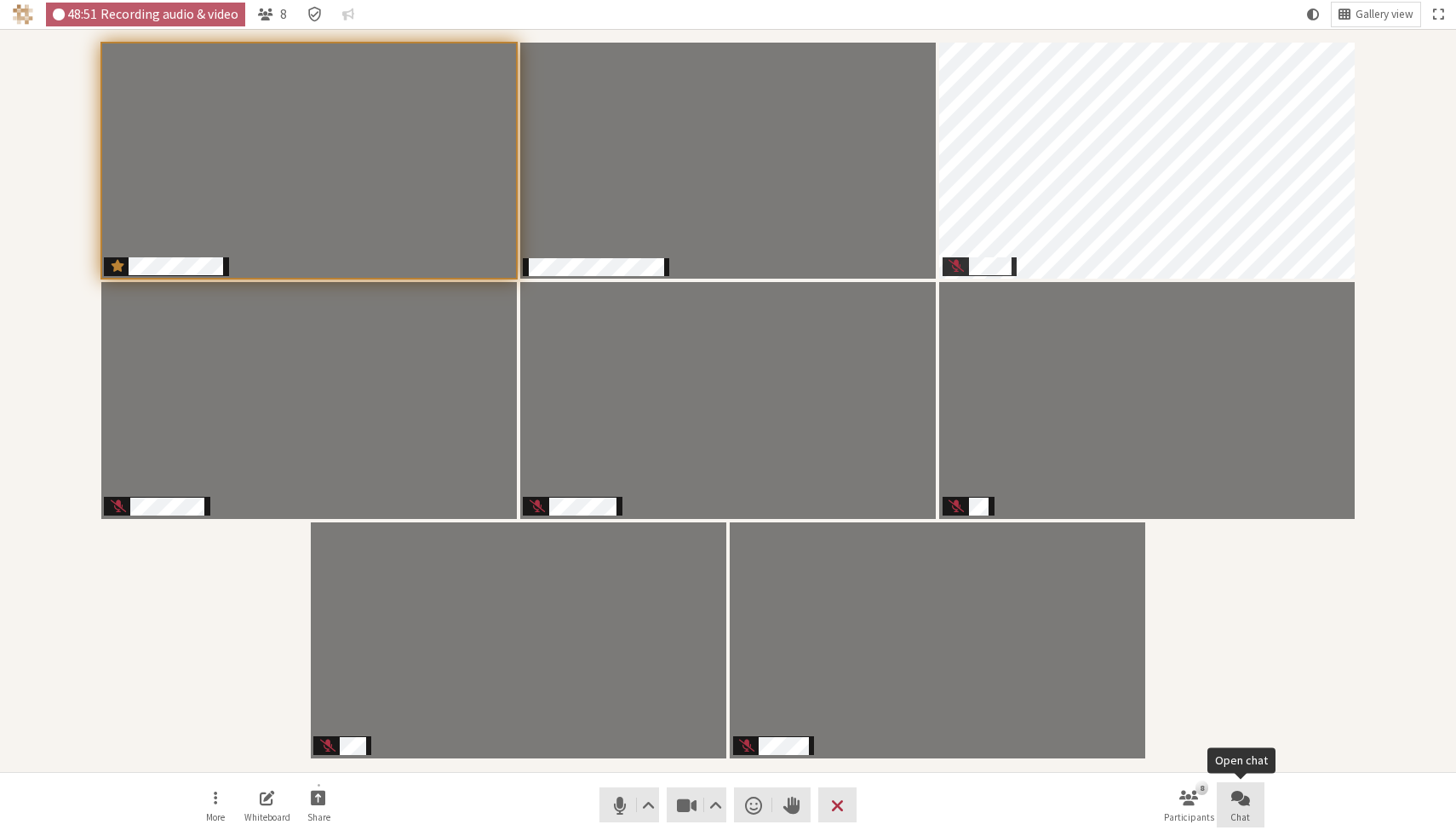
click at [1243, 807] on button "Chat" at bounding box center [1241, 805] width 48 height 46
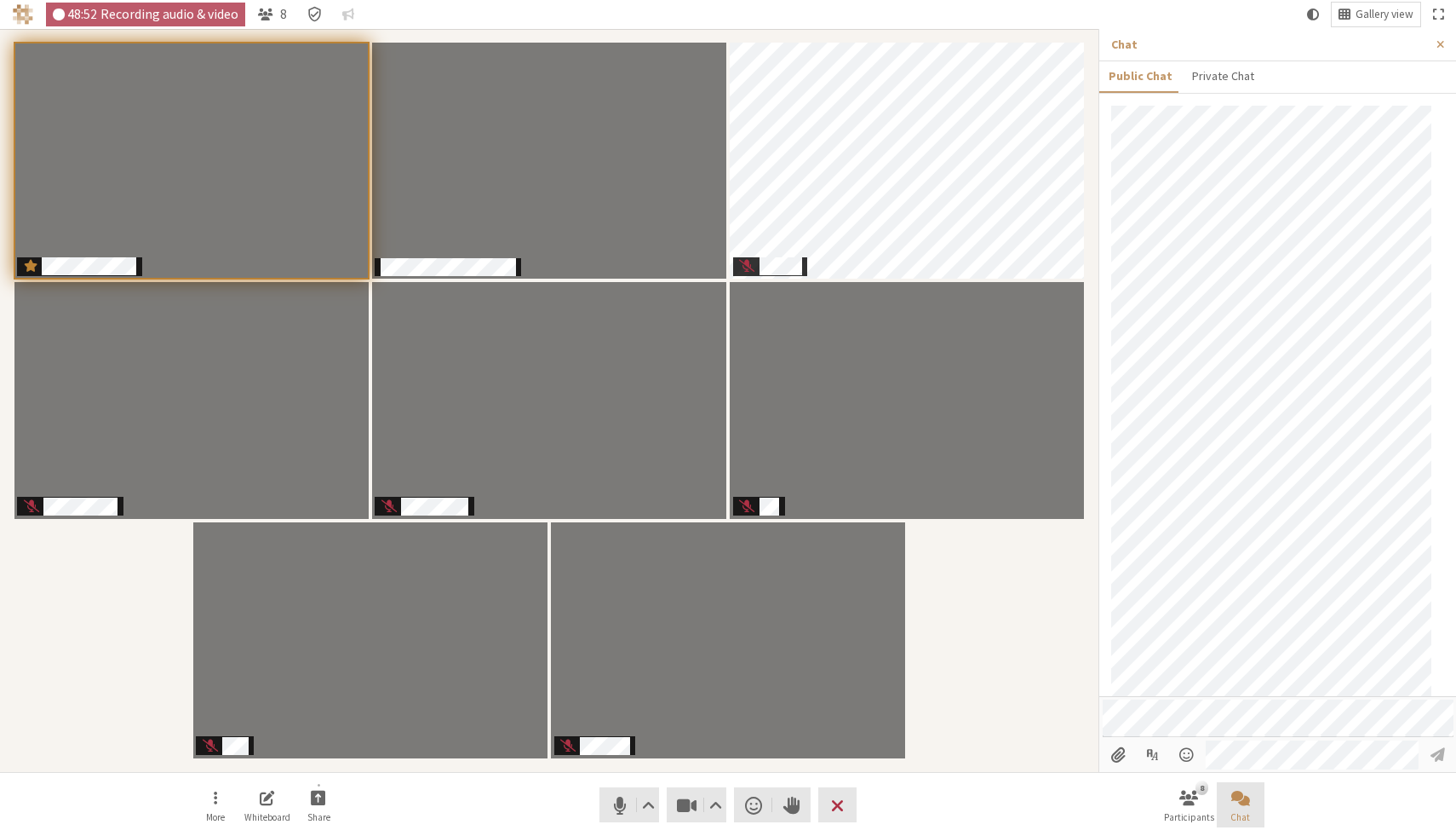
scroll to position [747, 0]
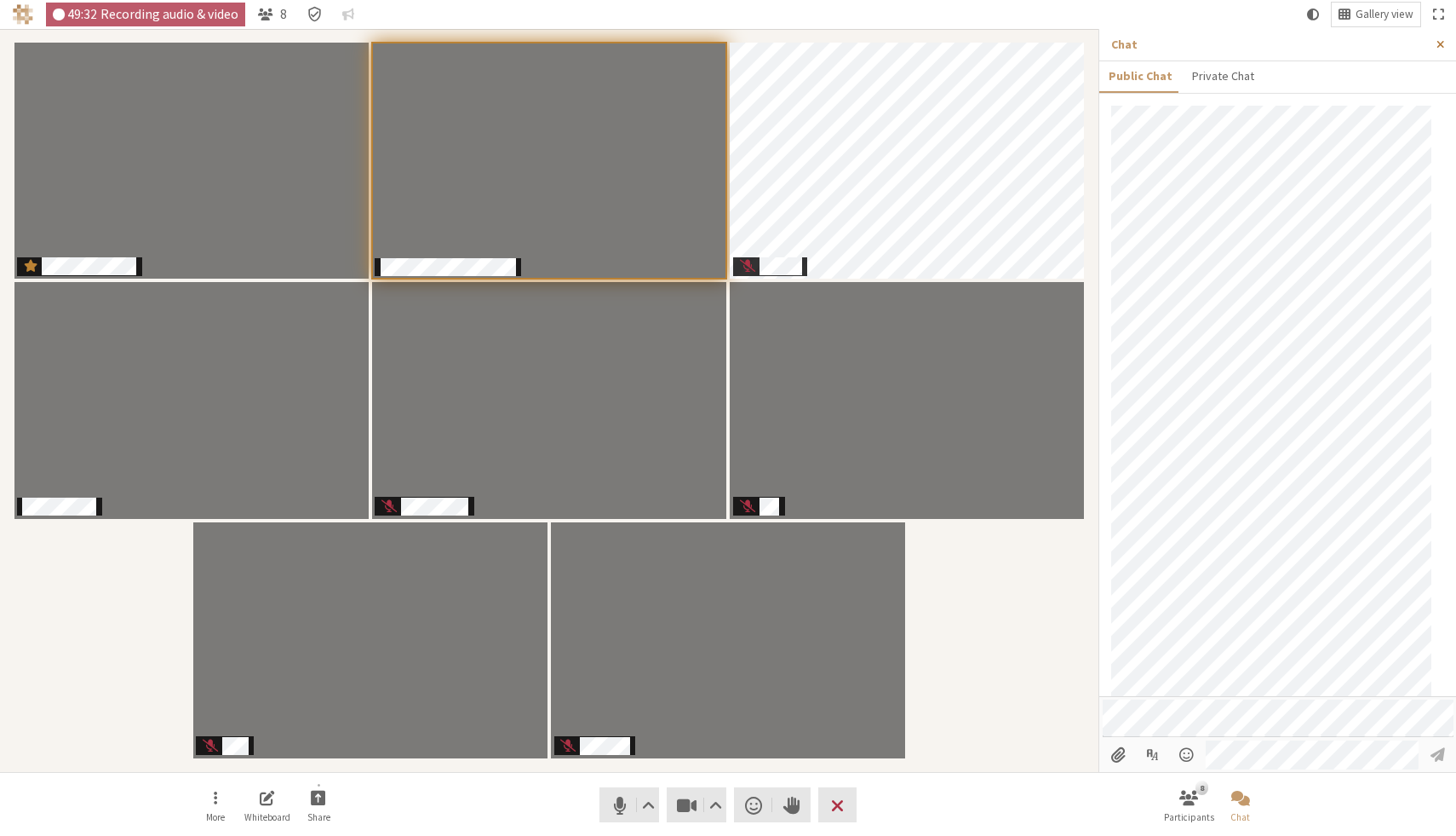
click at [1442, 44] on span "Close sidebar" at bounding box center [1440, 44] width 8 height 13
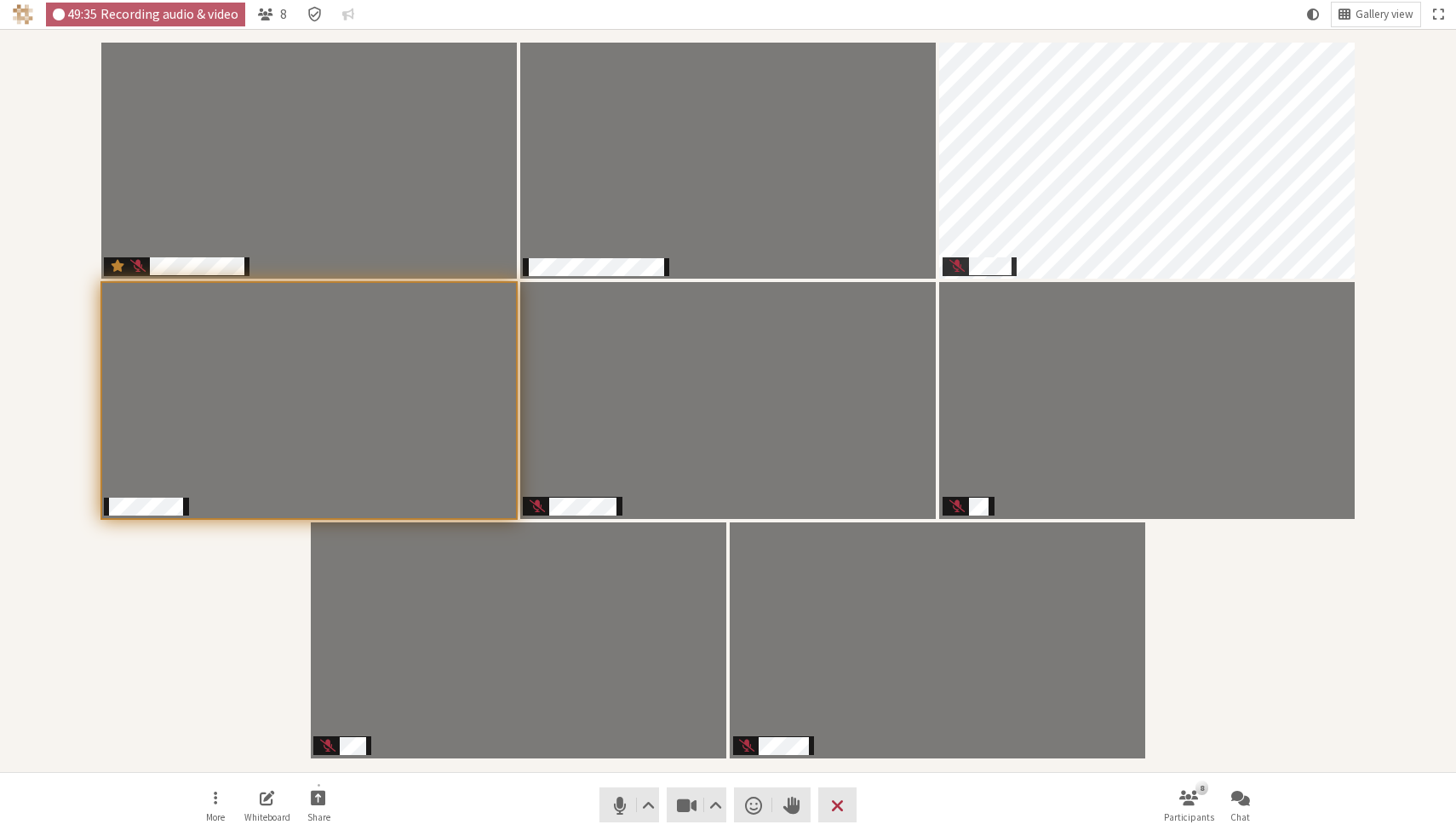
click at [1264, 662] on div "Participants" at bounding box center [728, 400] width 1432 height 719
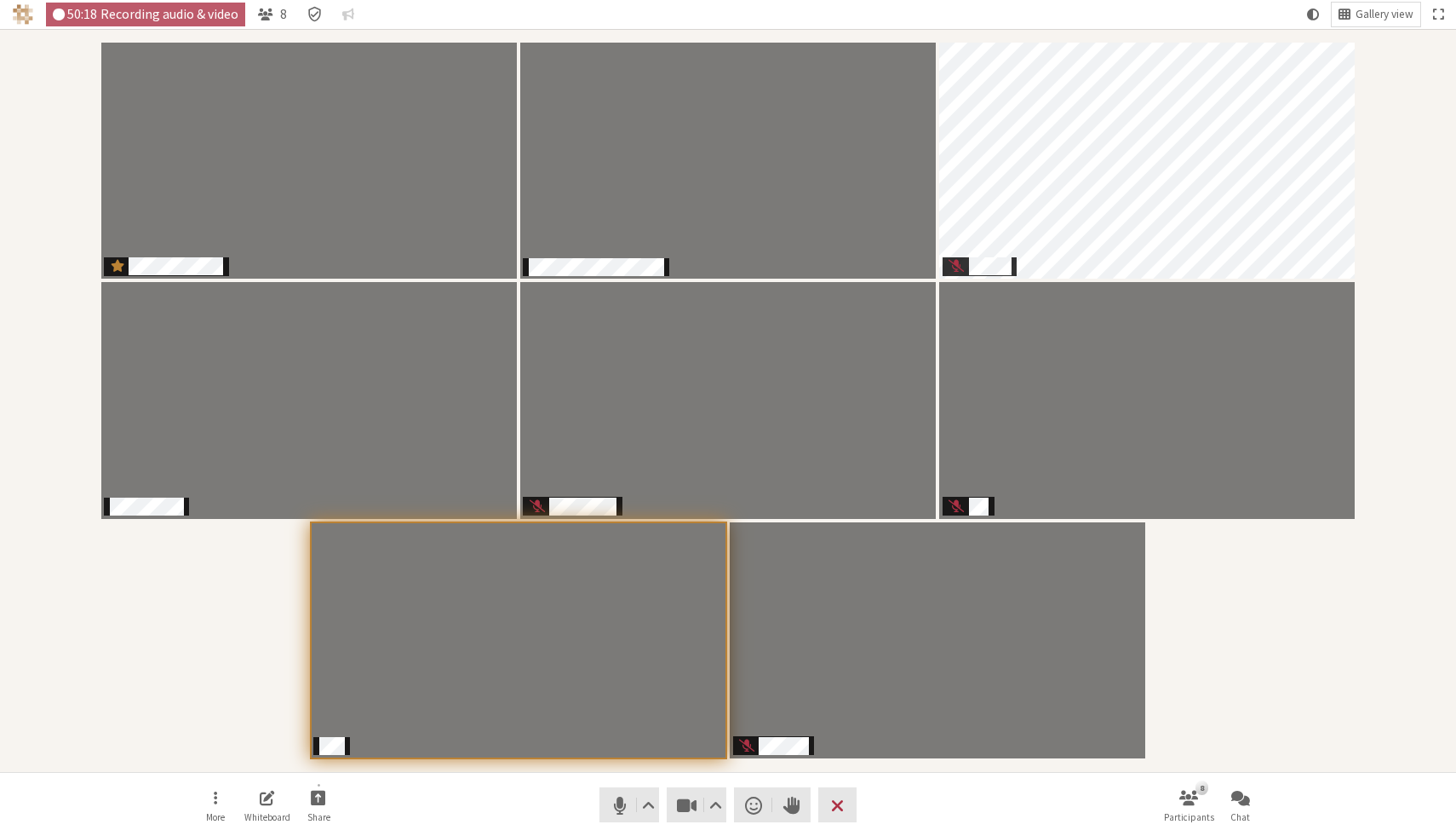
click at [1366, 566] on div "Participants" at bounding box center [728, 400] width 1432 height 719
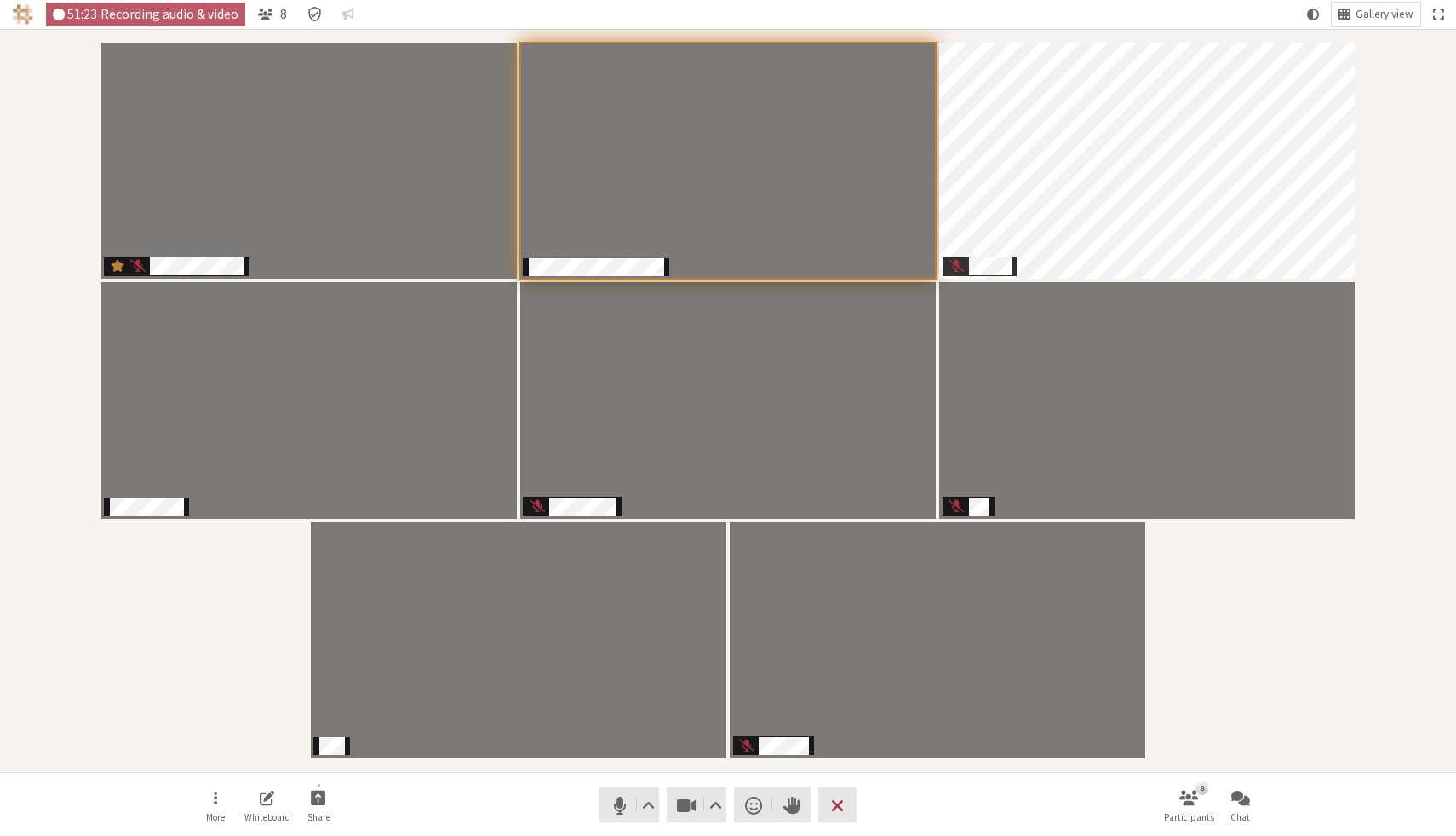
click at [1391, 548] on div "Participants" at bounding box center [728, 400] width 1432 height 719
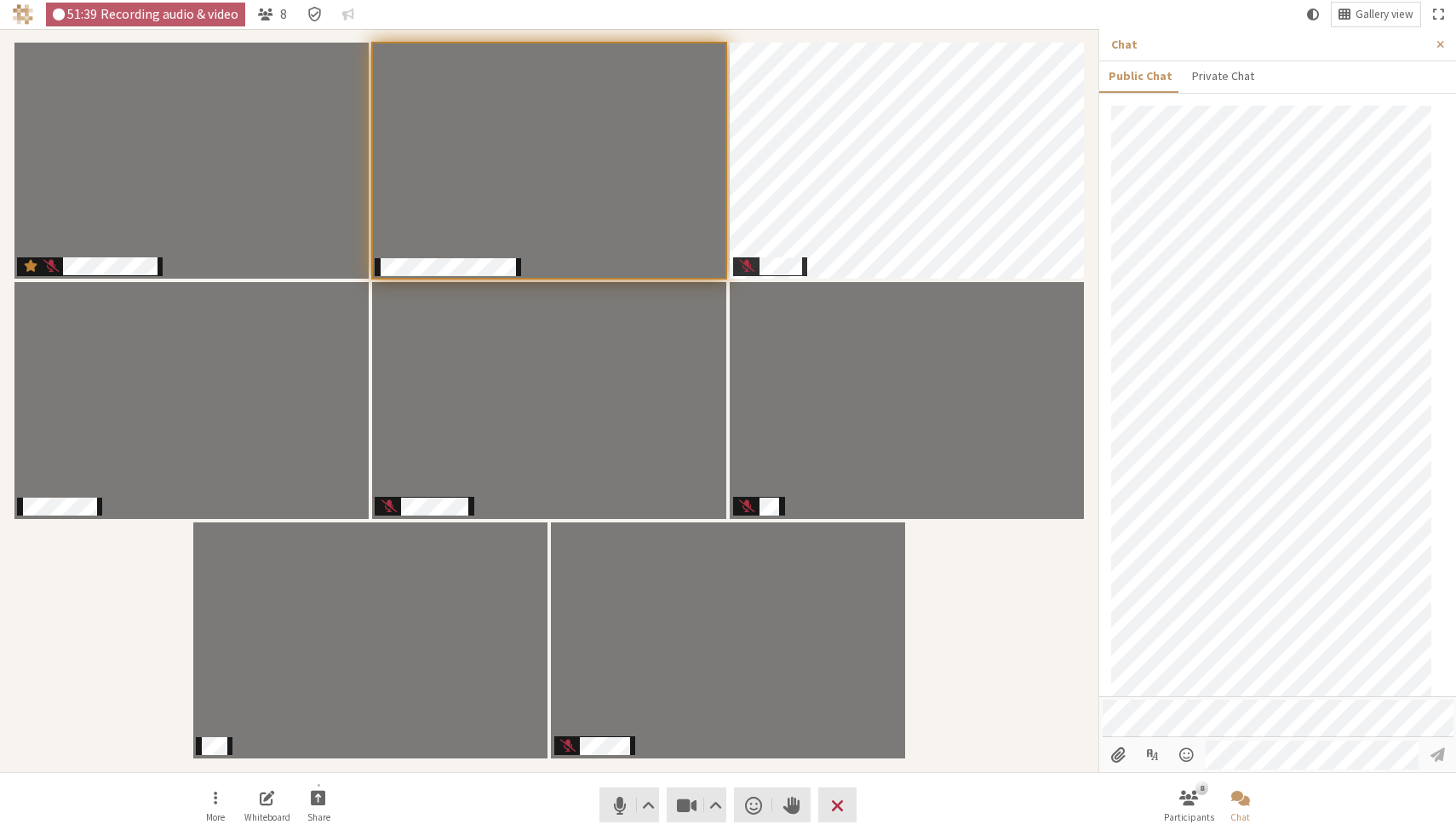
scroll to position [1003, 0]
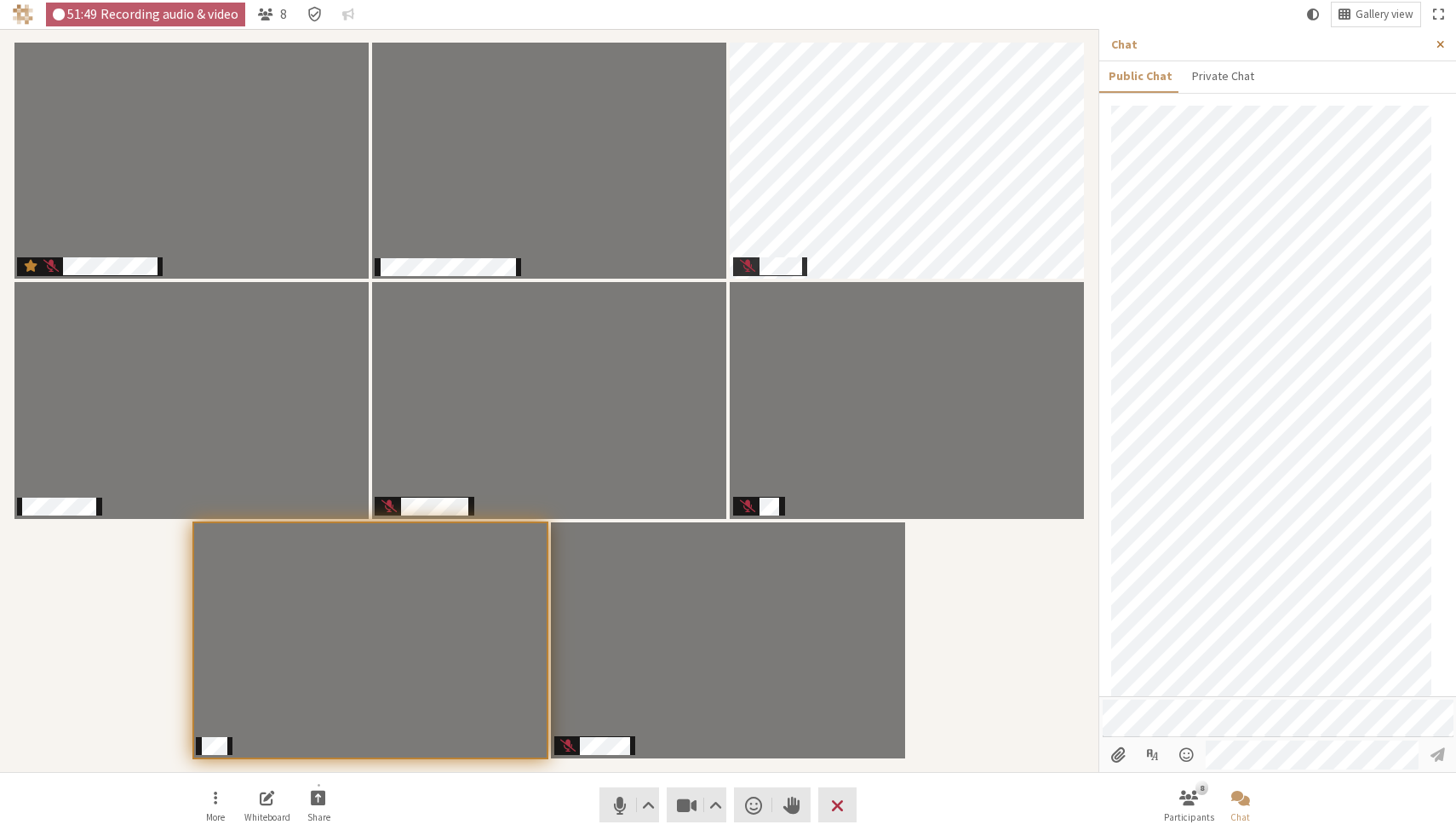
click at [1437, 39] on span "Close sidebar" at bounding box center [1440, 44] width 8 height 13
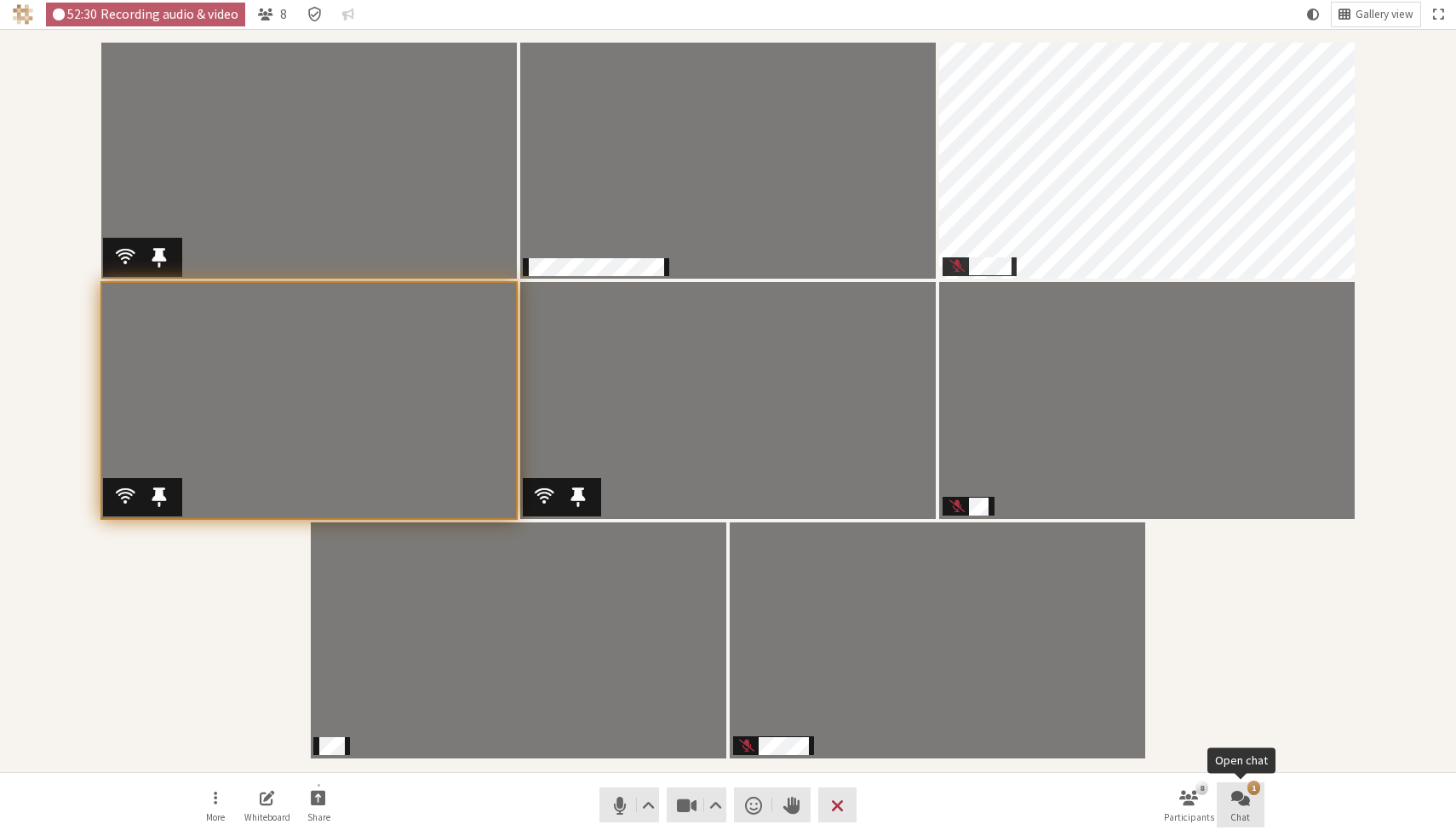
click at [1241, 798] on span "Open chat" at bounding box center [1241, 797] width 19 height 19
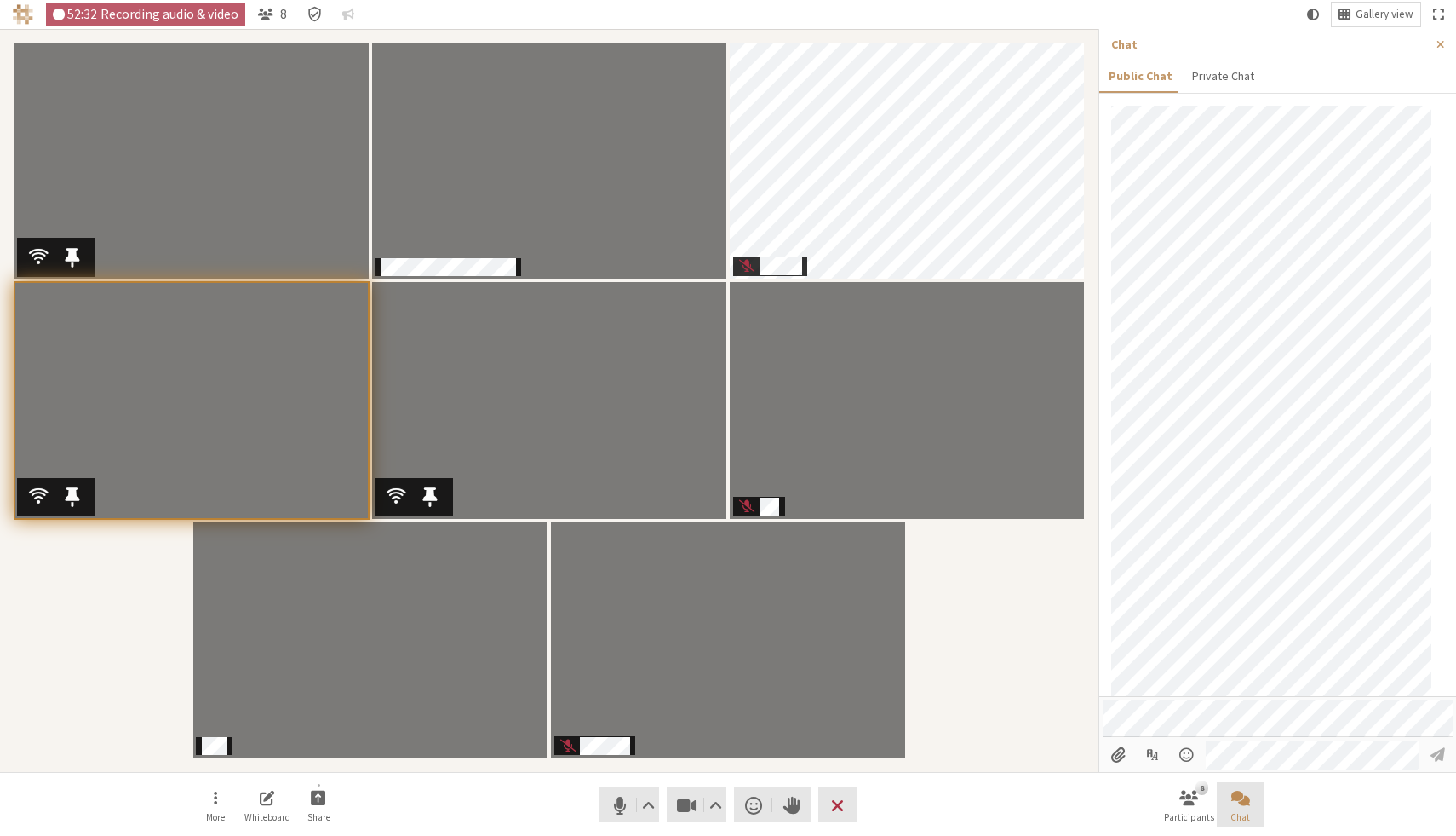
scroll to position [1148, 0]
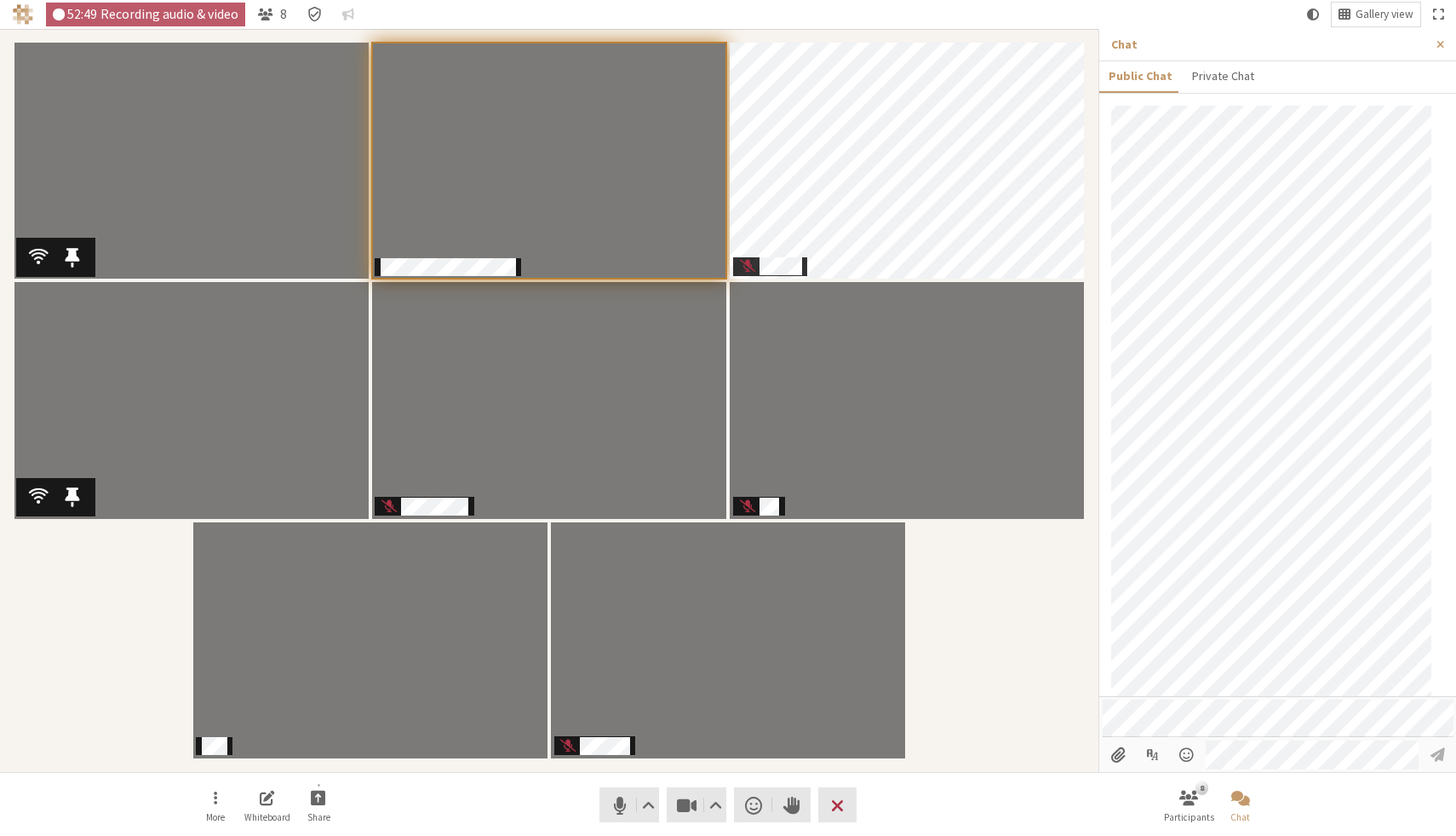
click at [149, 460] on video "Participants" at bounding box center [192, 400] width 355 height 236
click at [203, 161] on video "Participants" at bounding box center [192, 160] width 355 height 236
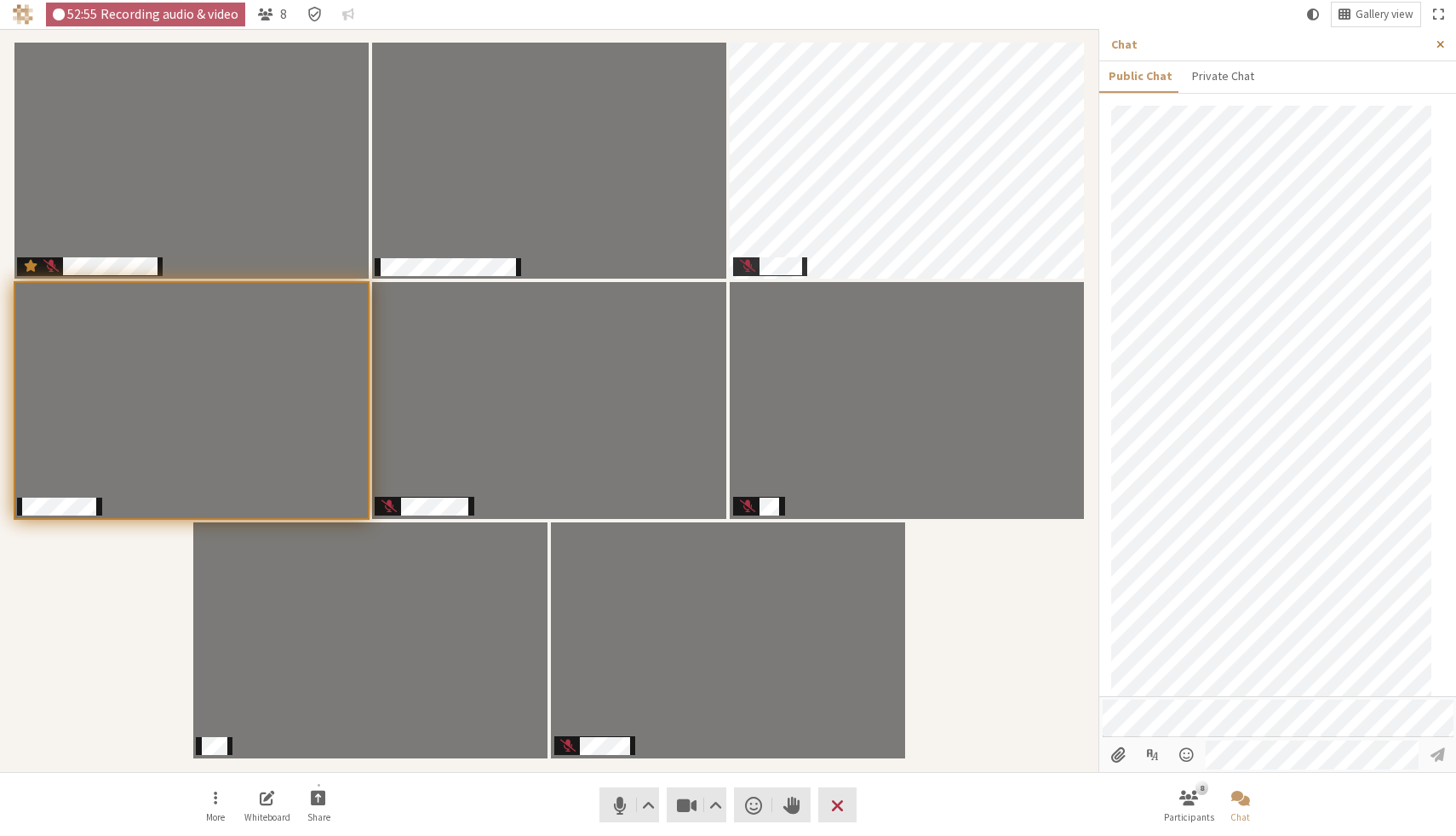
click at [1444, 43] on span "Close sidebar" at bounding box center [1440, 44] width 8 height 13
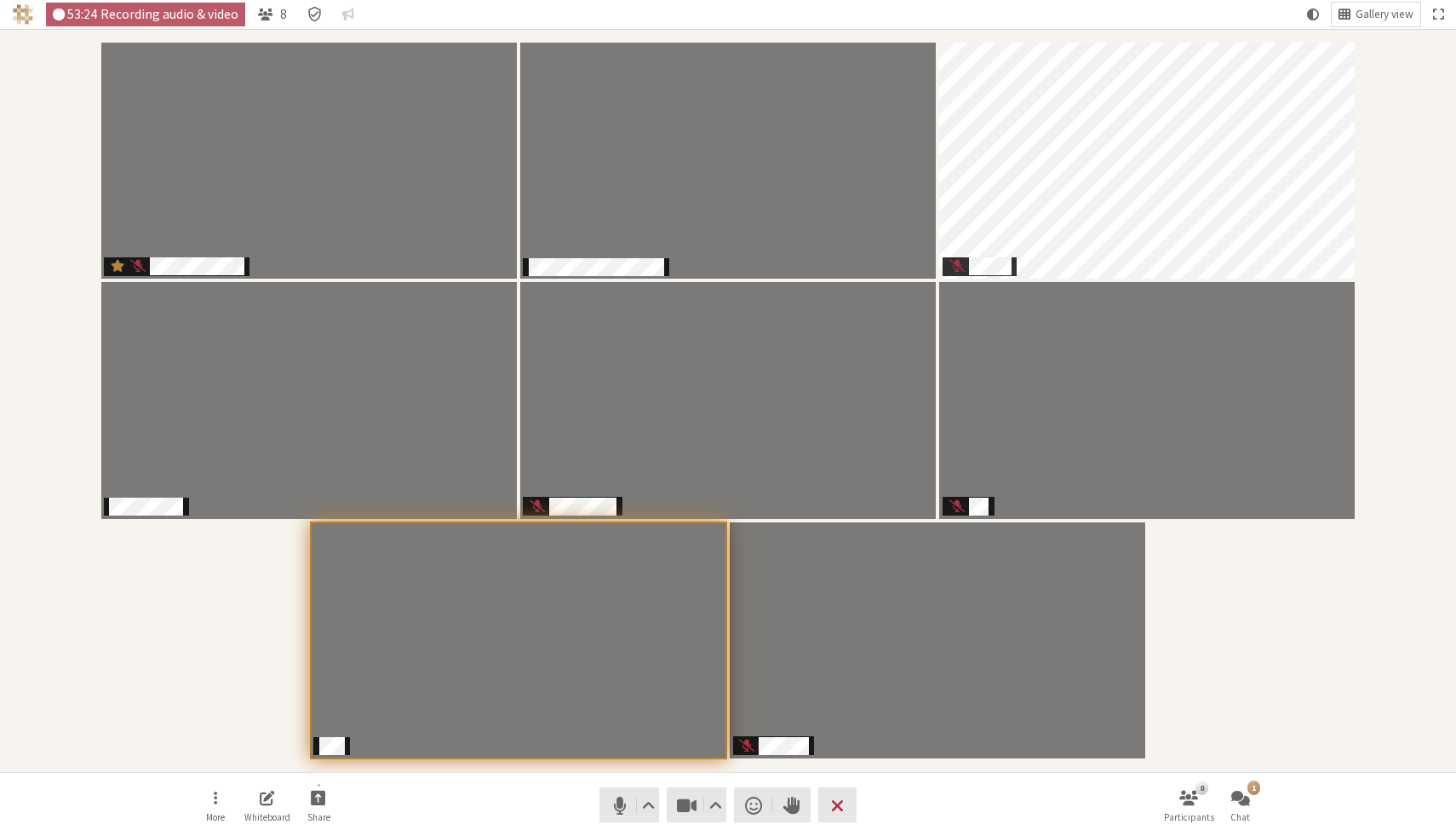
click at [1280, 634] on div "Participants" at bounding box center [728, 400] width 1432 height 719
click at [1247, 799] on span "Open chat" at bounding box center [1241, 797] width 19 height 19
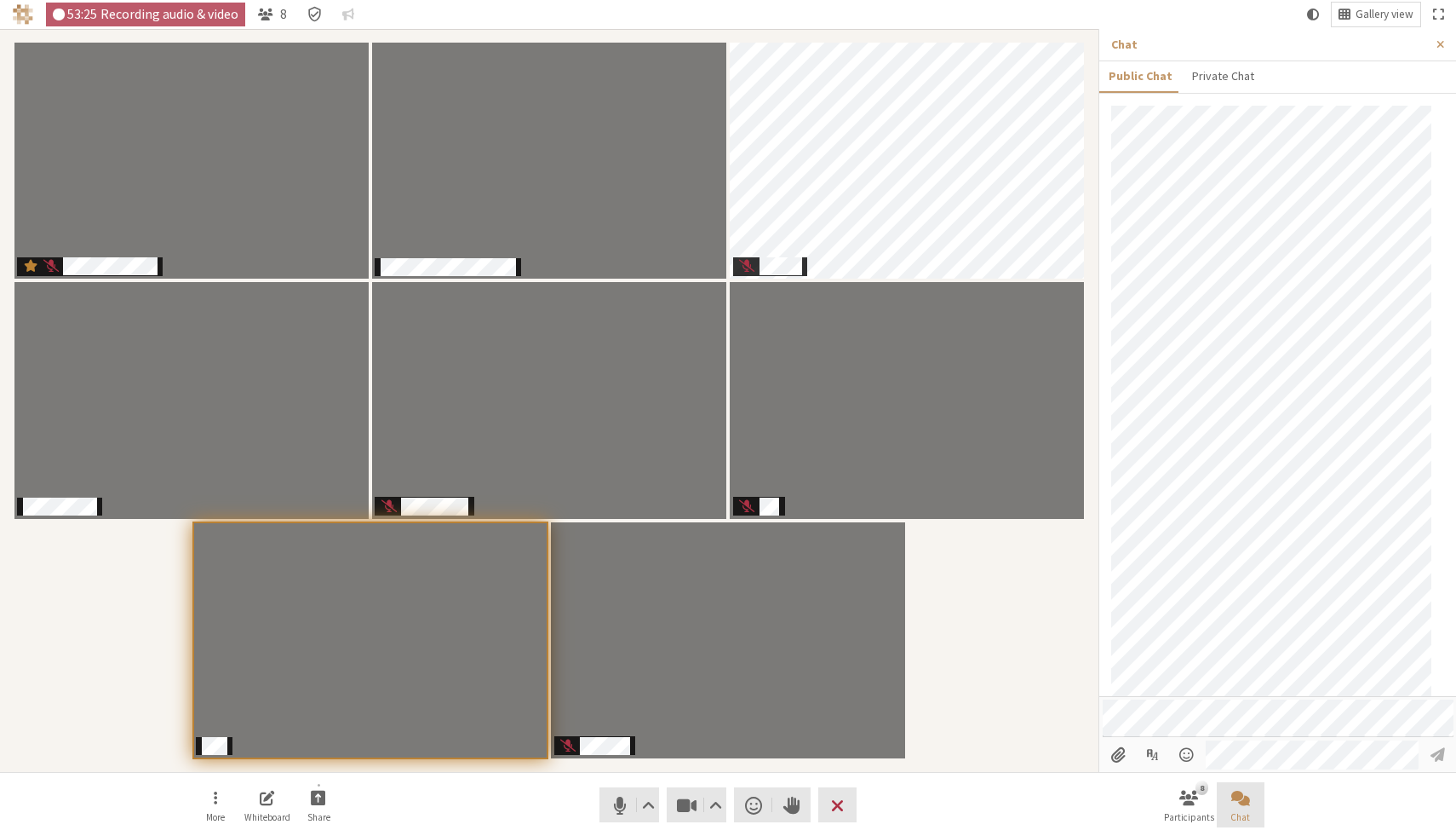
scroll to position [1351, 0]
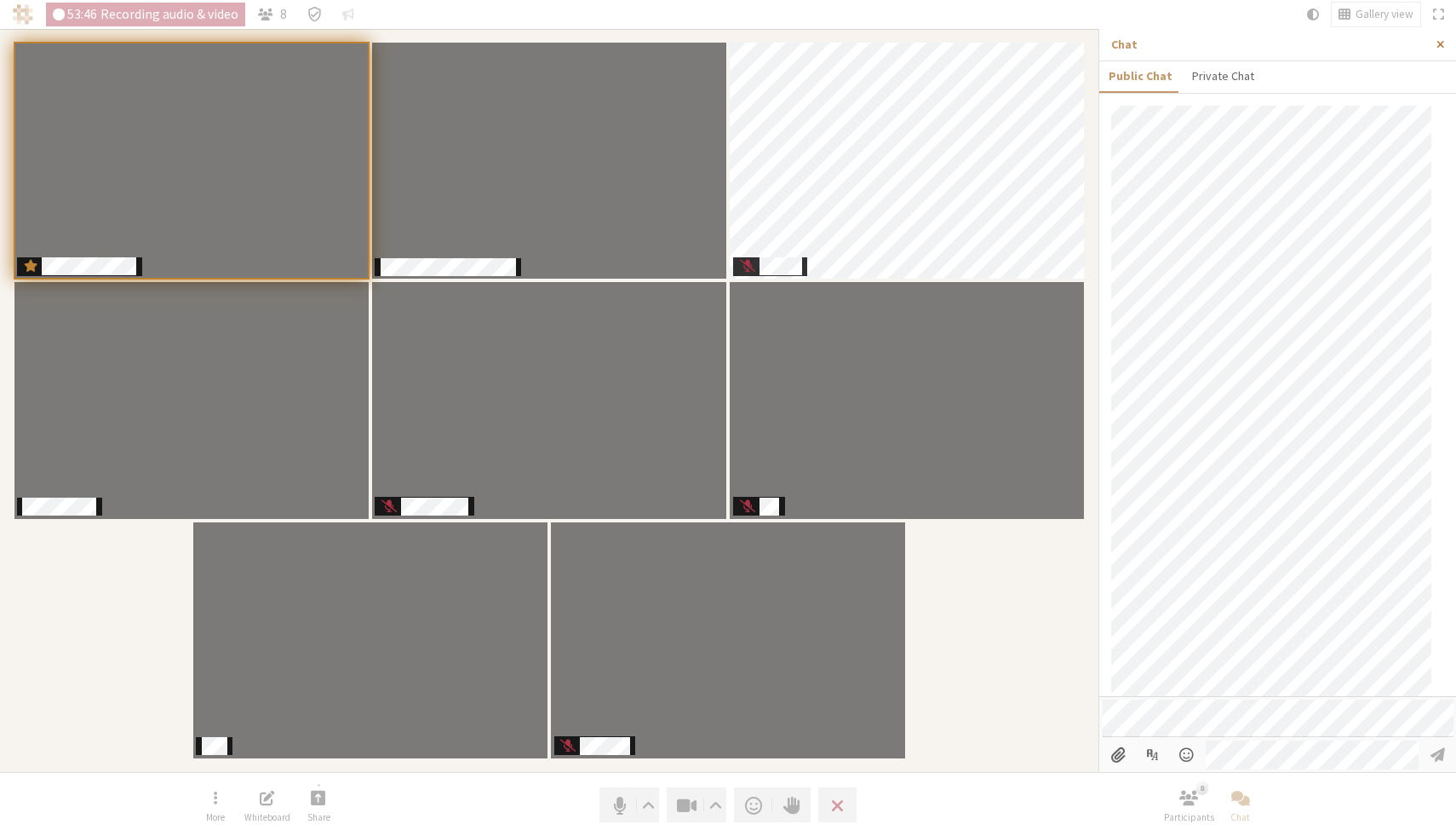
click at [1442, 47] on span "Close sidebar" at bounding box center [1440, 44] width 8 height 13
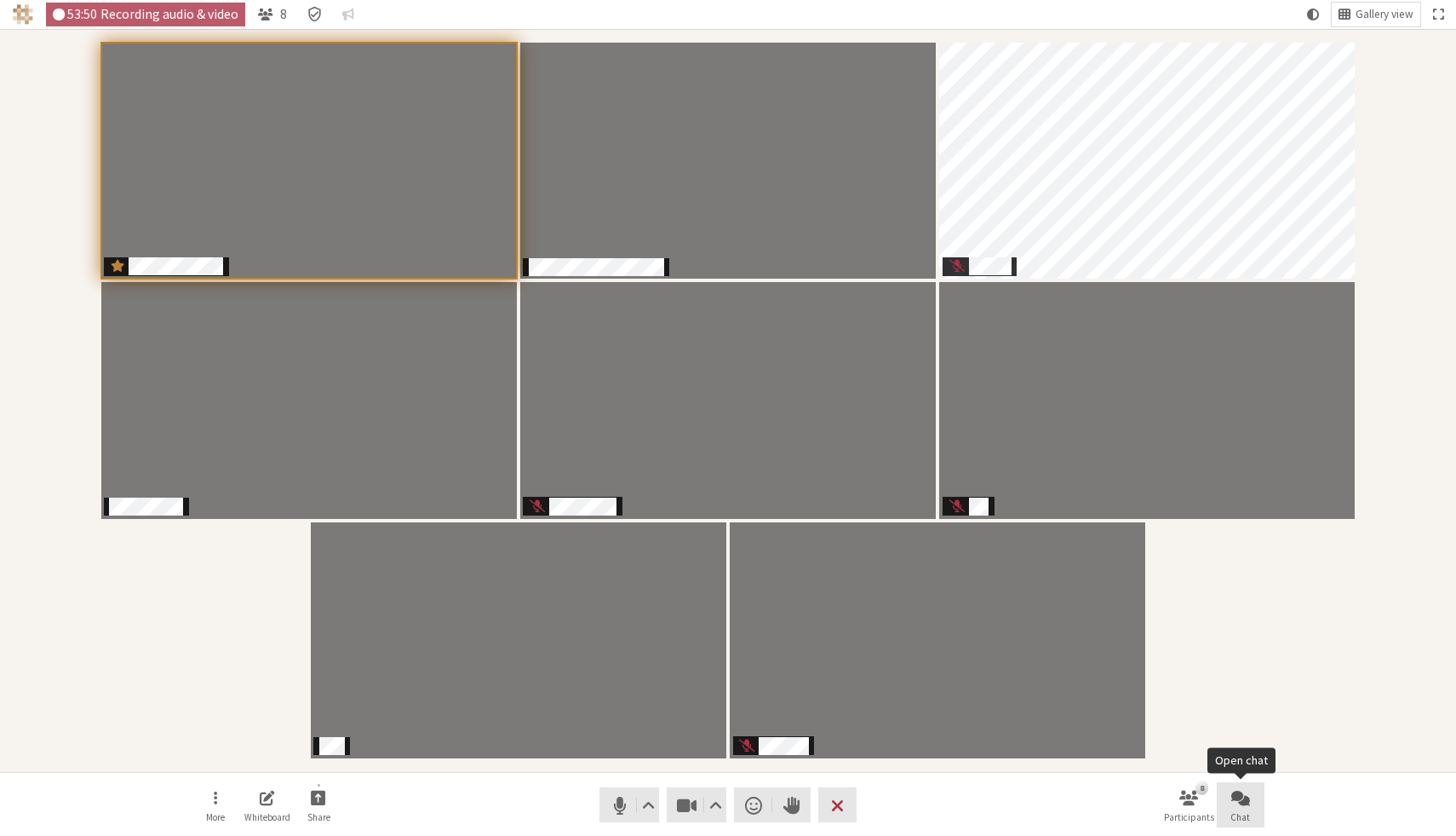
click at [1249, 792] on span "Open chat" at bounding box center [1241, 797] width 19 height 19
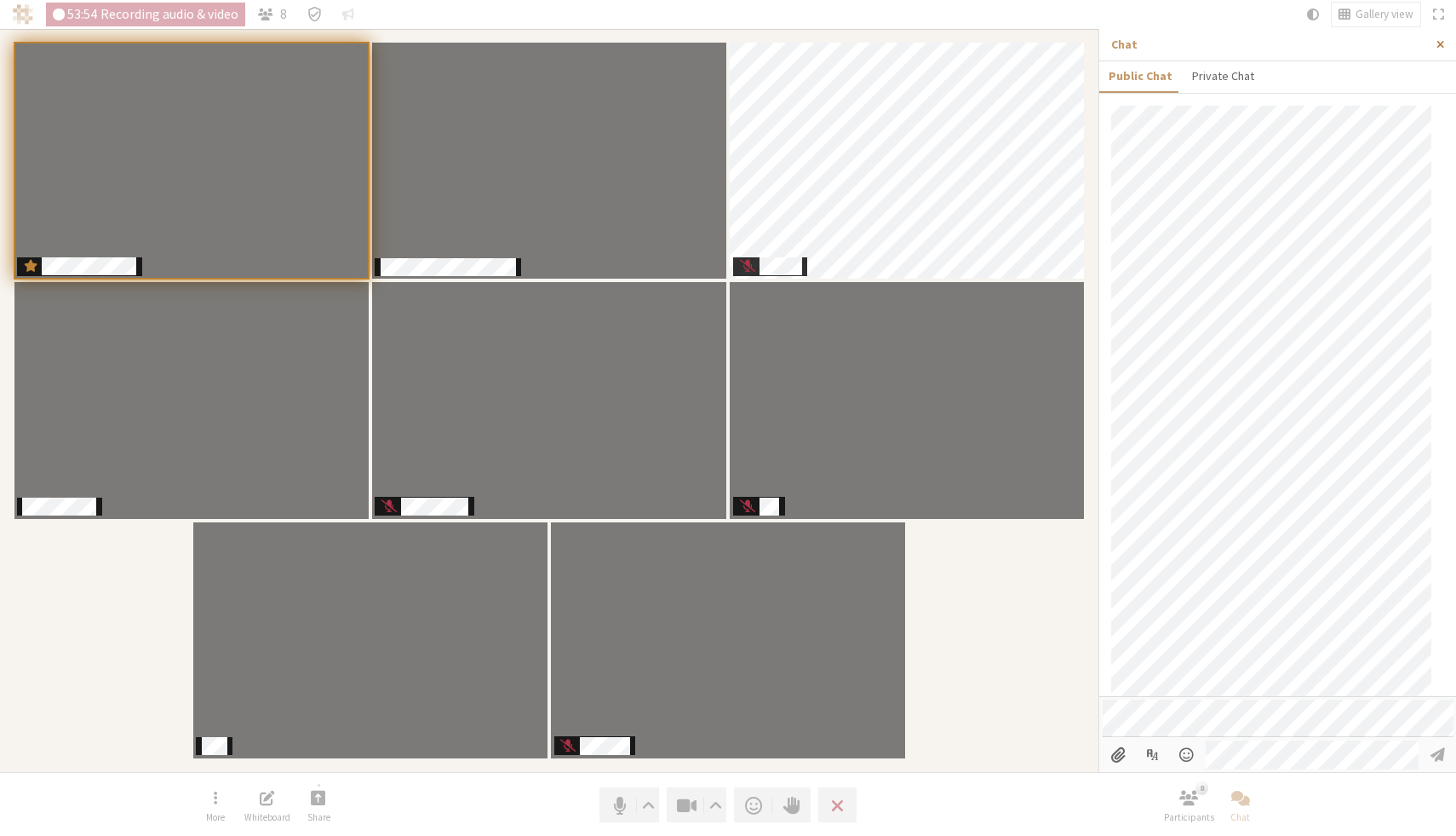
click at [1441, 43] on span "Close sidebar" at bounding box center [1440, 44] width 8 height 13
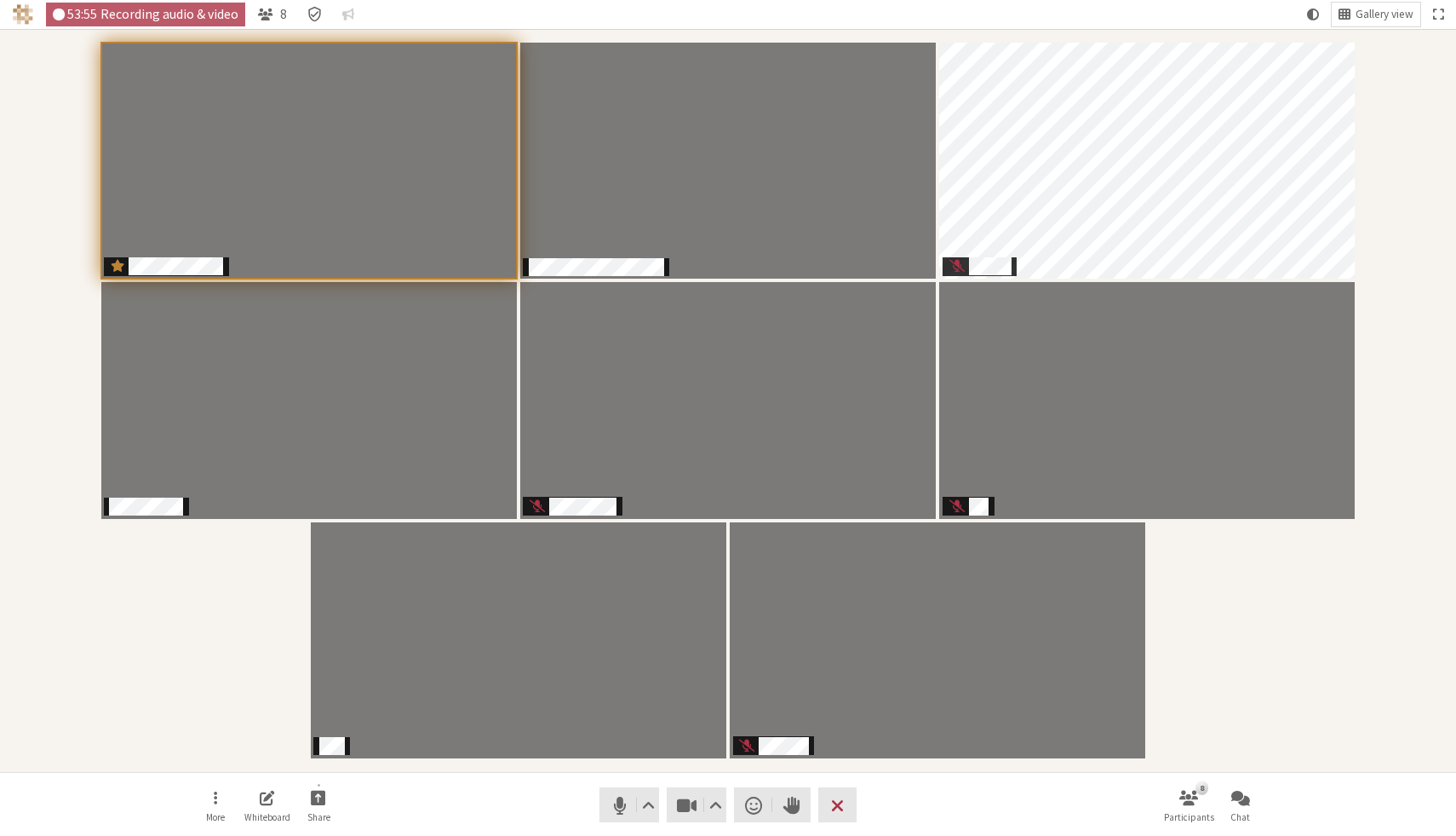
click at [1432, 238] on div "Participants" at bounding box center [728, 400] width 1432 height 719
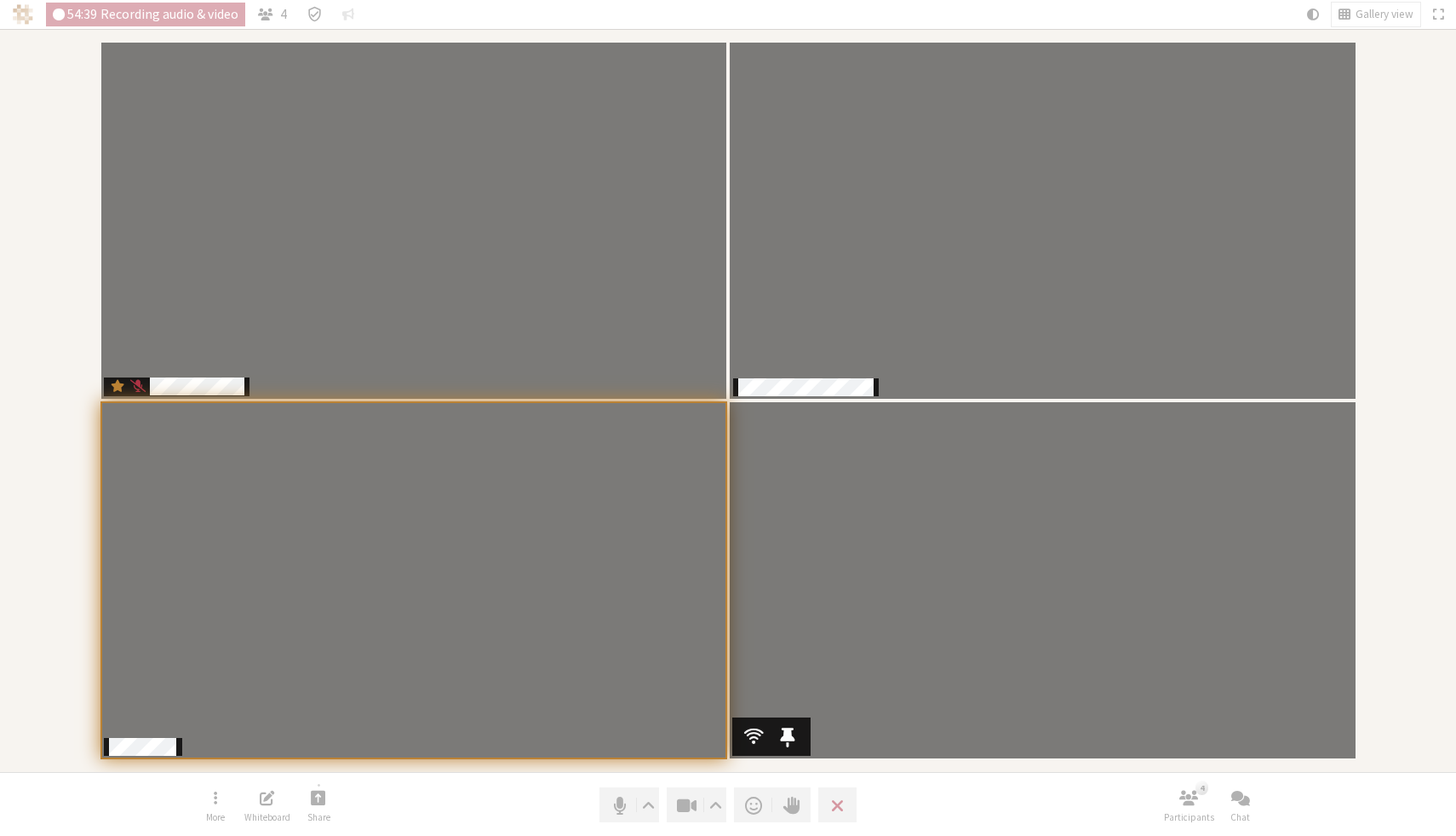
click at [1170, 560] on video "Participants" at bounding box center [1043, 580] width 626 height 357
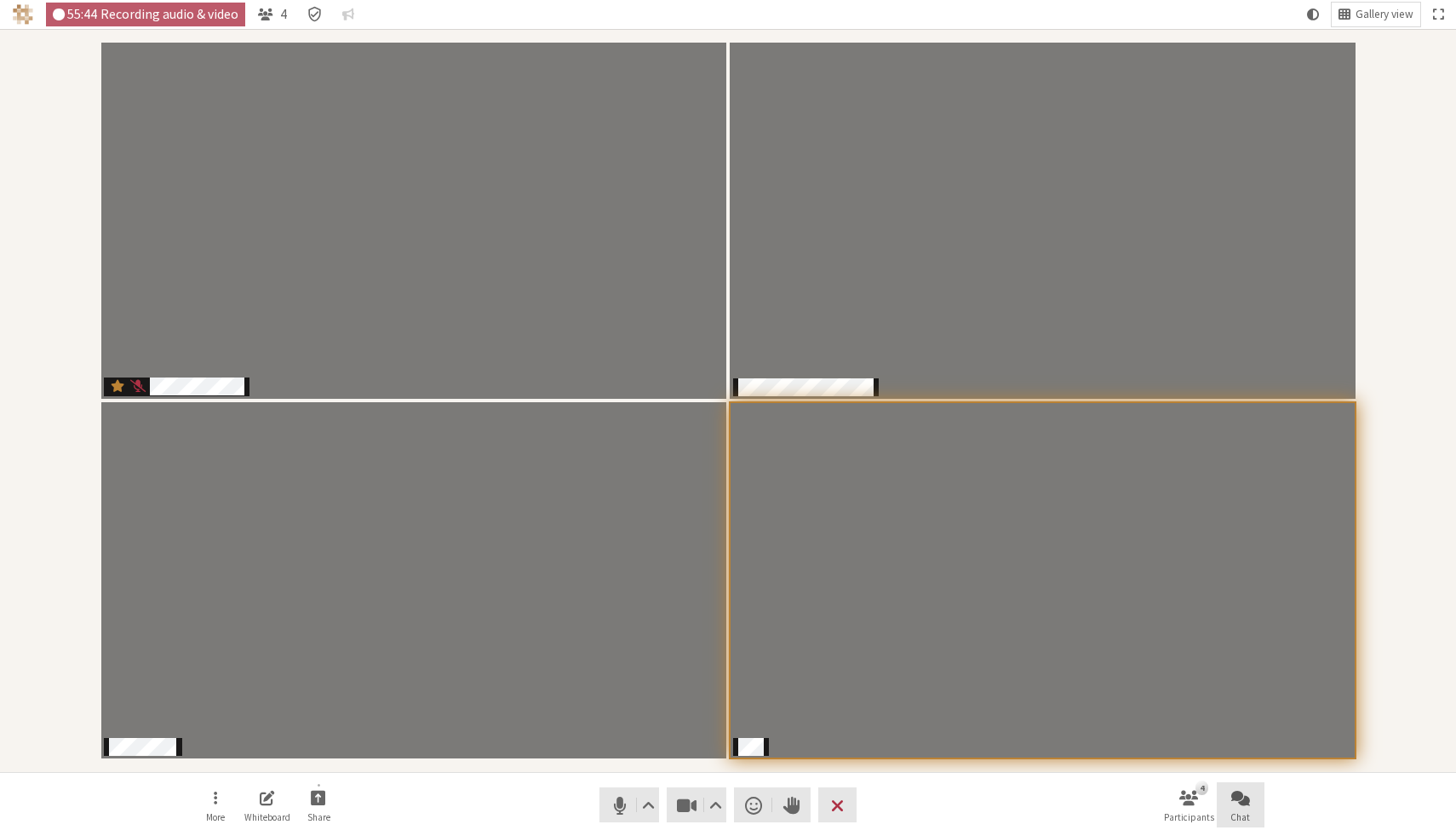
click at [1241, 809] on button "Chat" at bounding box center [1241, 805] width 48 height 46
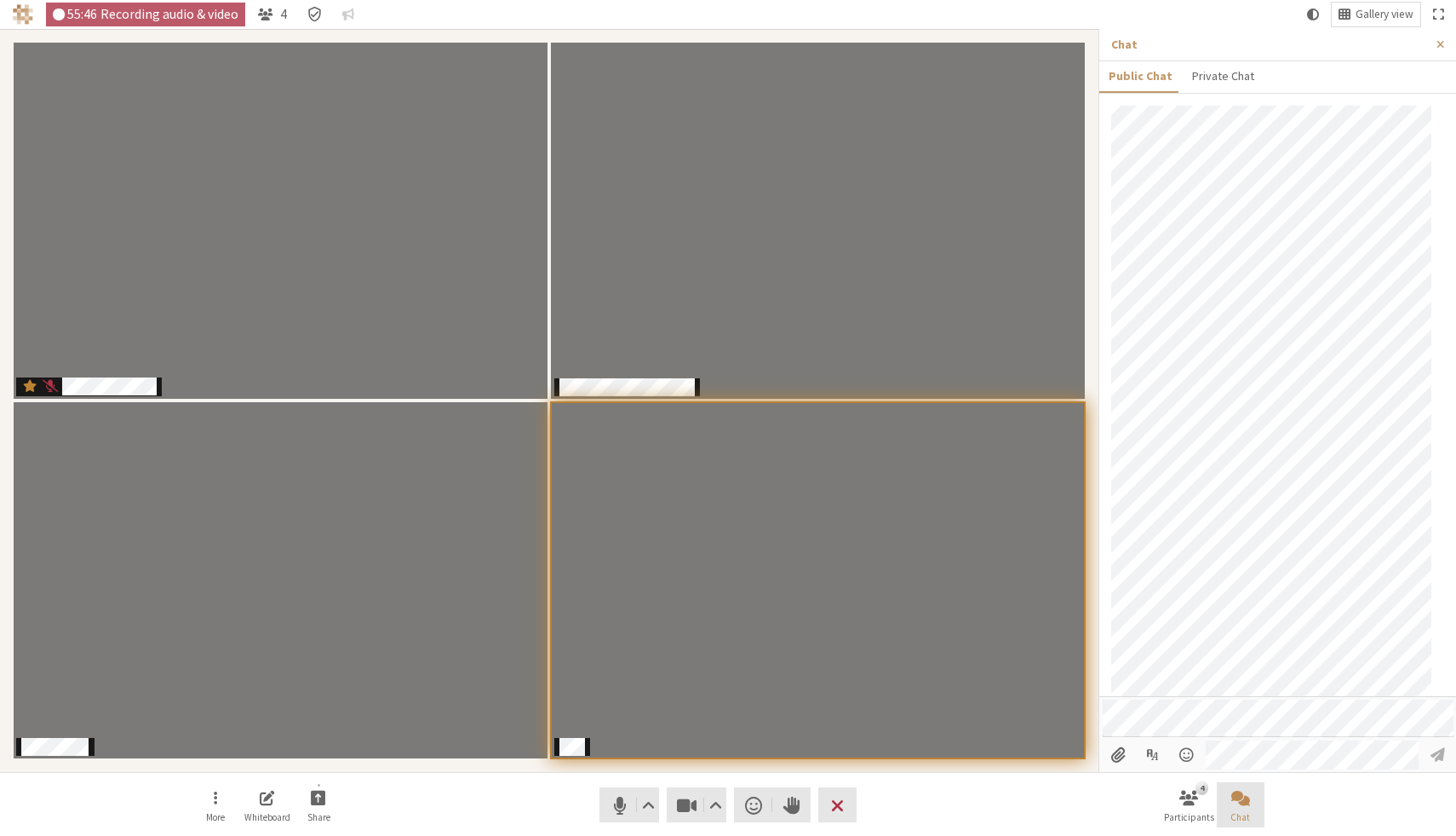
click at [1241, 809] on button "Chat" at bounding box center [1241, 805] width 48 height 46
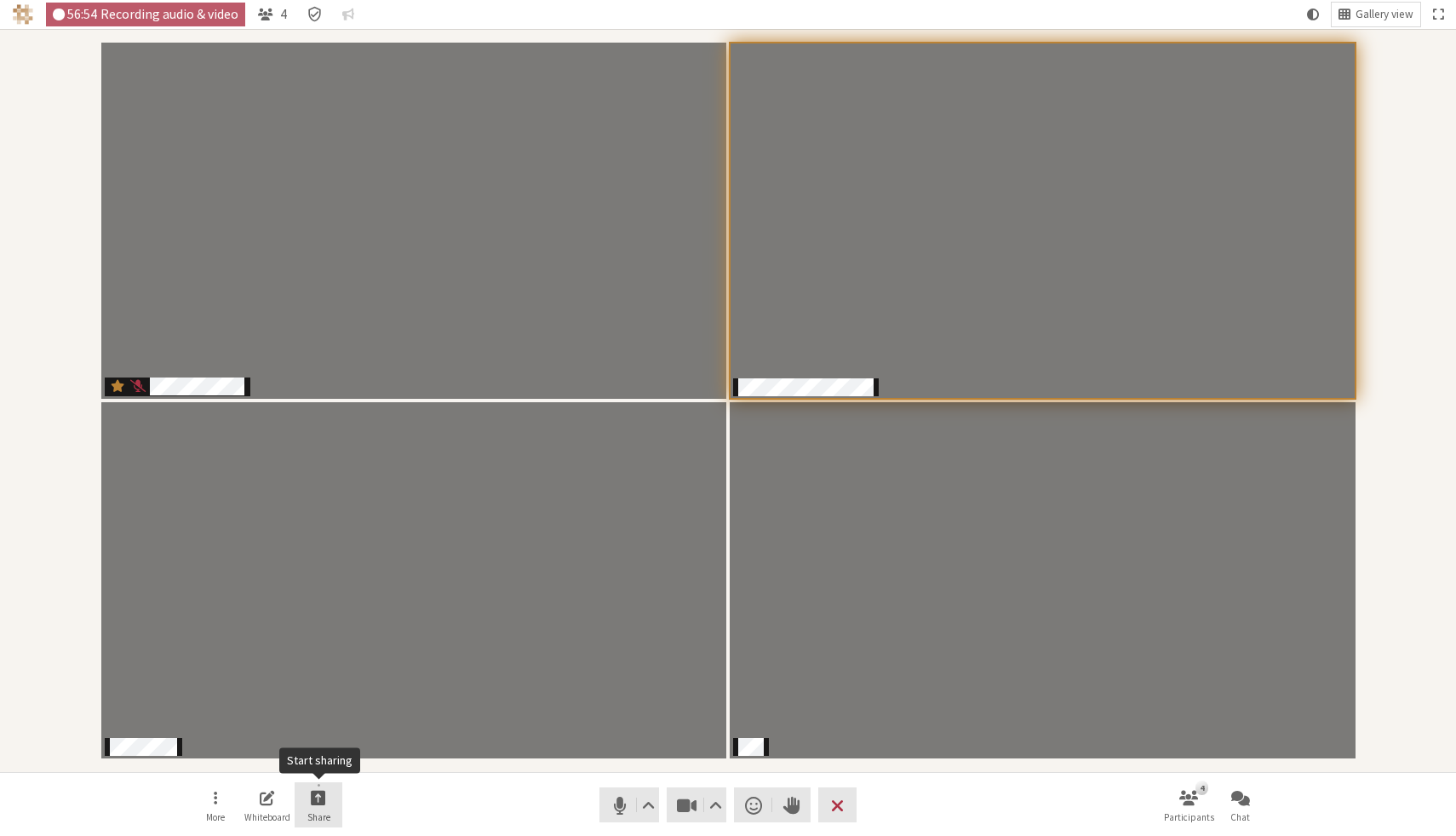
click at [305, 798] on button "Share" at bounding box center [318, 805] width 48 height 46
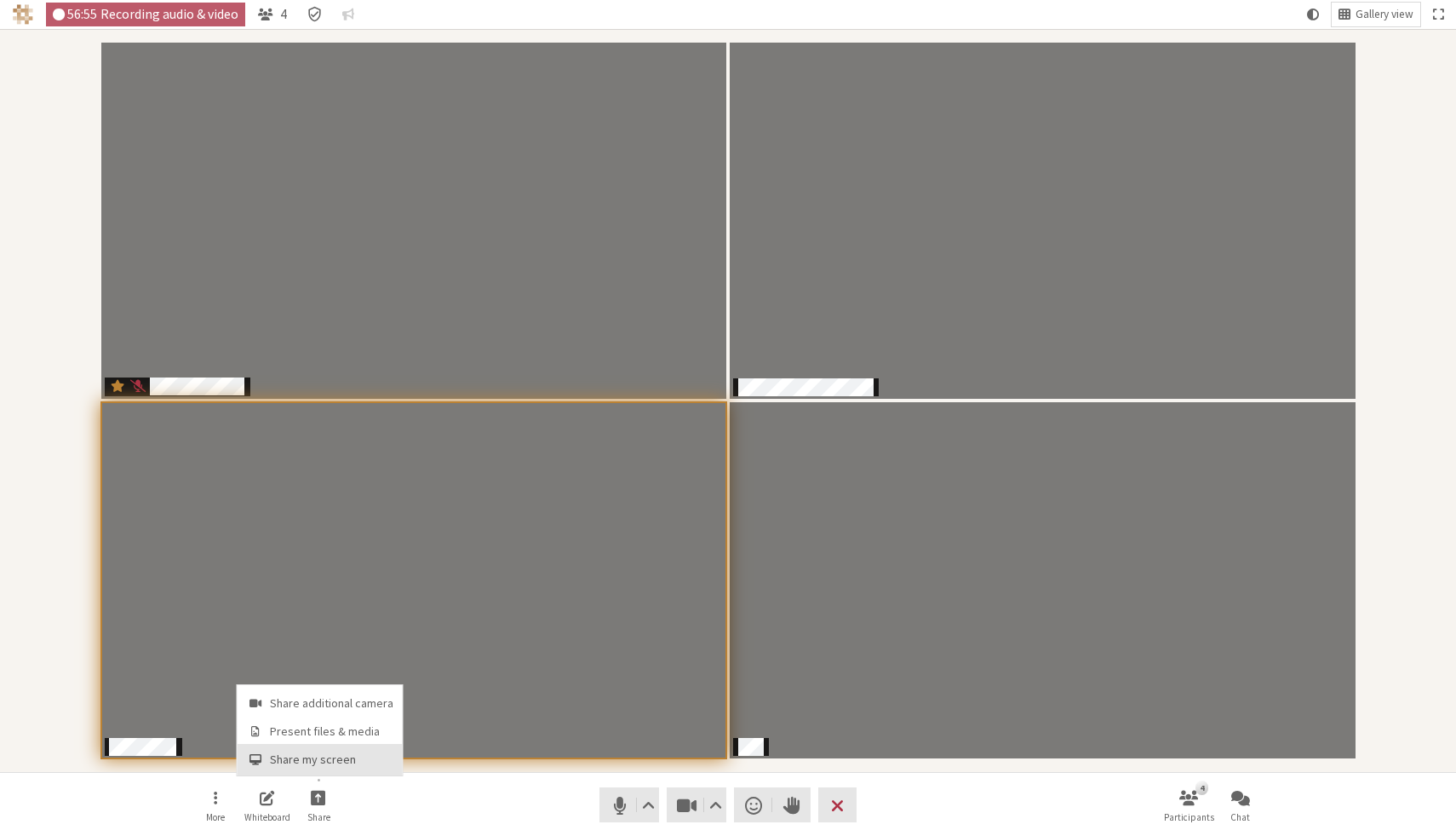
click at [314, 760] on span "Share my screen" at bounding box center [332, 759] width 124 height 13
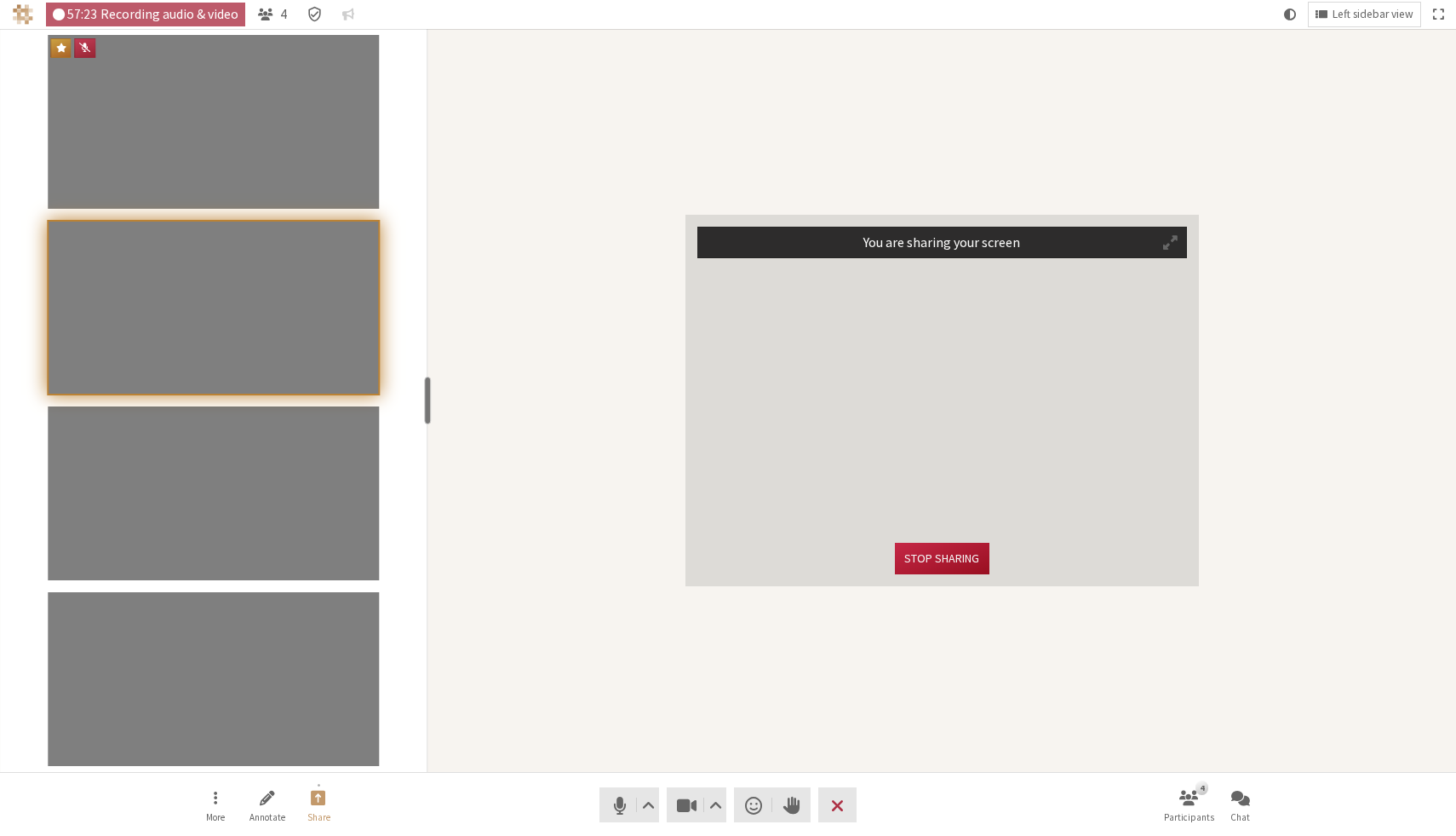
click at [964, 555] on button "Stop sharing" at bounding box center [942, 559] width 94 height 31
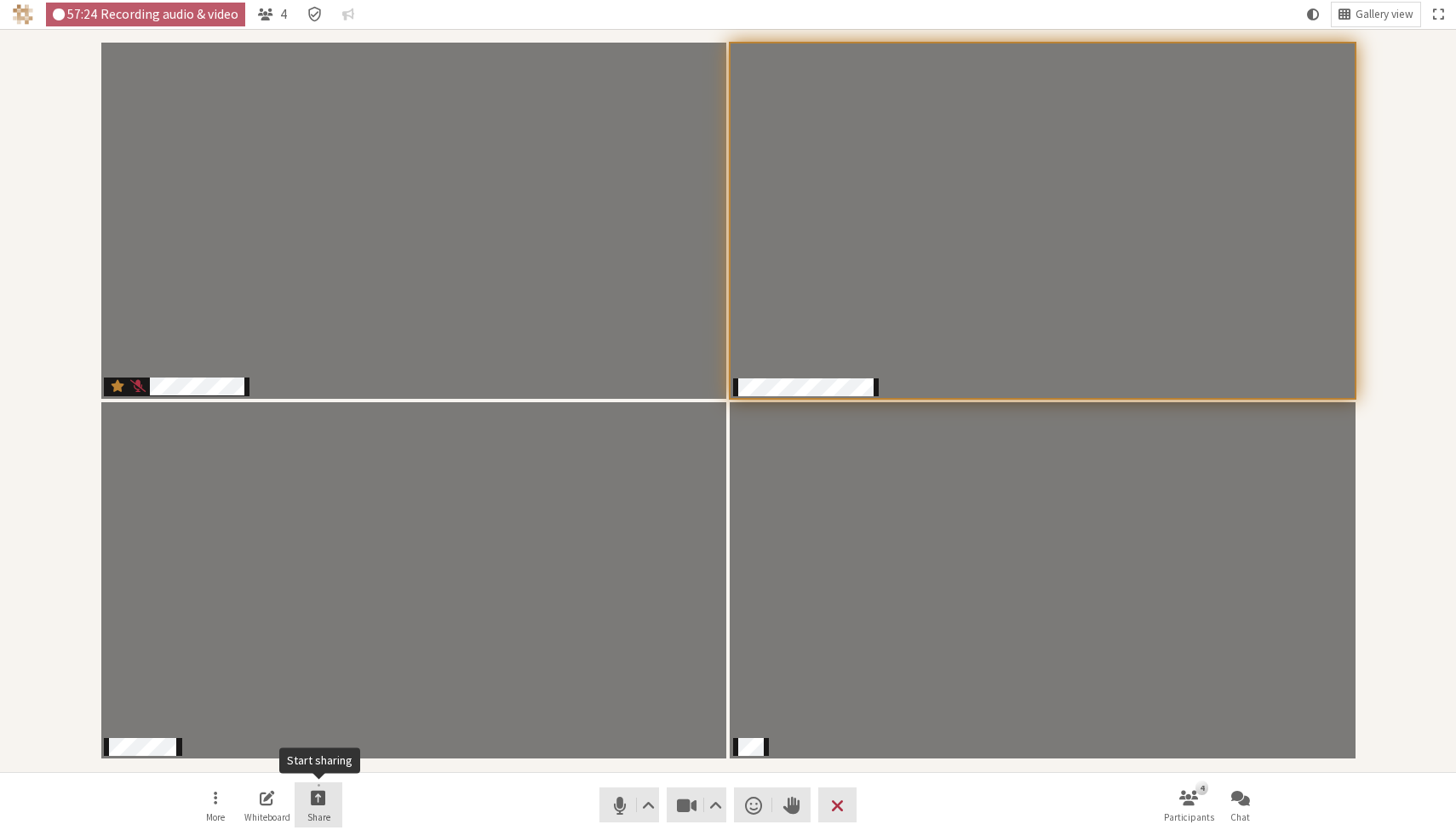
click at [321, 799] on span "Start sharing" at bounding box center [319, 797] width 16 height 19
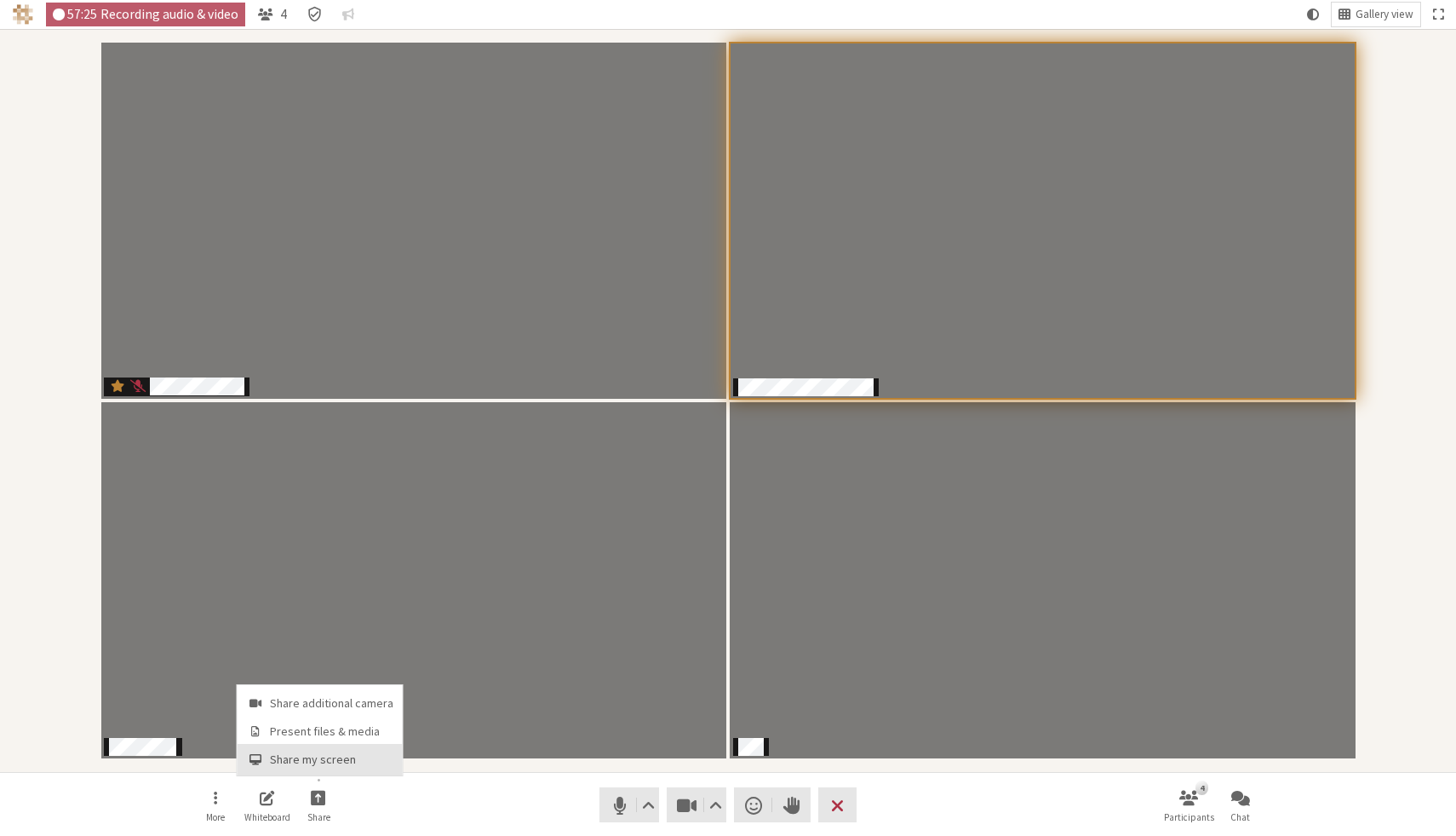
click at [350, 758] on span "Share my screen" at bounding box center [332, 759] width 124 height 13
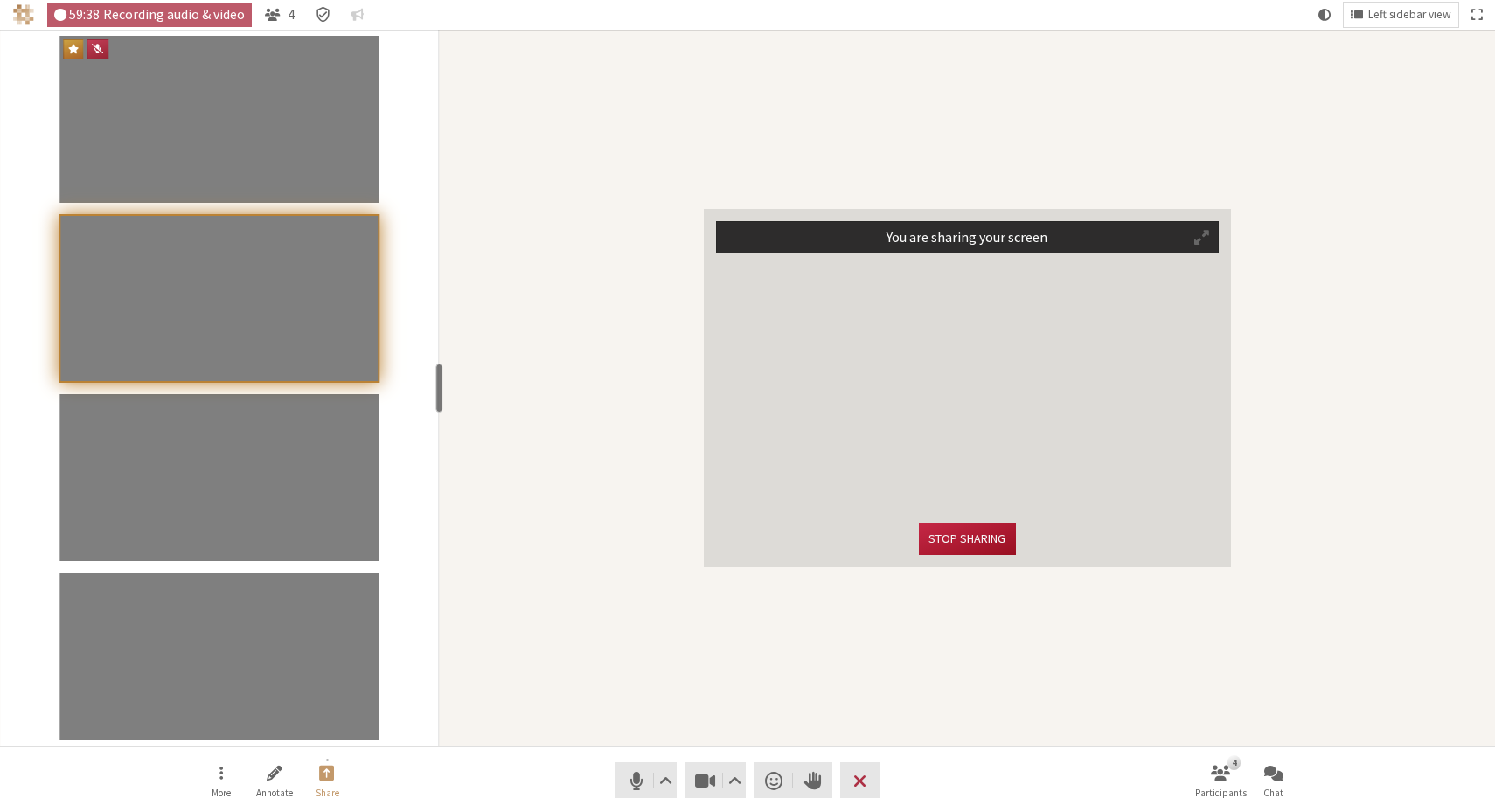
click at [971, 541] on button "Stop sharing" at bounding box center [967, 539] width 97 height 32
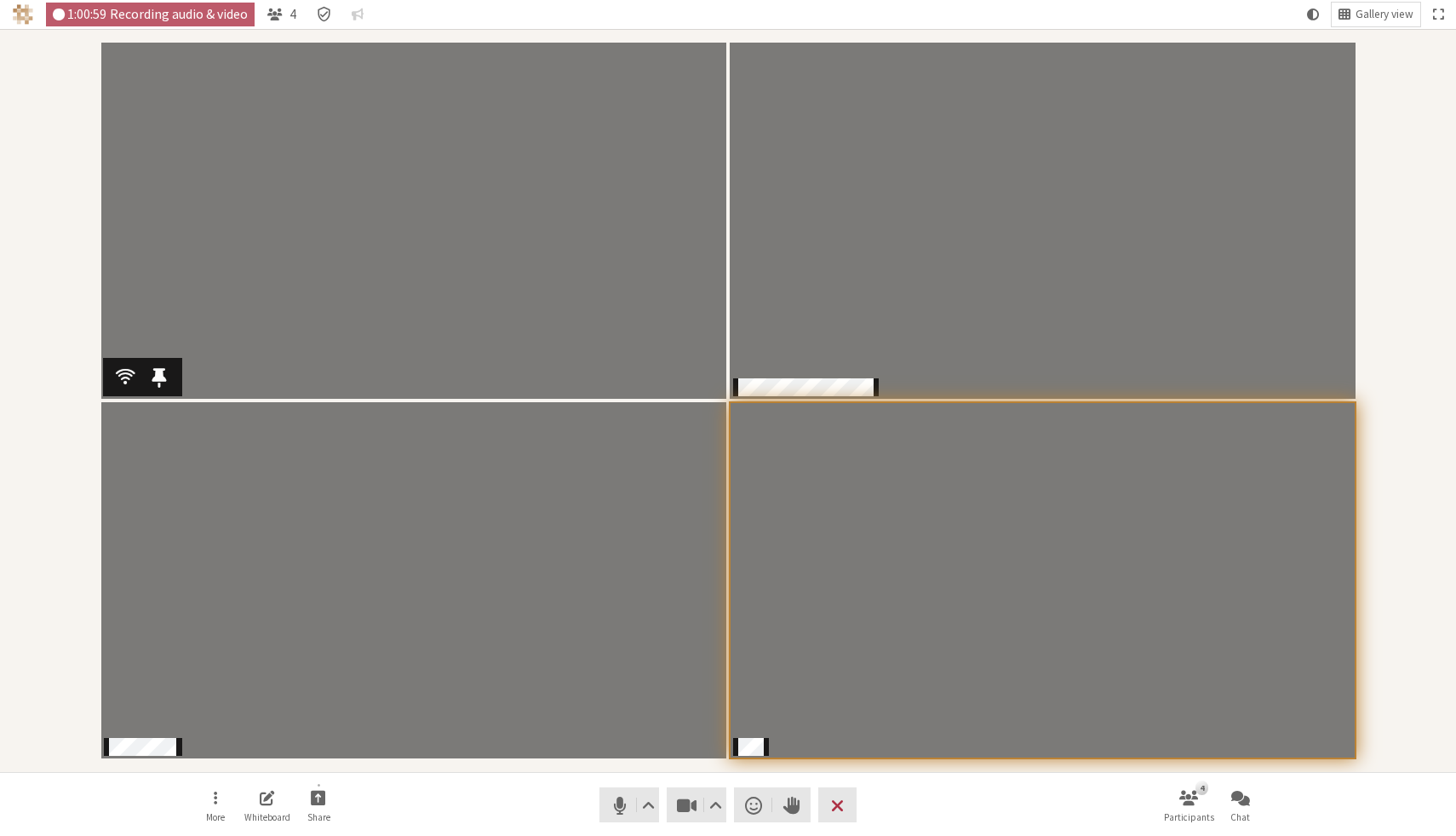
click at [1418, 276] on div "Participants" at bounding box center [728, 400] width 1432 height 719
